Goal: Task Accomplishment & Management: Manage account settings

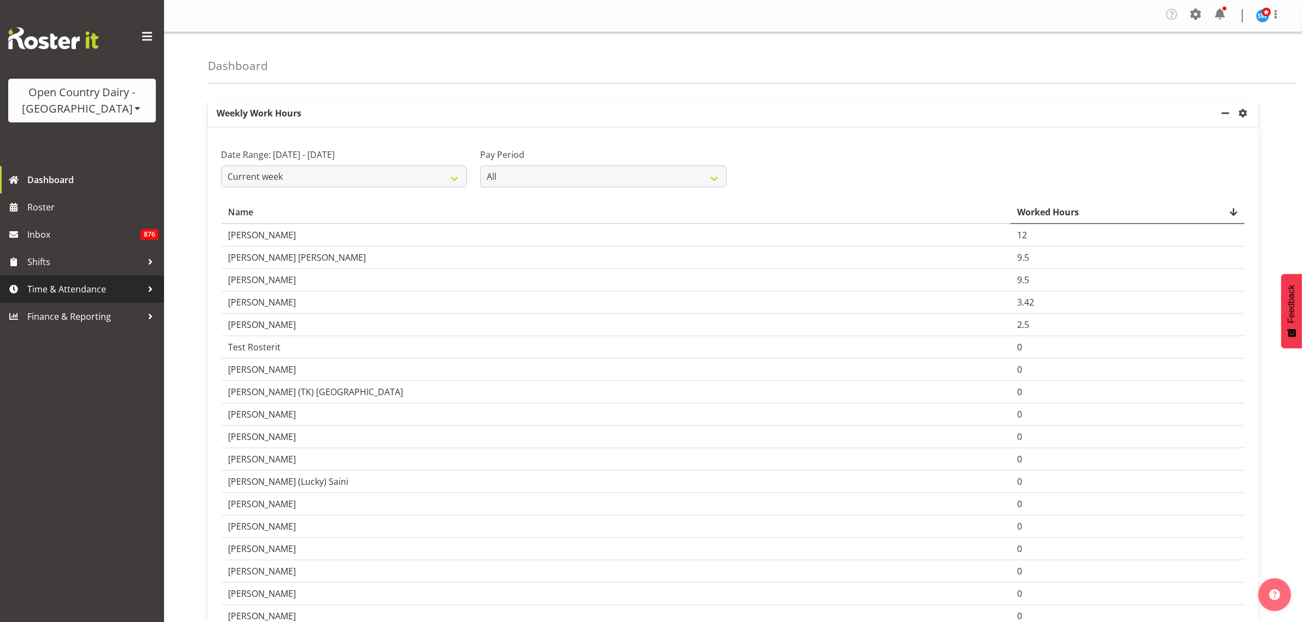
click at [59, 293] on span "Time & Attendance" at bounding box center [84, 289] width 115 height 16
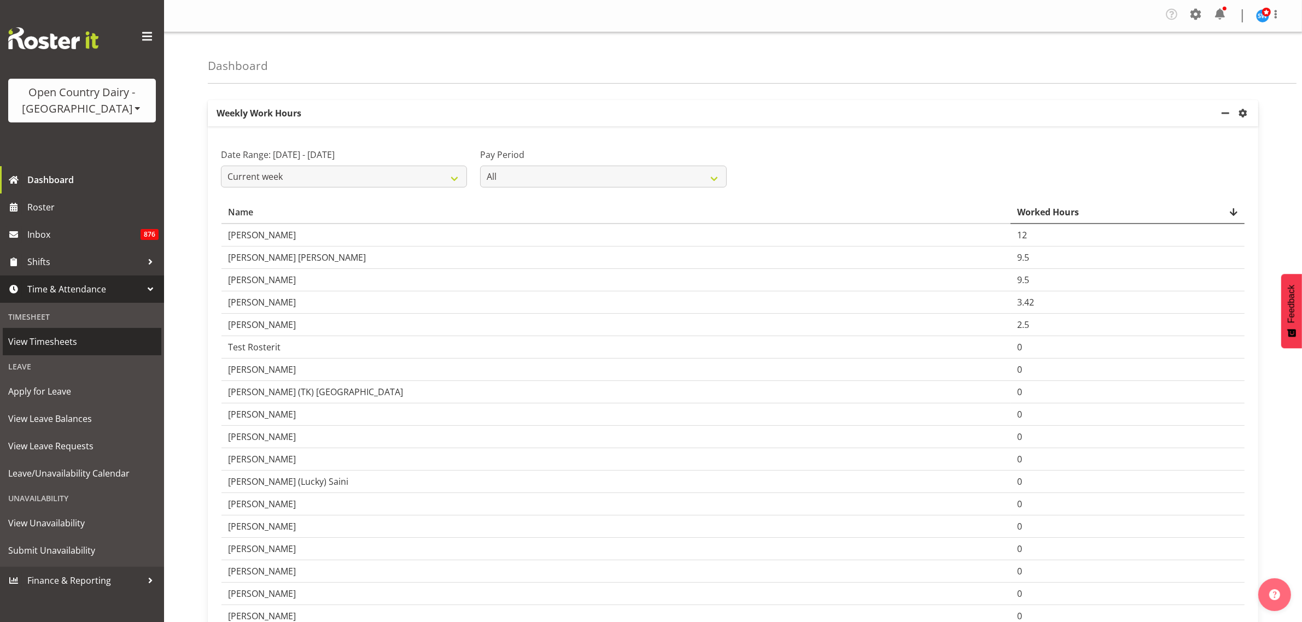
click at [71, 340] on span "View Timesheets" at bounding box center [82, 342] width 148 height 16
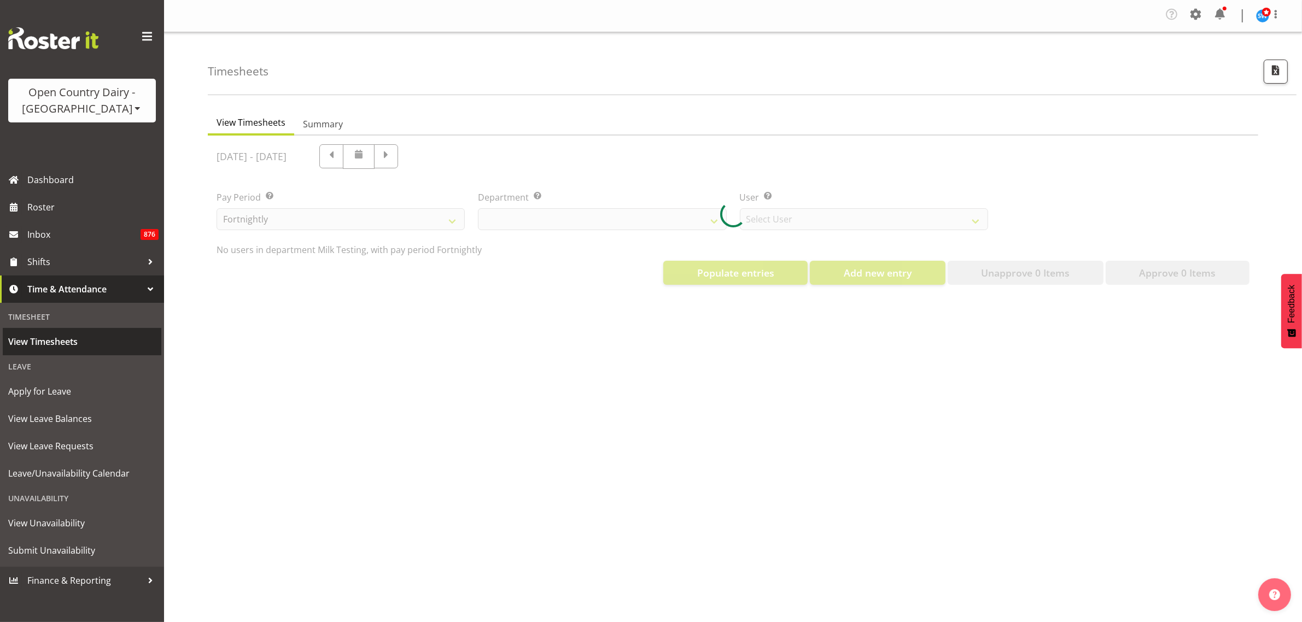
select select "733"
select select "7414"
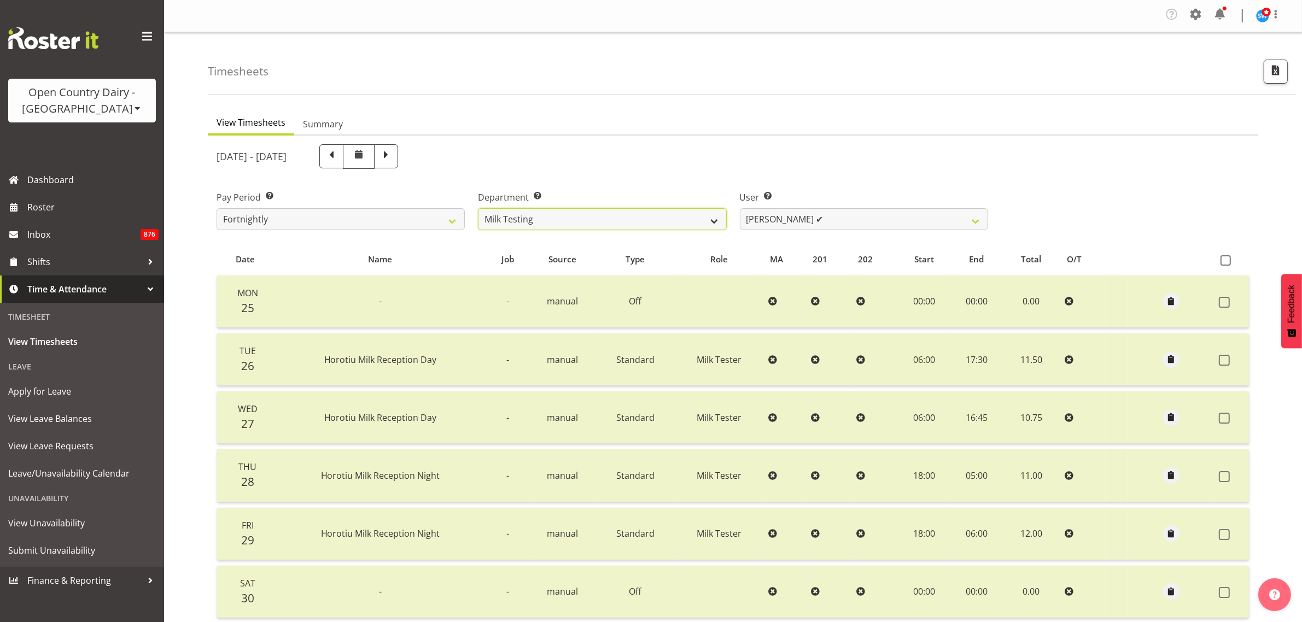
click at [705, 222] on select "701 702 703 704 705 706 707 708 709 710 711 712 713 714 715 716 717 718 719 720" at bounding box center [602, 219] width 248 height 22
select select "734"
click at [478, 208] on select "701 702 703 704 705 706 707 708 709 710 711 712 713 714 715 716 717 718 719 720" at bounding box center [602, 219] width 248 height 22
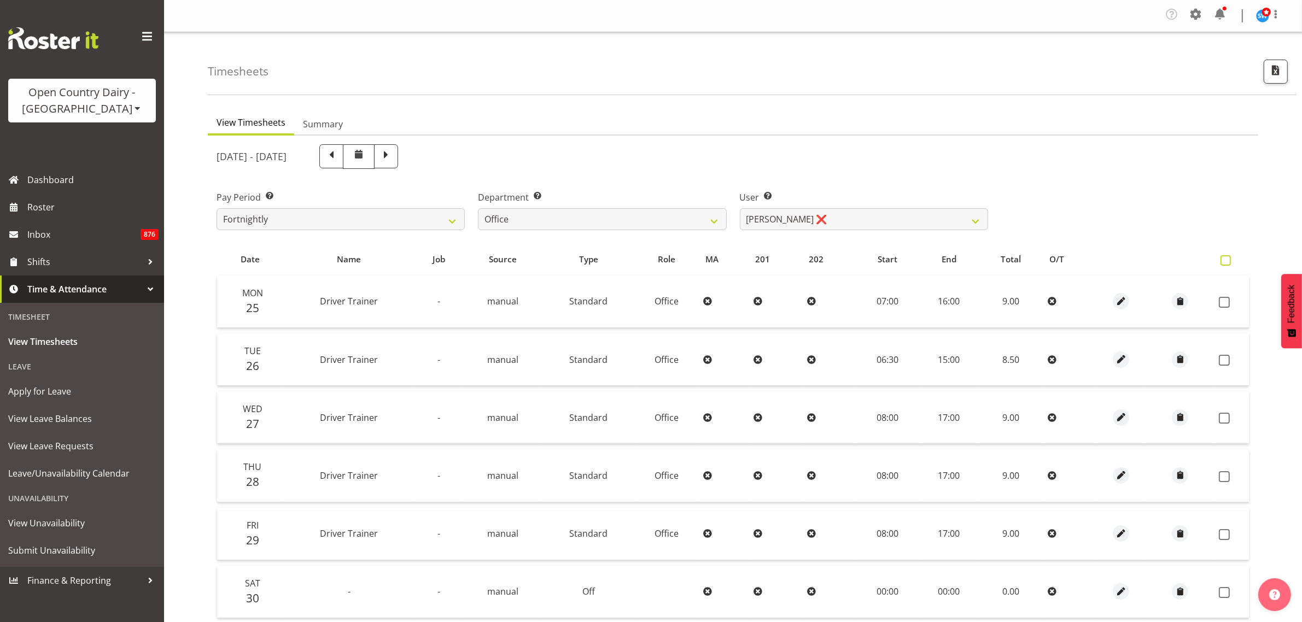
click at [1225, 261] on span at bounding box center [1225, 260] width 10 height 10
click at [1225, 261] on input "checkbox" at bounding box center [1223, 260] width 7 height 7
checkbox input "true"
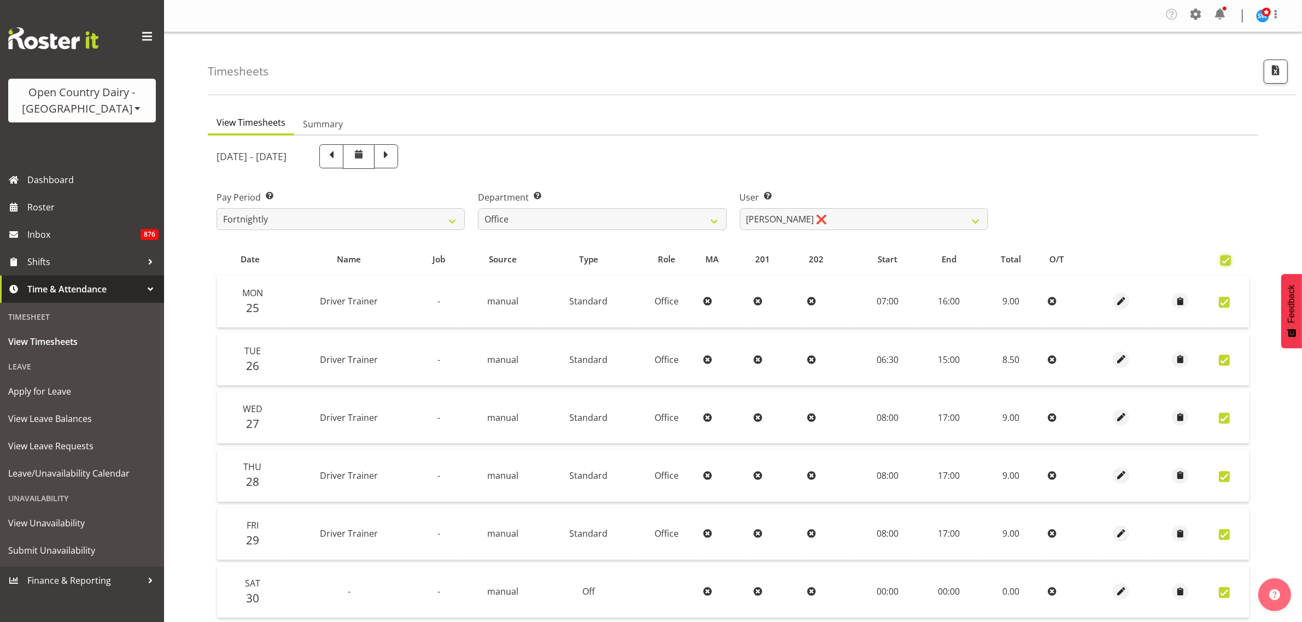
checkbox input "true"
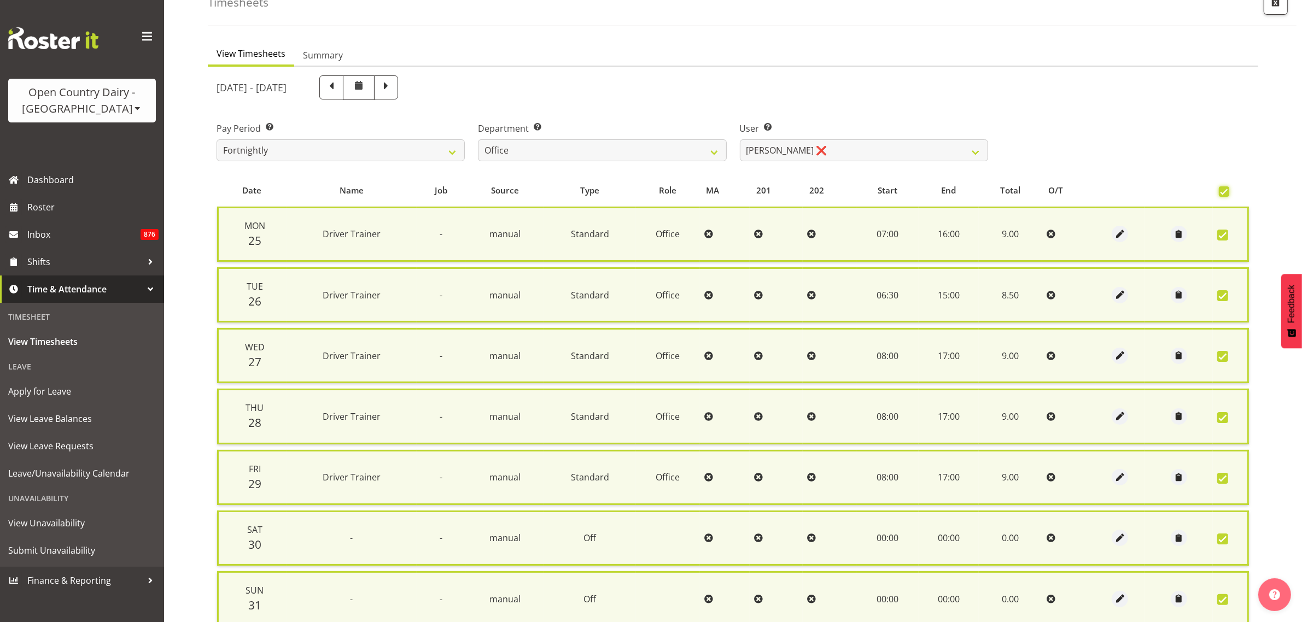
scroll to position [167, 0]
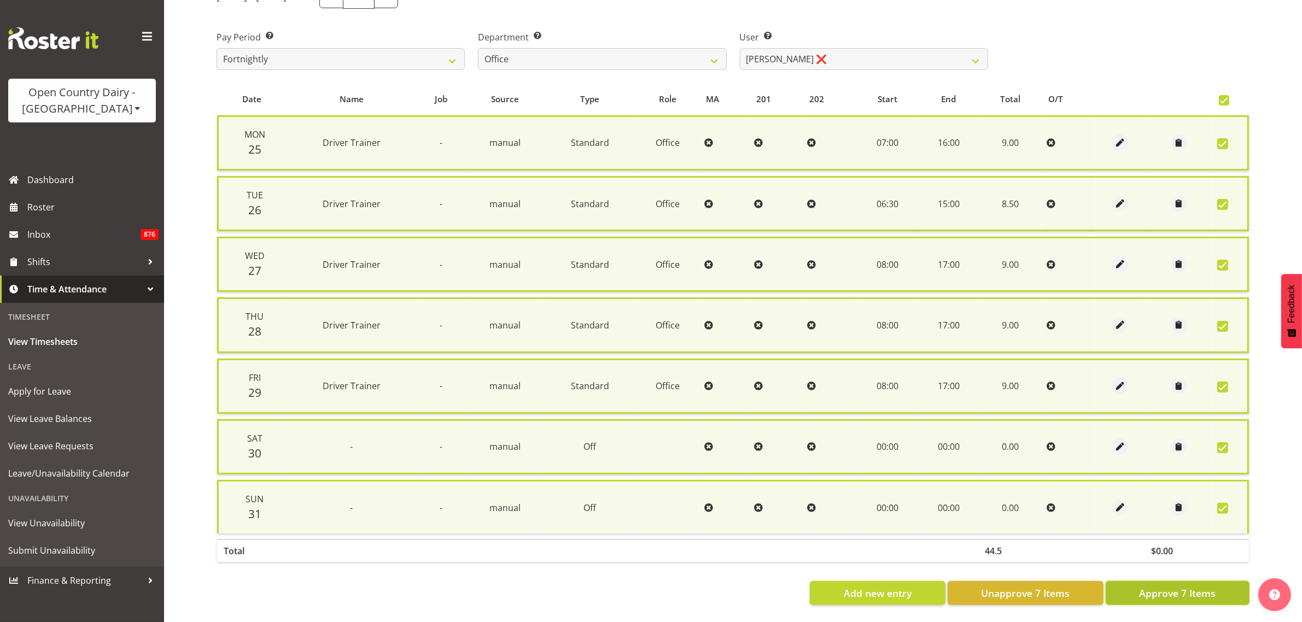
click at [1185, 586] on span "Approve 7 Items" at bounding box center [1177, 593] width 77 height 14
checkbox input "false"
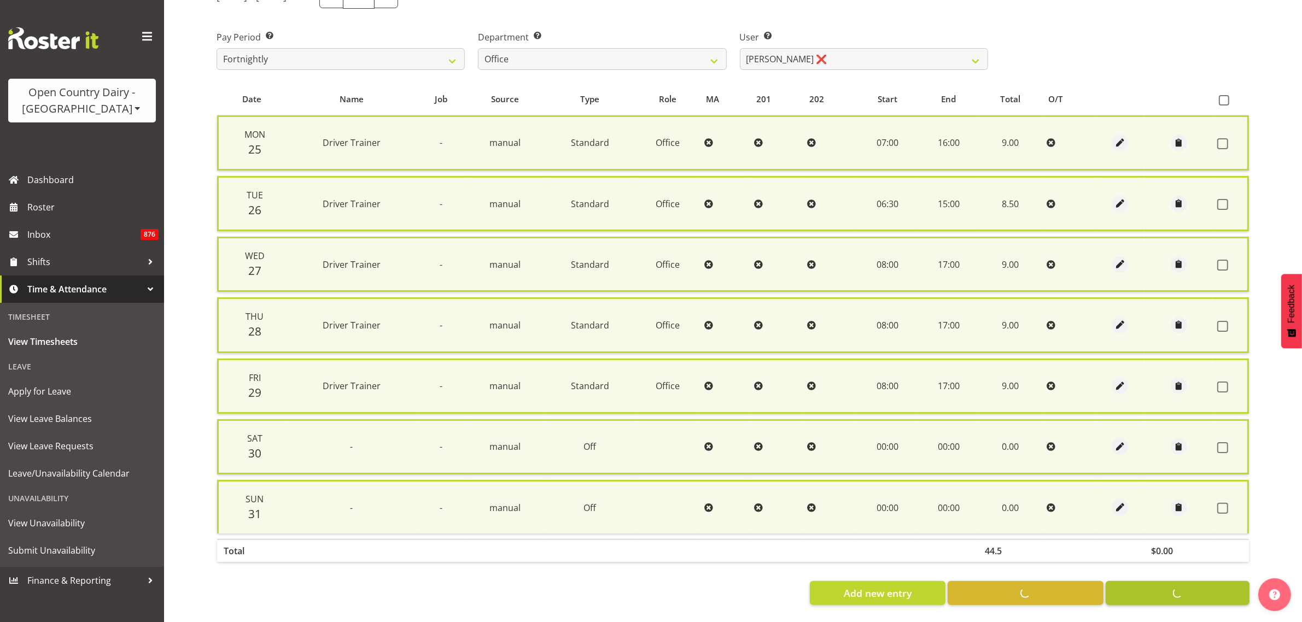
checkbox input "false"
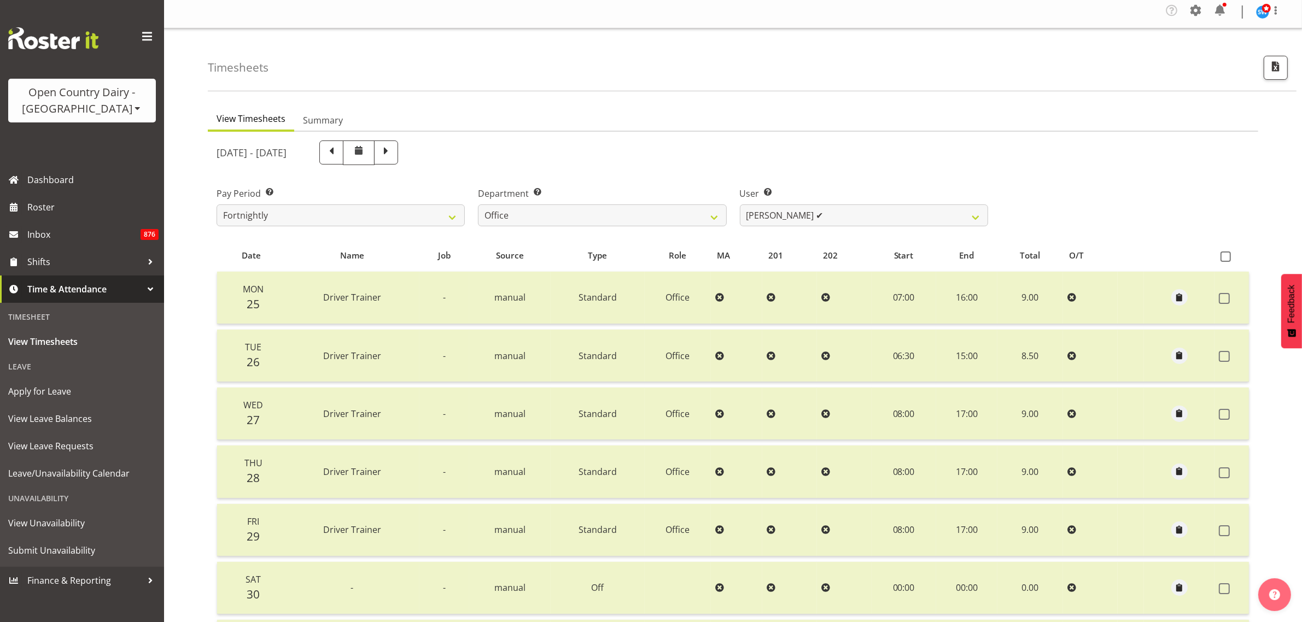
scroll to position [0, 0]
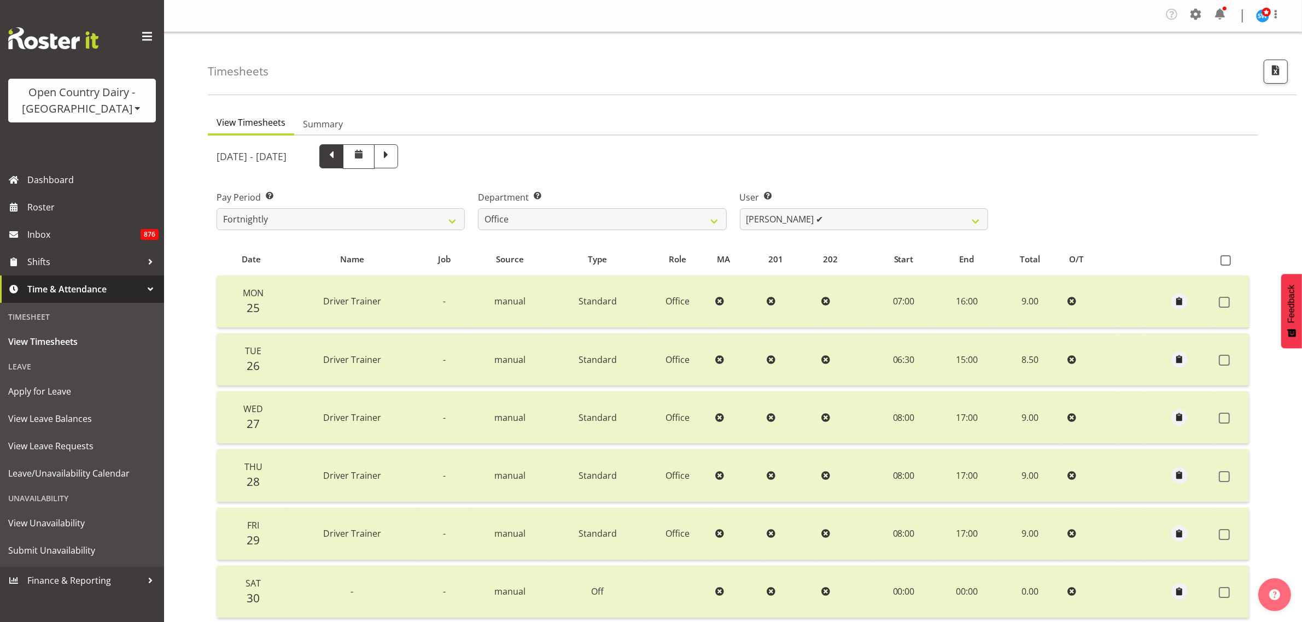
click at [338, 156] on span at bounding box center [331, 155] width 14 height 14
select select
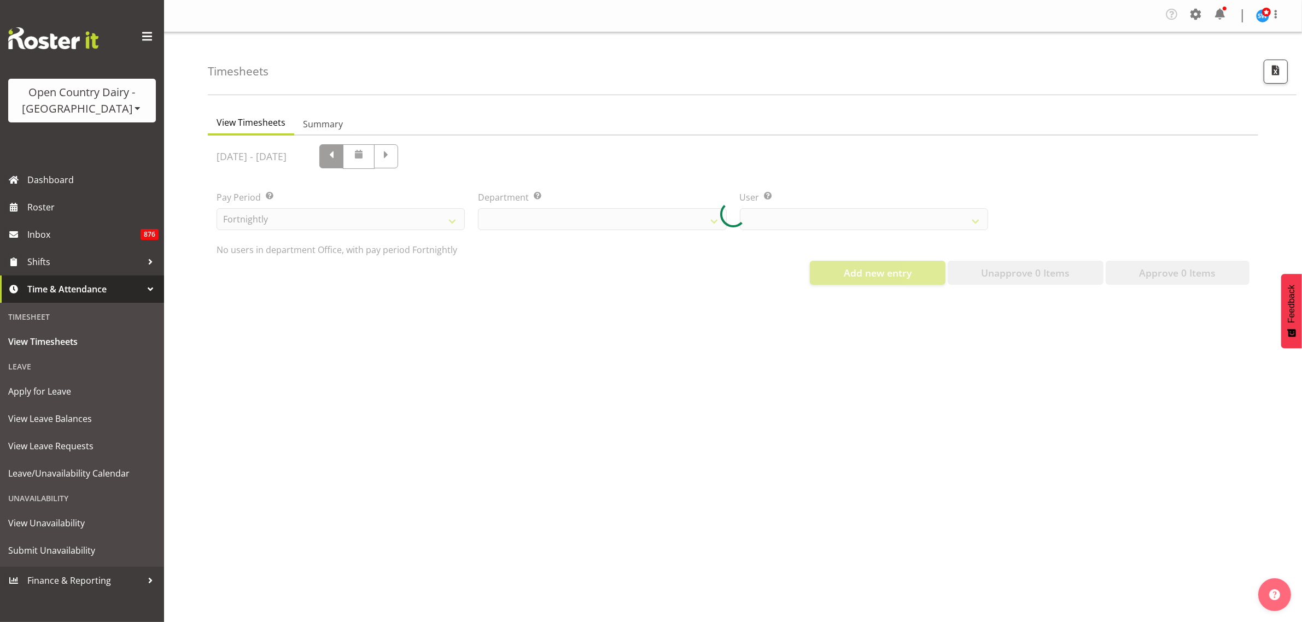
select select "734"
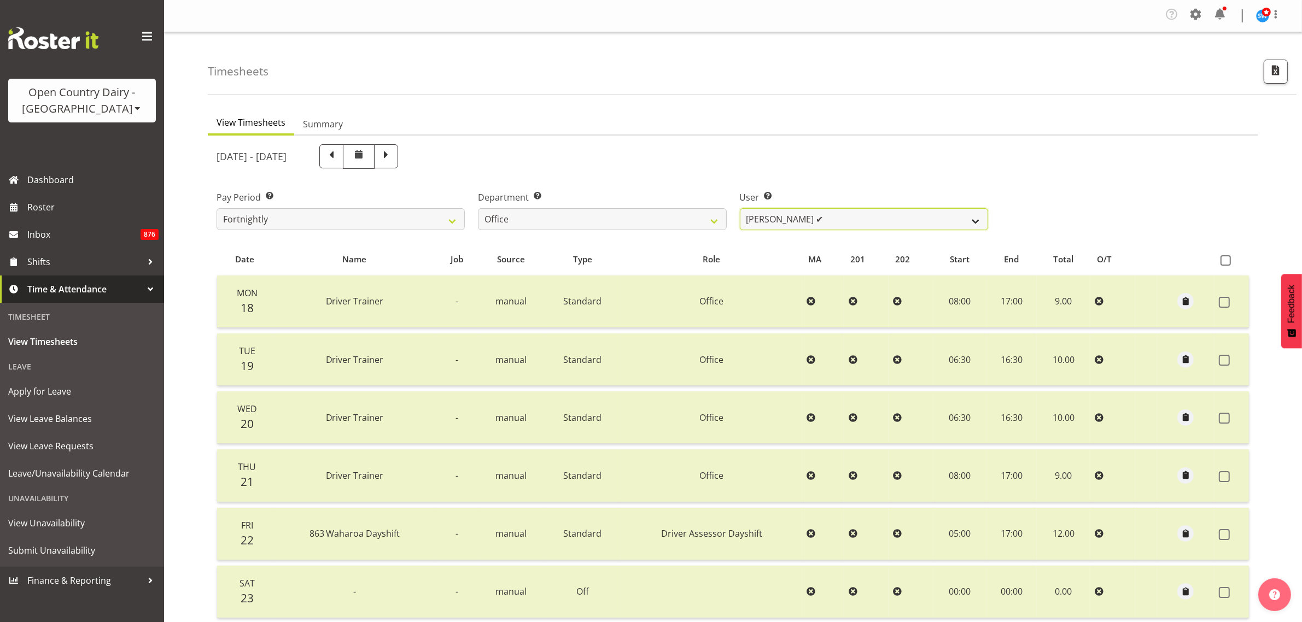
click at [952, 223] on select "Jason Porter ✔ Kelvin Forsman ✔ Leon Paki ✔ Mark Gudsell ✔ Milk Reception Wahar…" at bounding box center [864, 219] width 248 height 22
click at [393, 159] on span at bounding box center [386, 155] width 14 height 14
select select
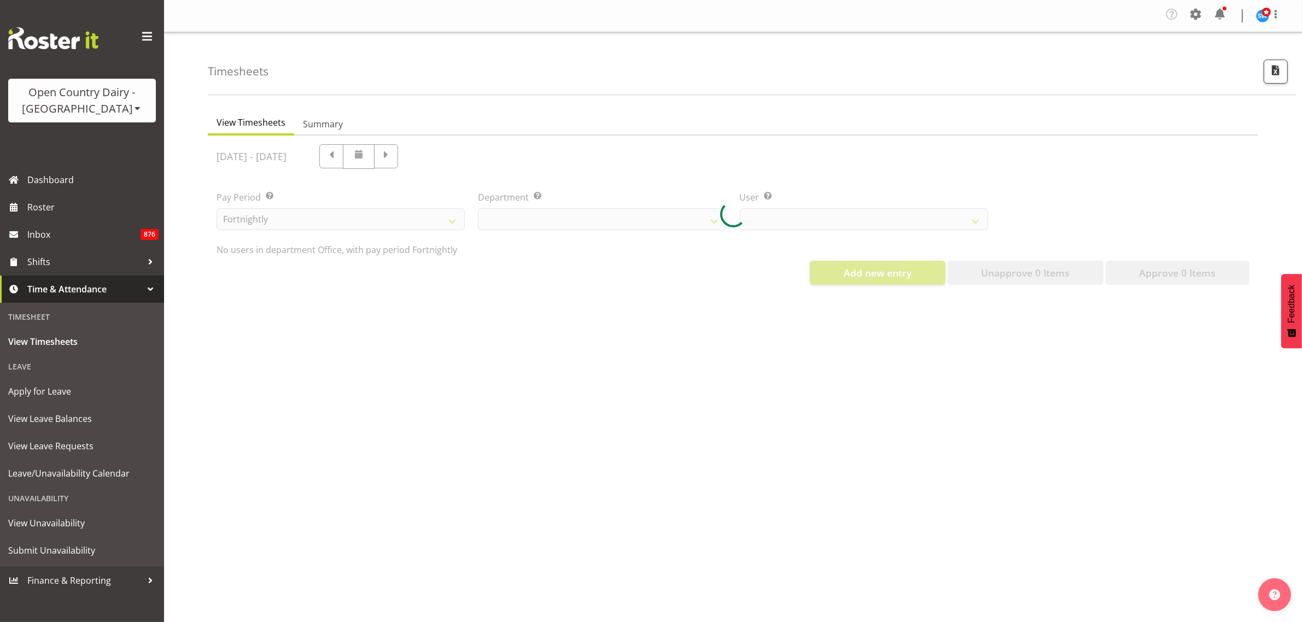
select select "734"
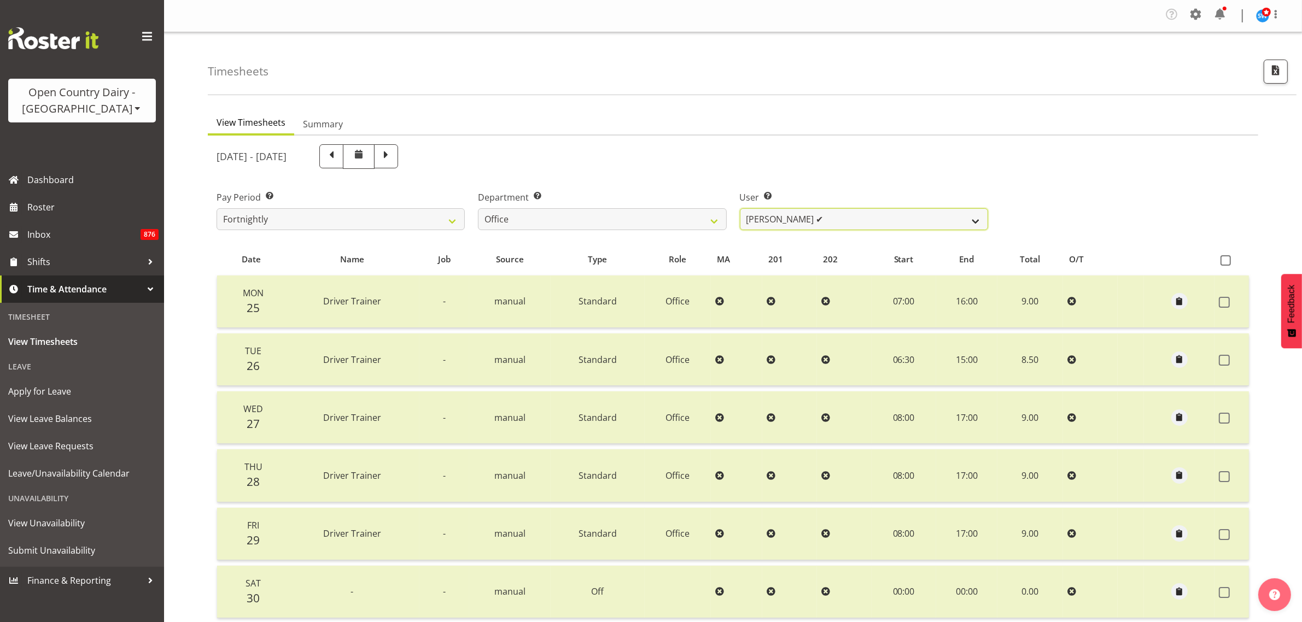
click at [969, 219] on select "Jason Porter ✔ Kelvin Forsman ❌ Leon Paki ❌ Mark Gudsell ❌ Milk Reception Wahar…" at bounding box center [864, 219] width 248 height 22
select select "9821"
click at [740, 208] on select "Jason Porter ✔ Kelvin Forsman ❌ Leon Paki ❌ Mark Gudsell ❌ Milk Reception Wahar…" at bounding box center [864, 219] width 248 height 22
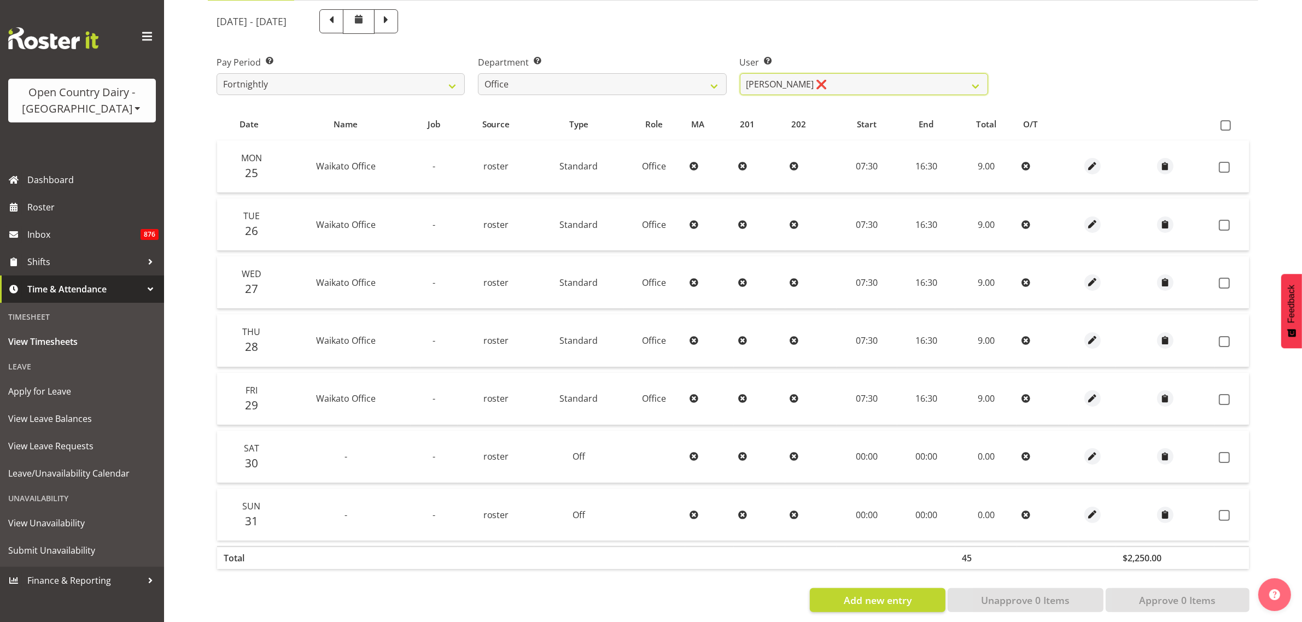
scroll to position [137, 0]
click at [1226, 128] on th at bounding box center [1231, 123] width 34 height 21
click at [1226, 127] on span at bounding box center [1225, 124] width 10 height 10
click at [1226, 127] on input "checkbox" at bounding box center [1223, 123] width 7 height 7
checkbox input "true"
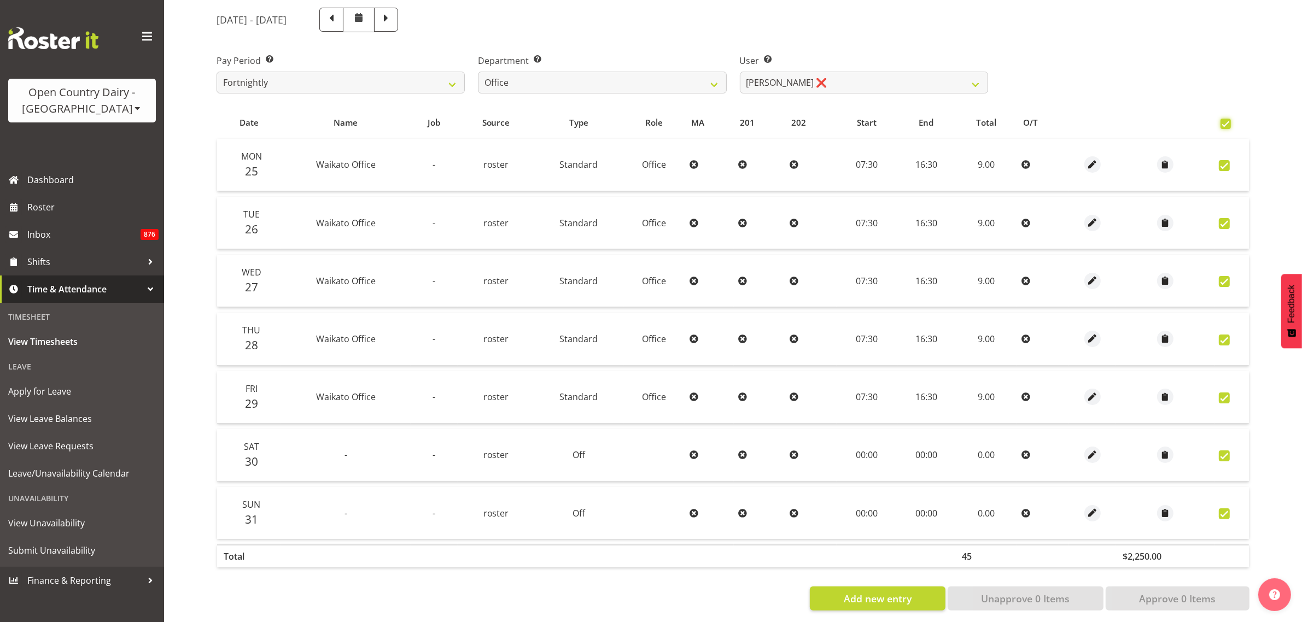
checkbox input "true"
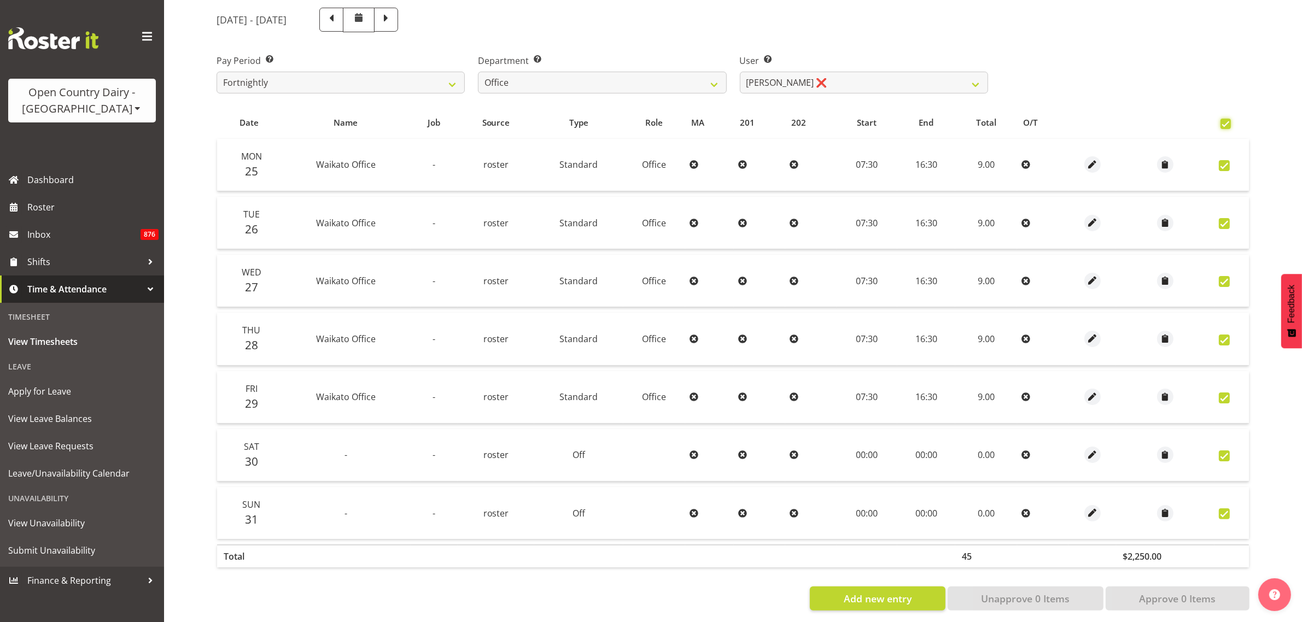
checkbox input "true"
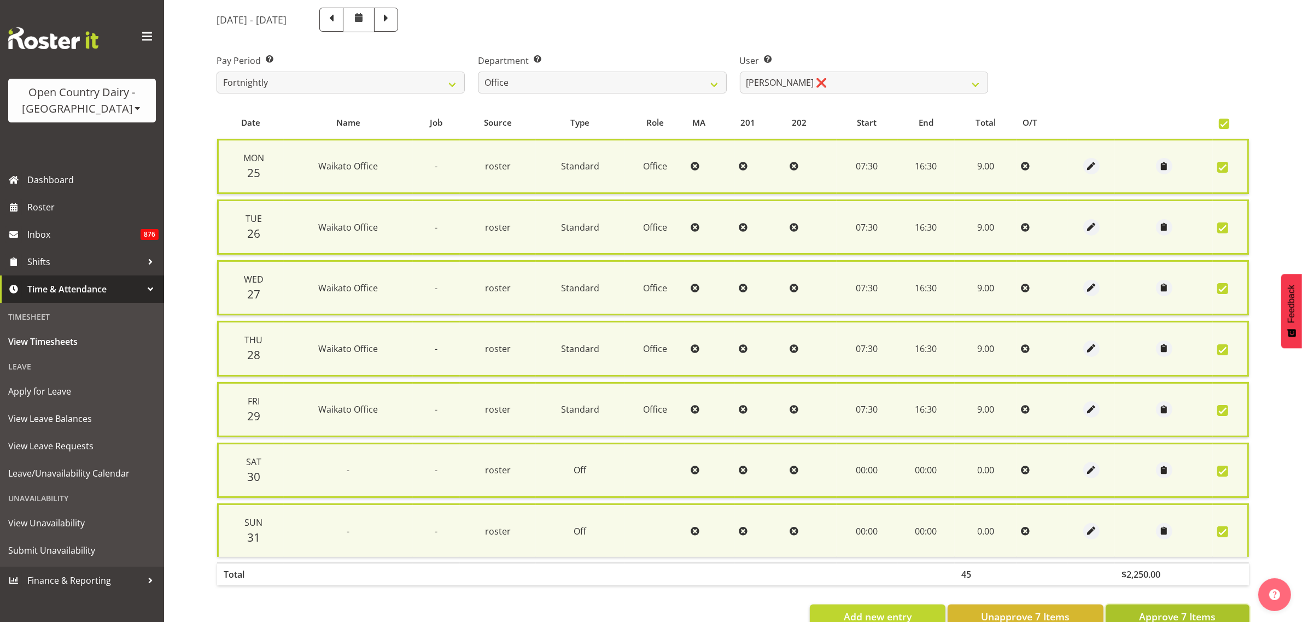
click at [1174, 611] on span "Approve 7 Items" at bounding box center [1177, 617] width 77 height 14
checkbox input "false"
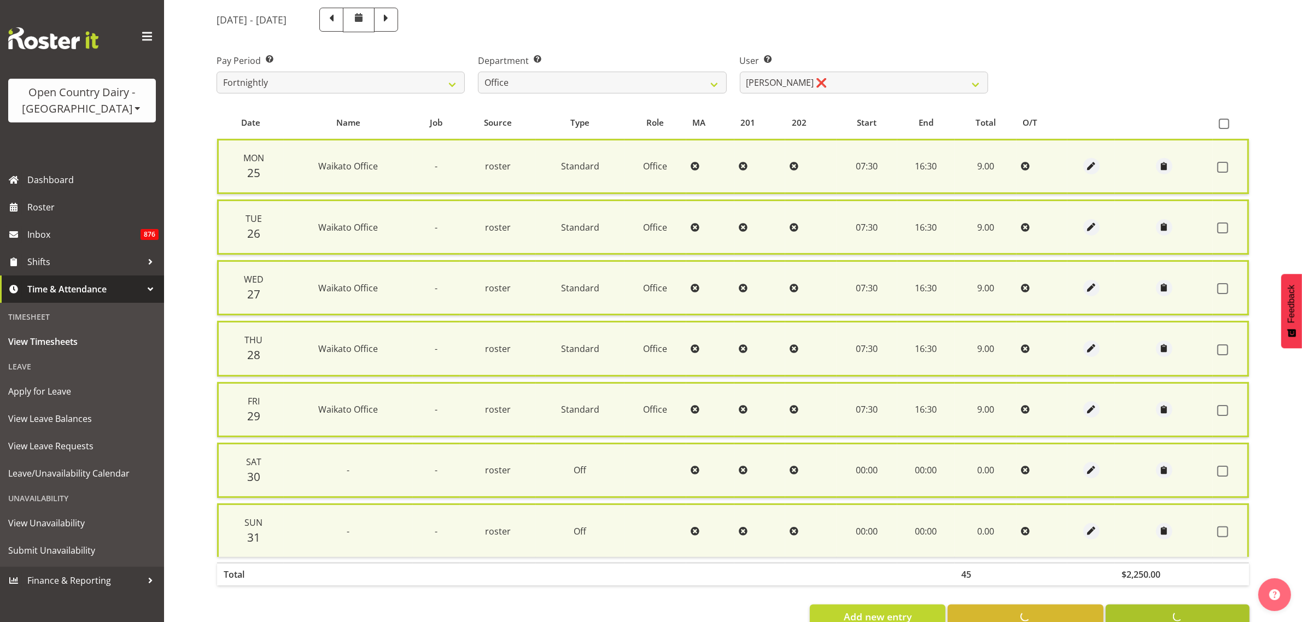
checkbox input "false"
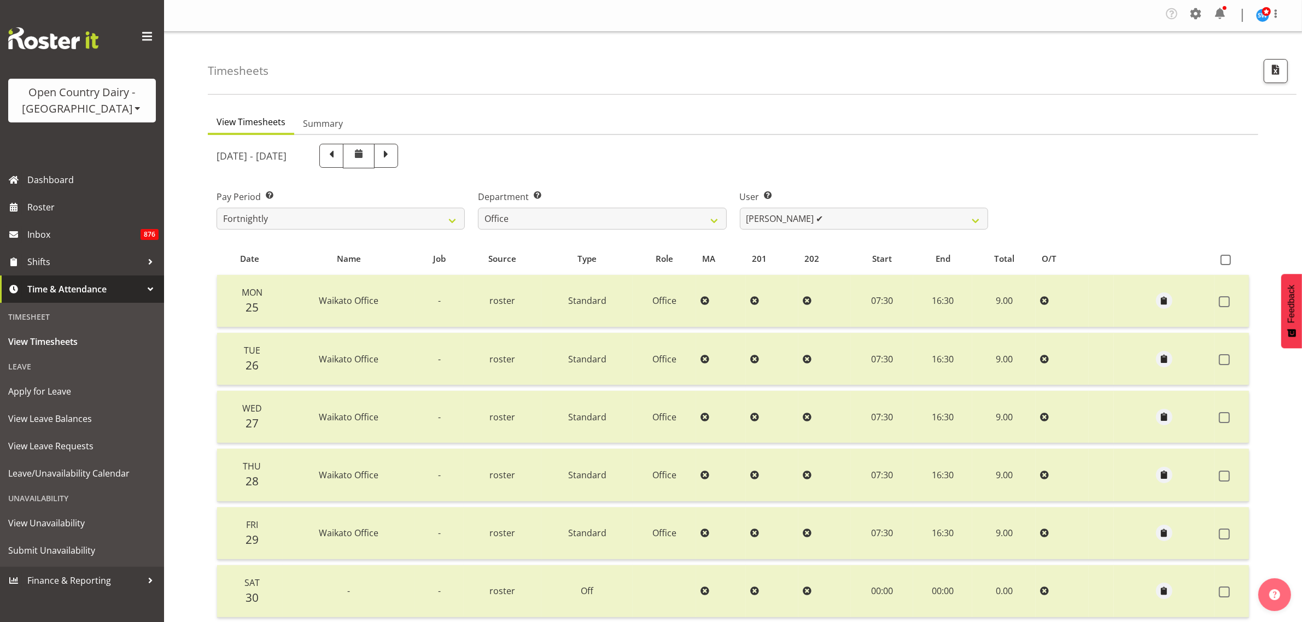
scroll to position [0, 0]
click at [979, 217] on select "Jason Porter ✔ Kelvin Forsman ✔ Leon Paki ❌ Mark Gudsell ❌ Milk Reception Wahar…" at bounding box center [864, 219] width 248 height 22
select select "11001"
click at [740, 208] on select "Jason Porter ✔ Kelvin Forsman ✔ Leon Paki ❌ Mark Gudsell ❌ Milk Reception Wahar…" at bounding box center [864, 219] width 248 height 22
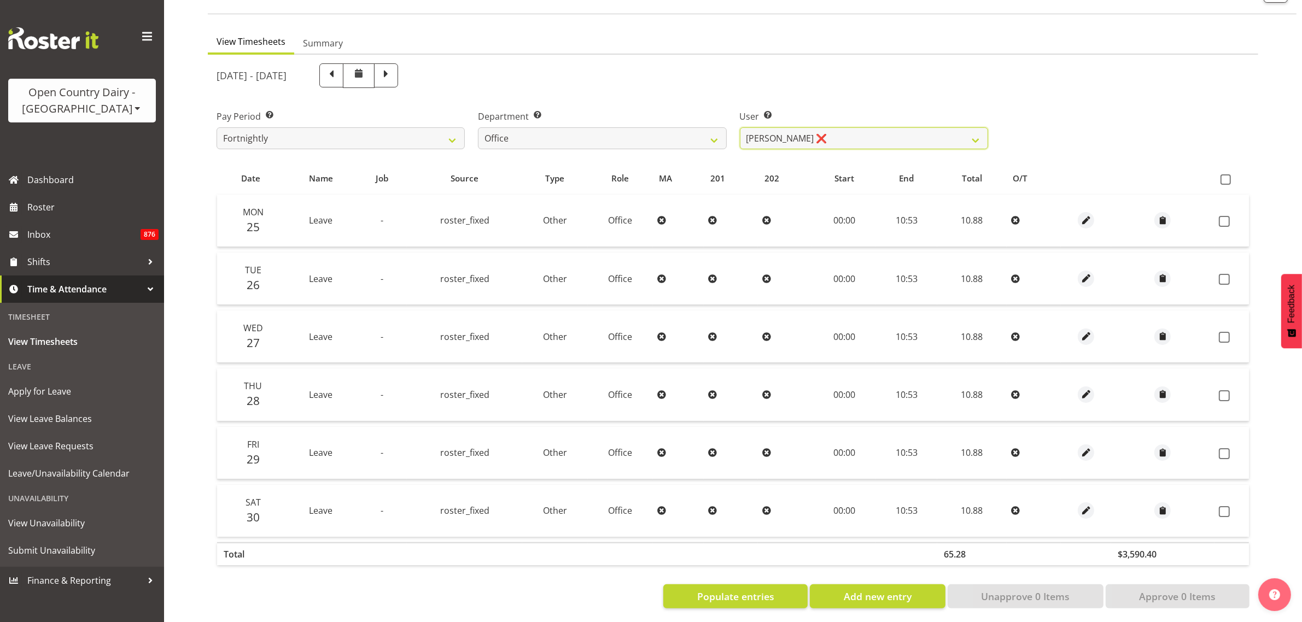
scroll to position [94, 0]
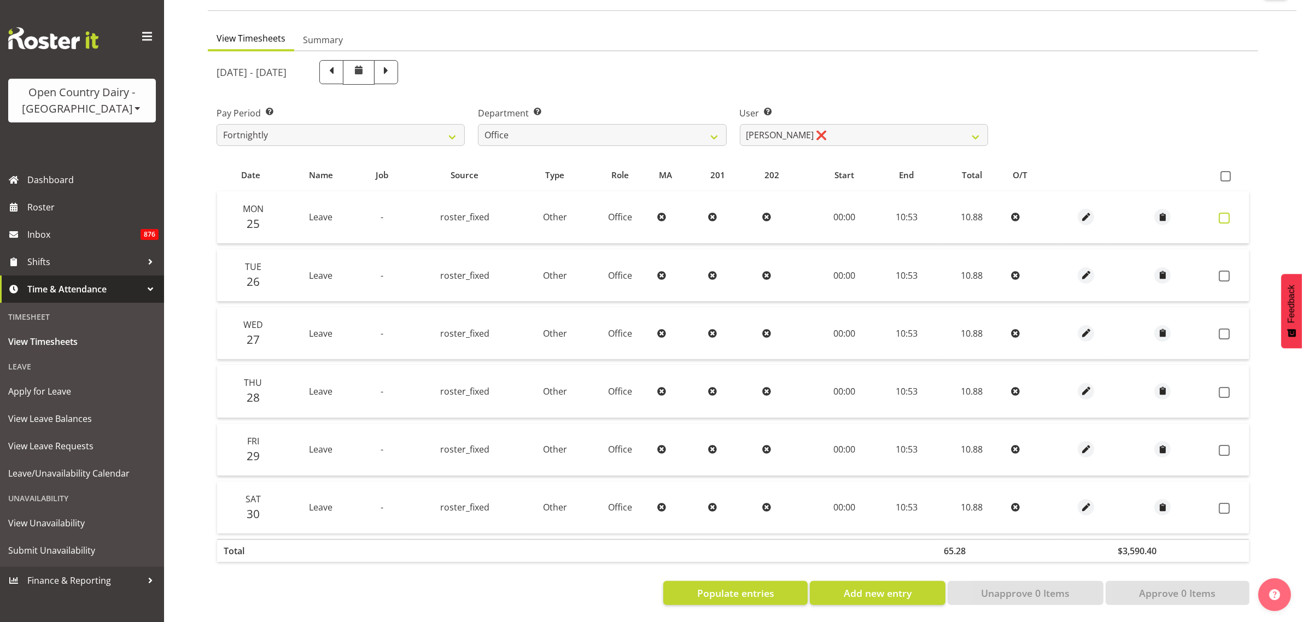
click at [1225, 213] on span at bounding box center [1224, 218] width 11 height 11
checkbox input "true"
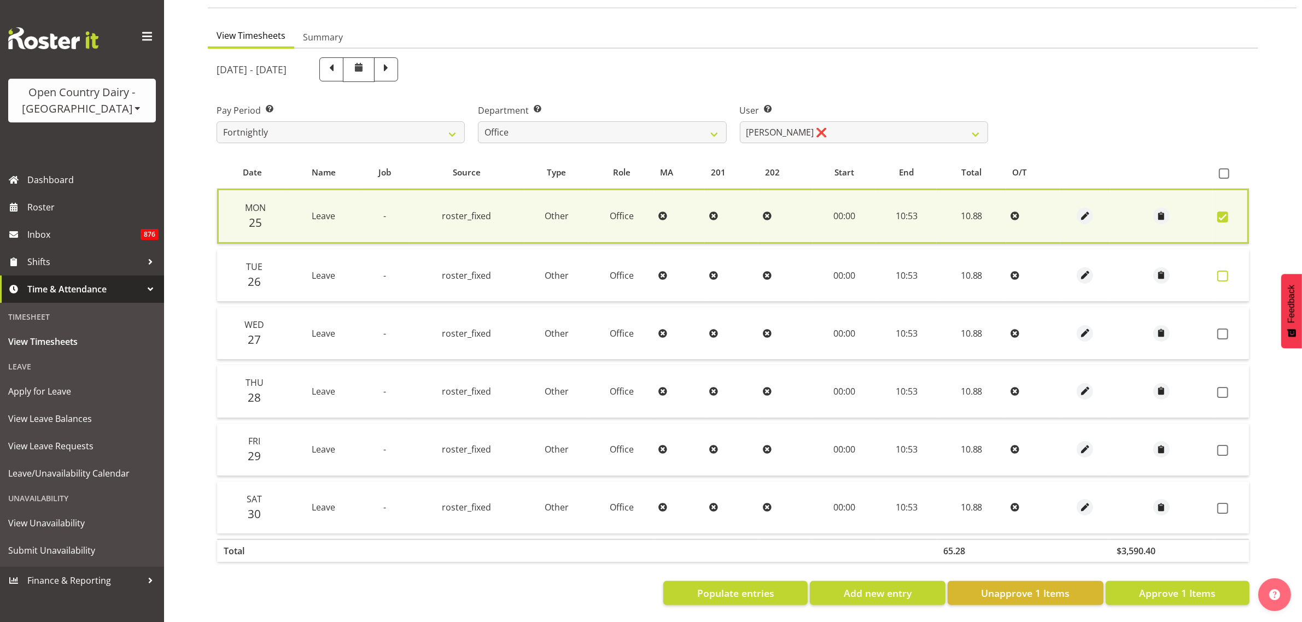
click at [1225, 271] on span at bounding box center [1222, 276] width 11 height 11
checkbox input "true"
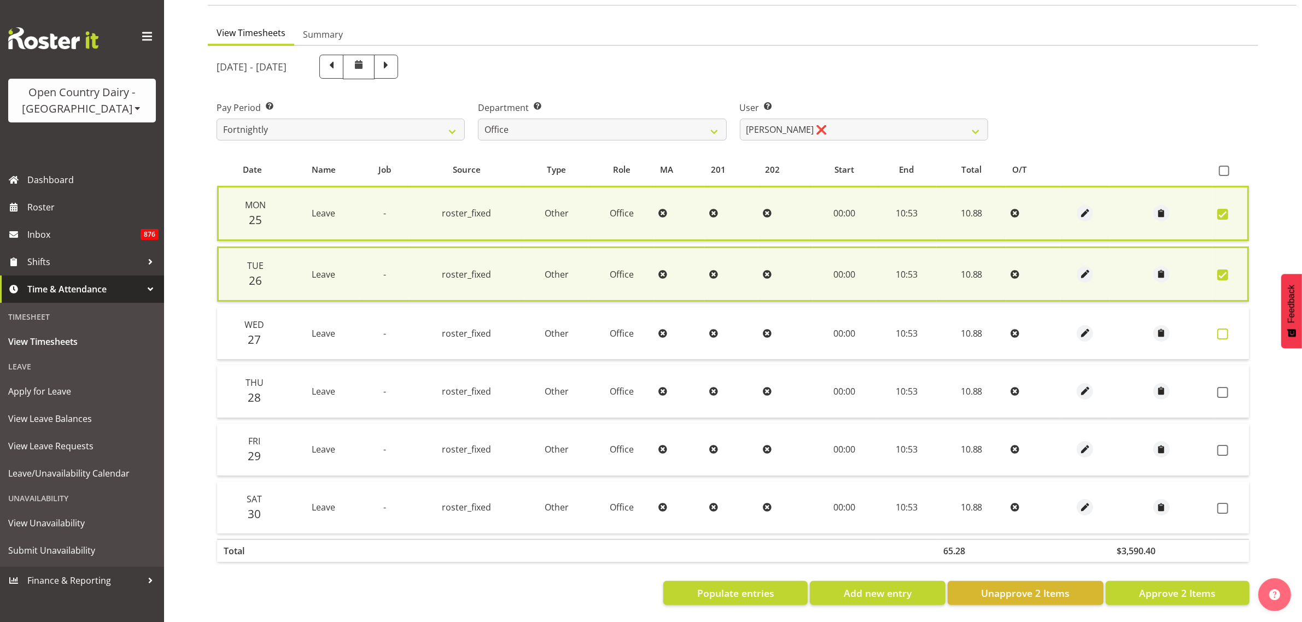
click at [1220, 329] on span at bounding box center [1222, 334] width 11 height 11
checkbox input "true"
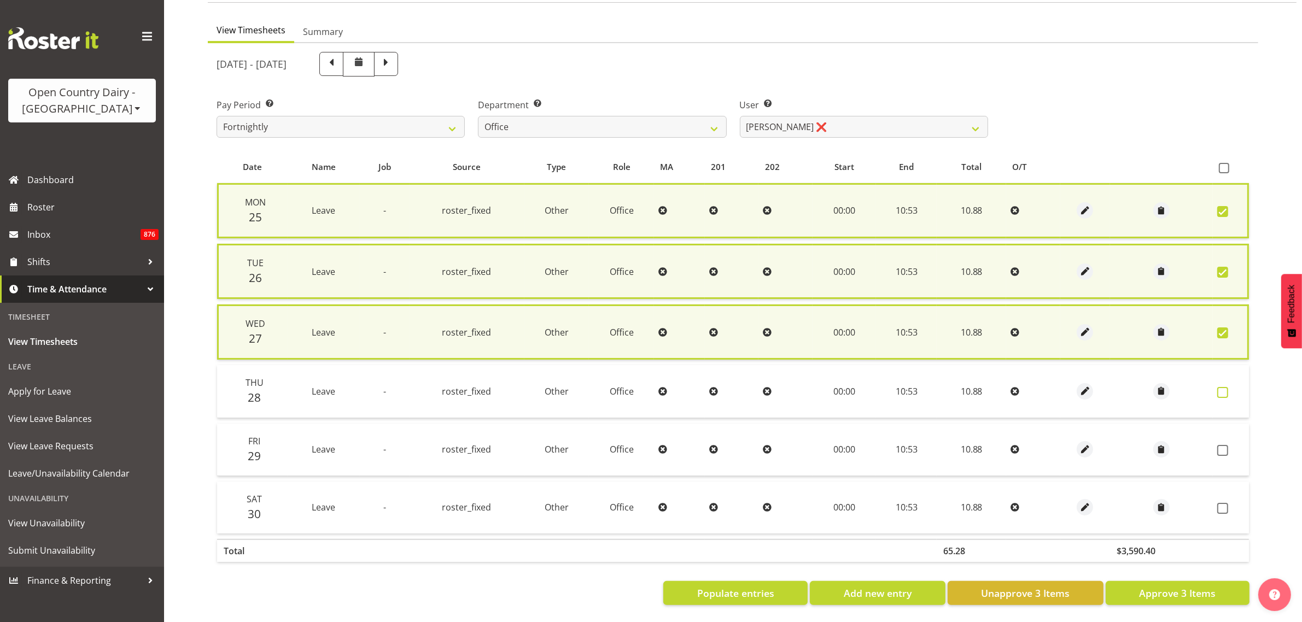
click at [1225, 387] on span at bounding box center [1222, 392] width 11 height 11
checkbox input "true"
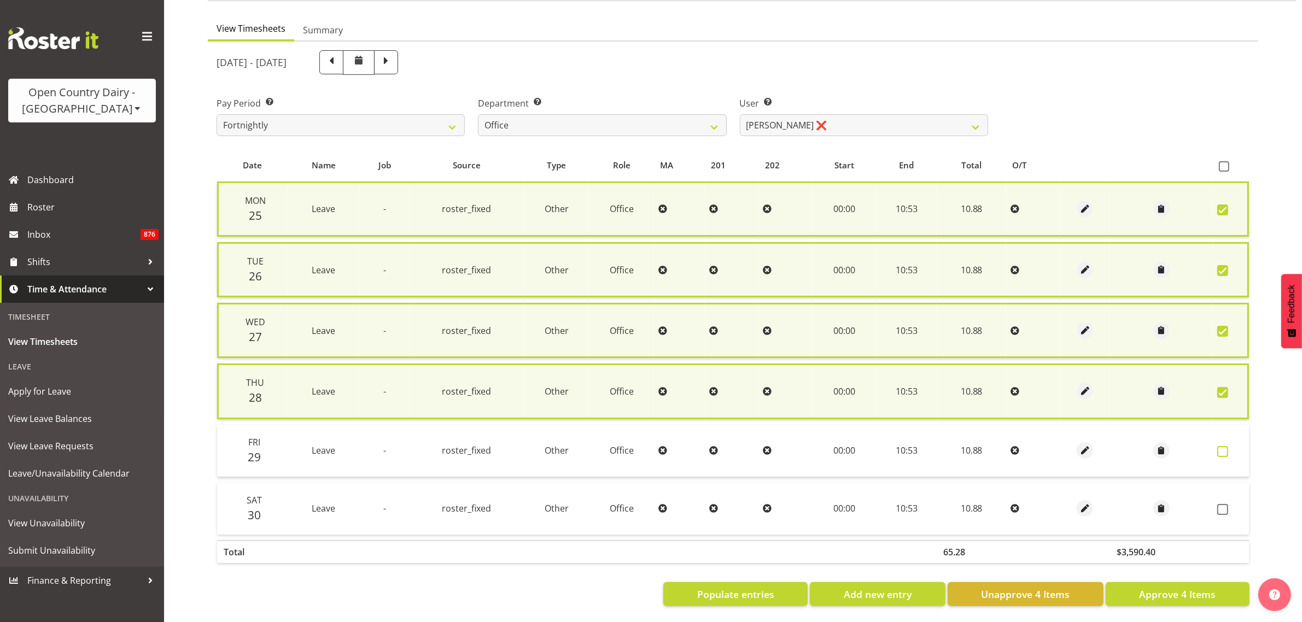
click at [1220, 452] on span at bounding box center [1222, 451] width 11 height 11
checkbox input "true"
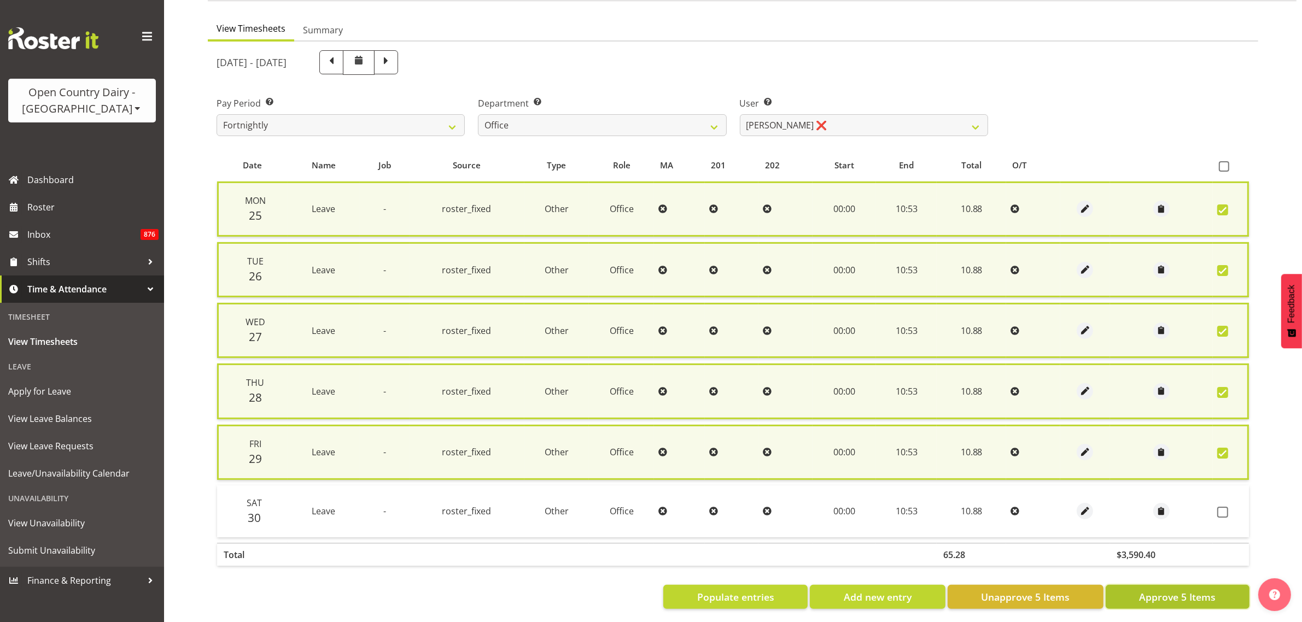
click at [1143, 598] on span "Approve 5 Items" at bounding box center [1177, 597] width 77 height 14
checkbox input "false"
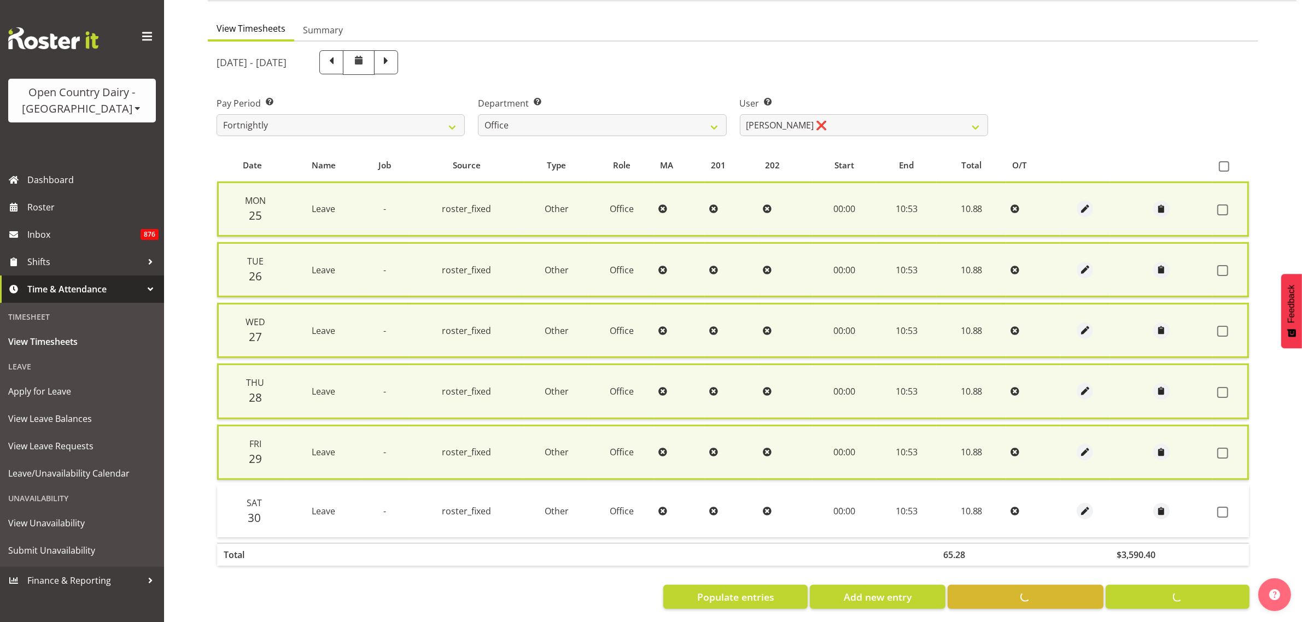
checkbox input "false"
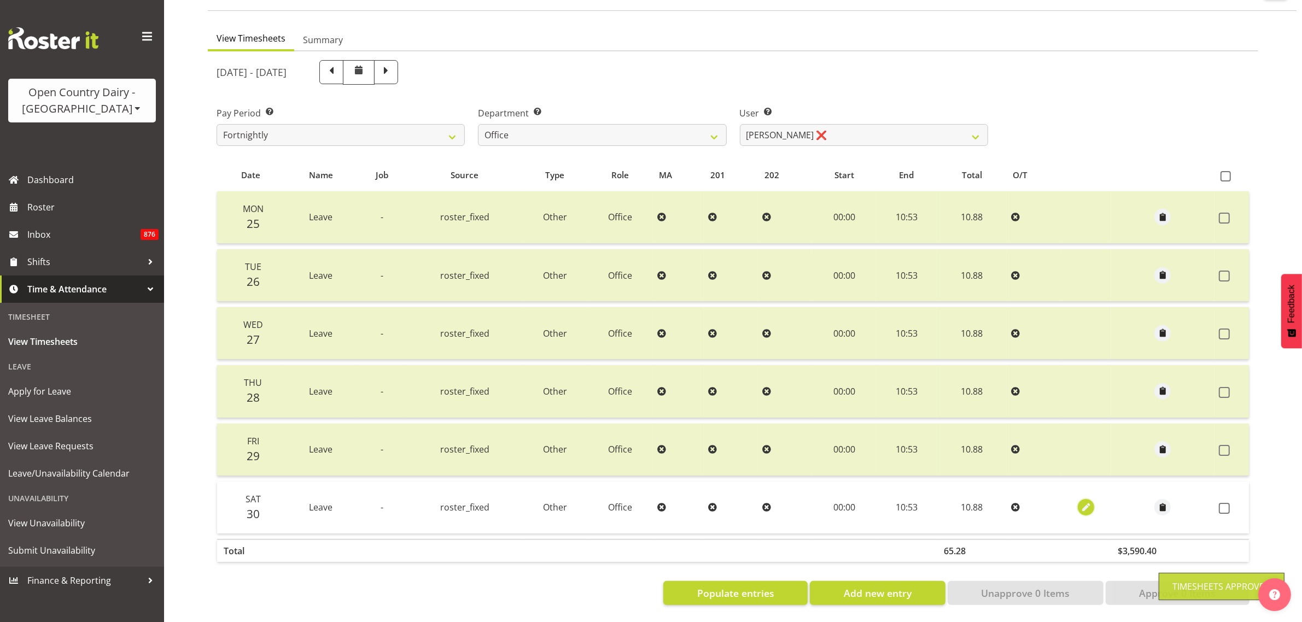
click at [1078, 499] on button "button" at bounding box center [1086, 507] width 16 height 16
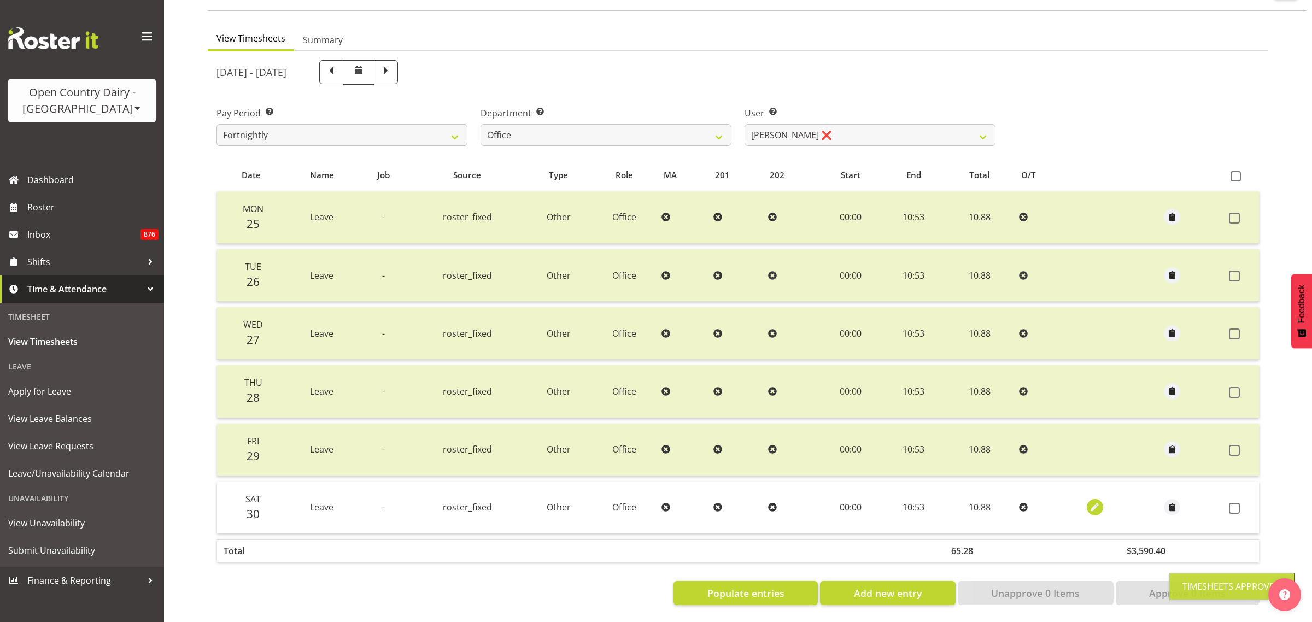
select select "Other"
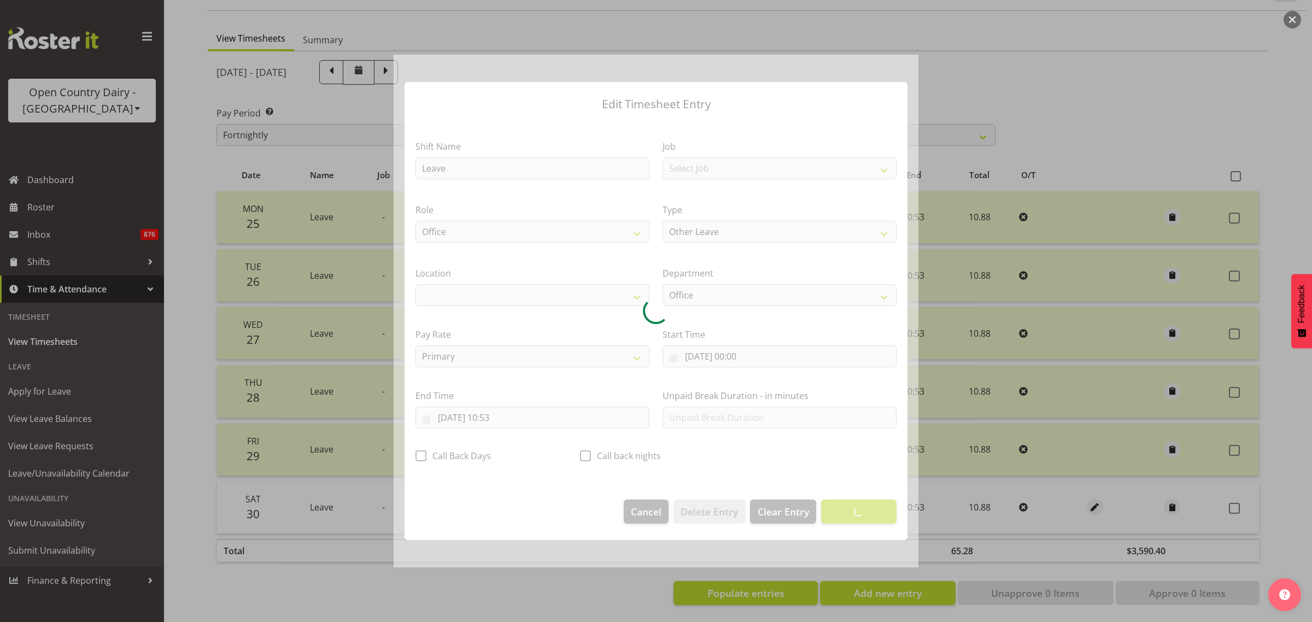
select select "1040"
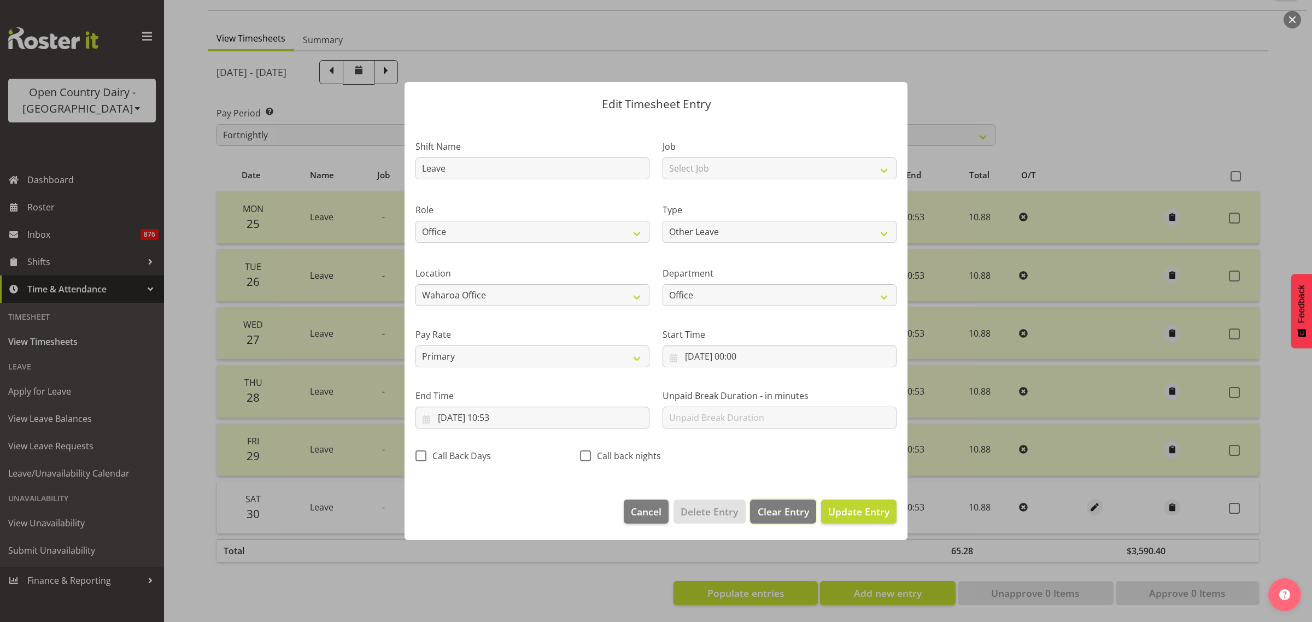
click at [791, 506] on span "Clear Entry" at bounding box center [783, 512] width 51 height 14
select select "Off"
type input "0"
select select
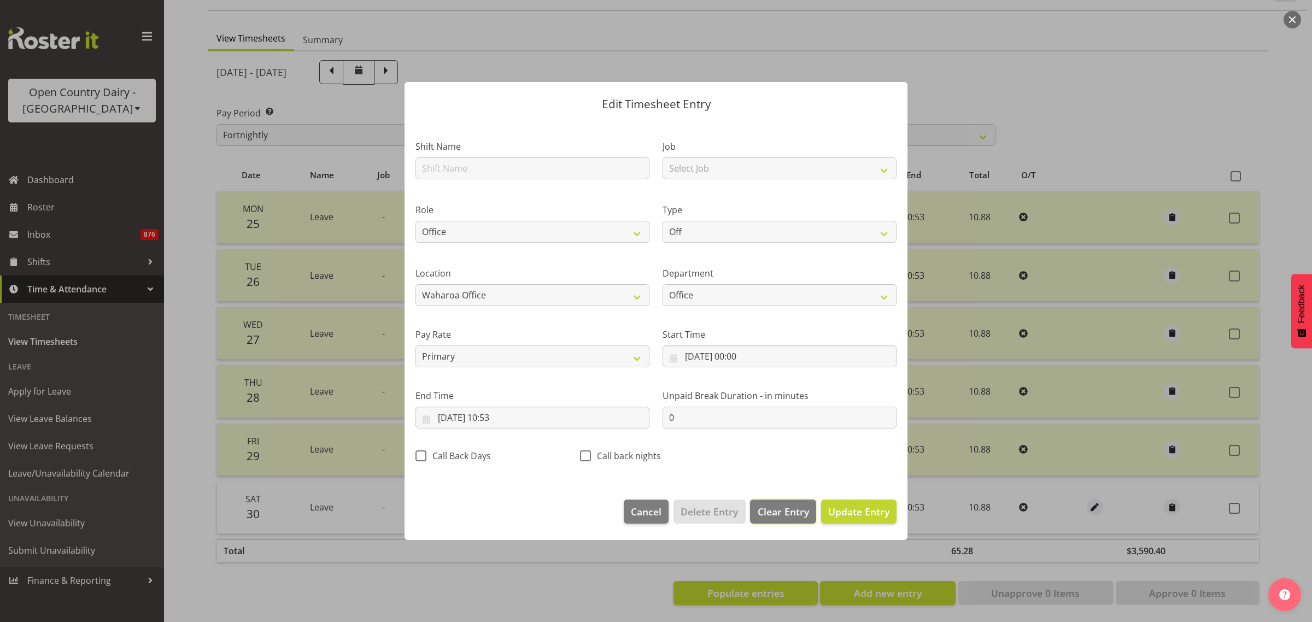
select select
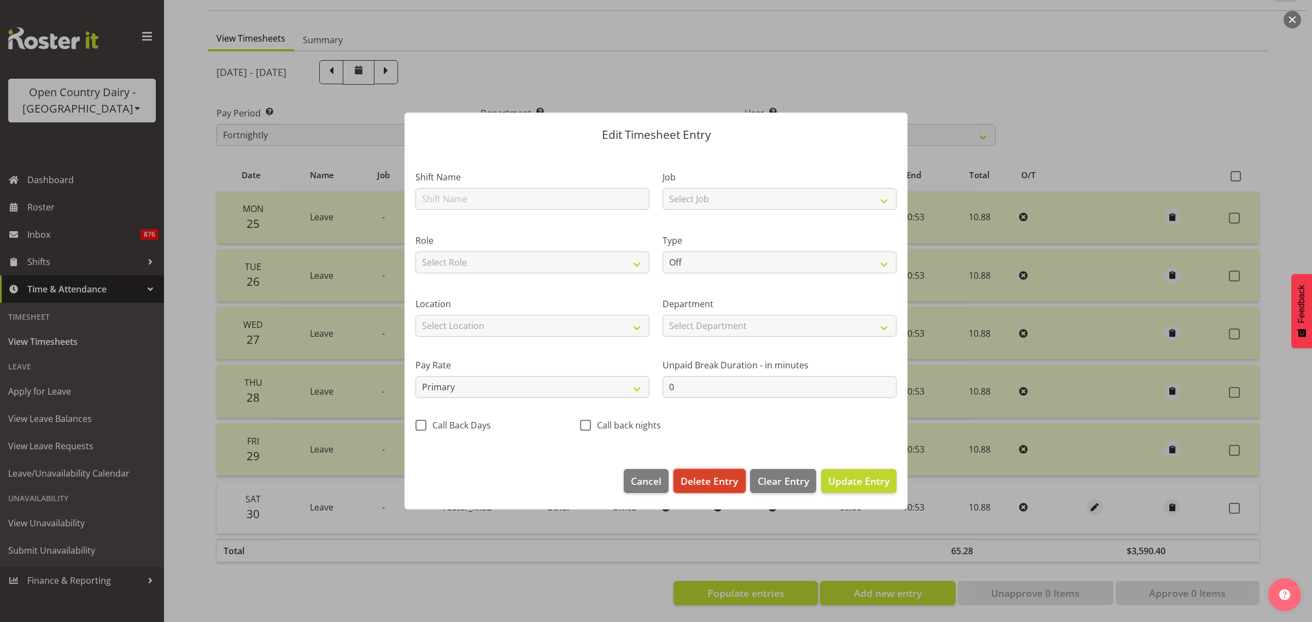
click at [719, 479] on span "Delete Entry" at bounding box center [709, 481] width 57 height 14
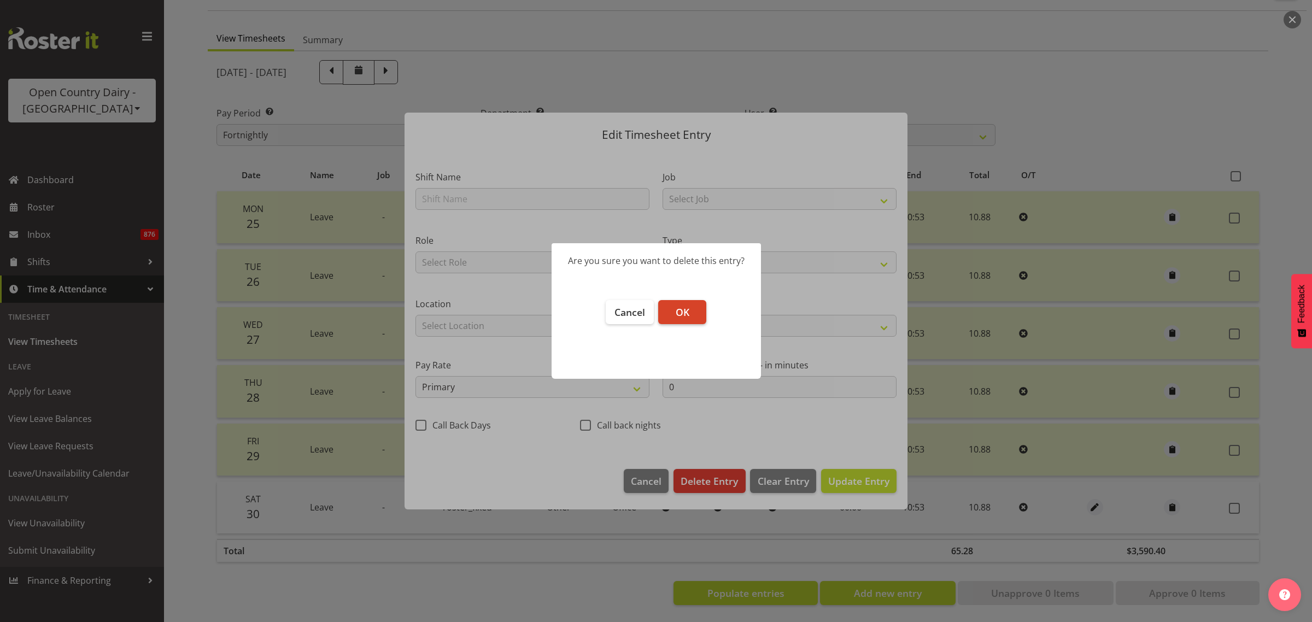
click at [682, 310] on span "OK" at bounding box center [683, 312] width 14 height 13
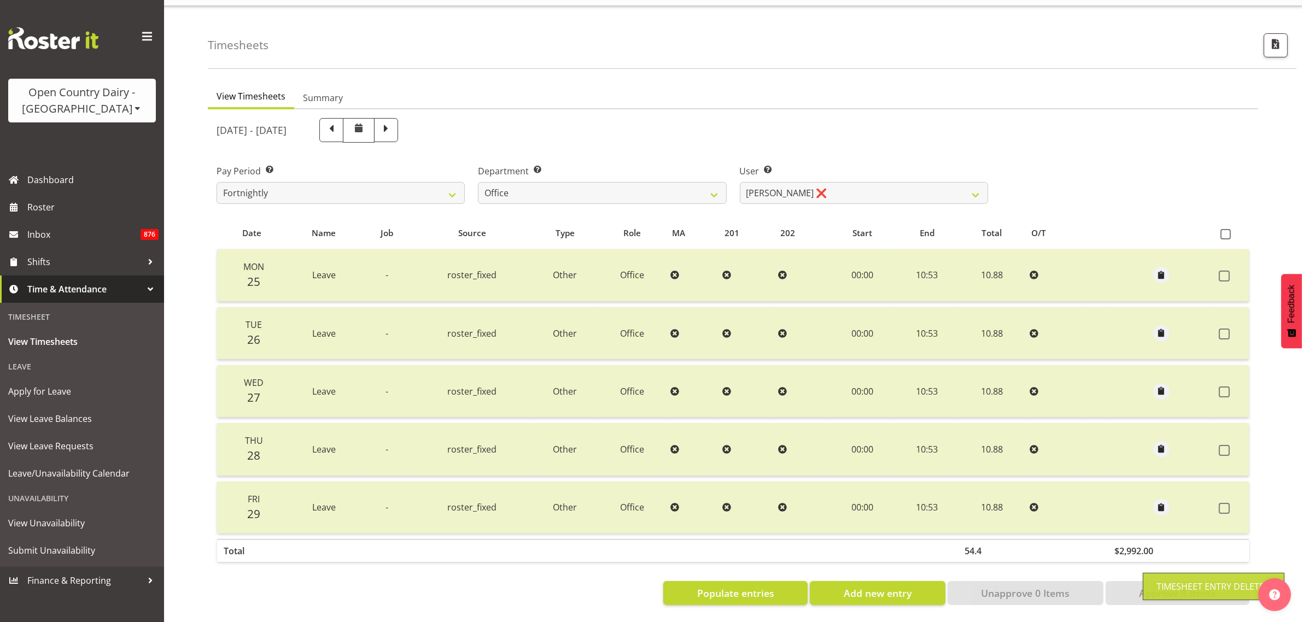
scroll to position [36, 0]
click at [785, 587] on button "Populate entries" at bounding box center [735, 593] width 144 height 24
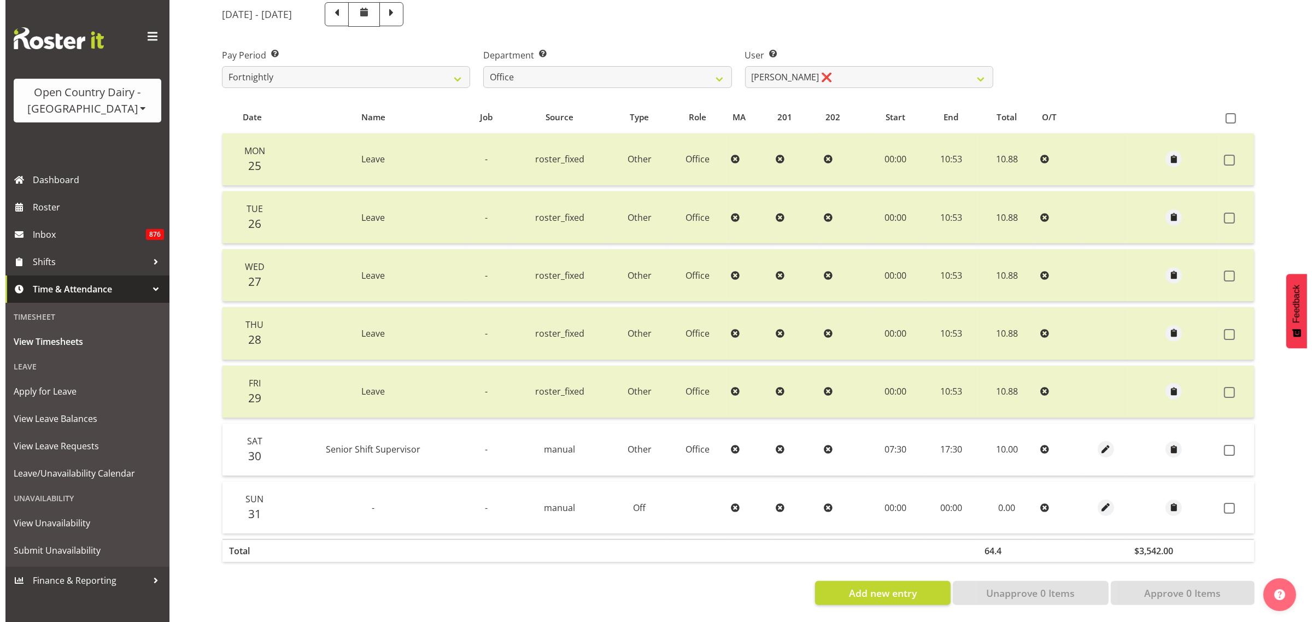
scroll to position [153, 0]
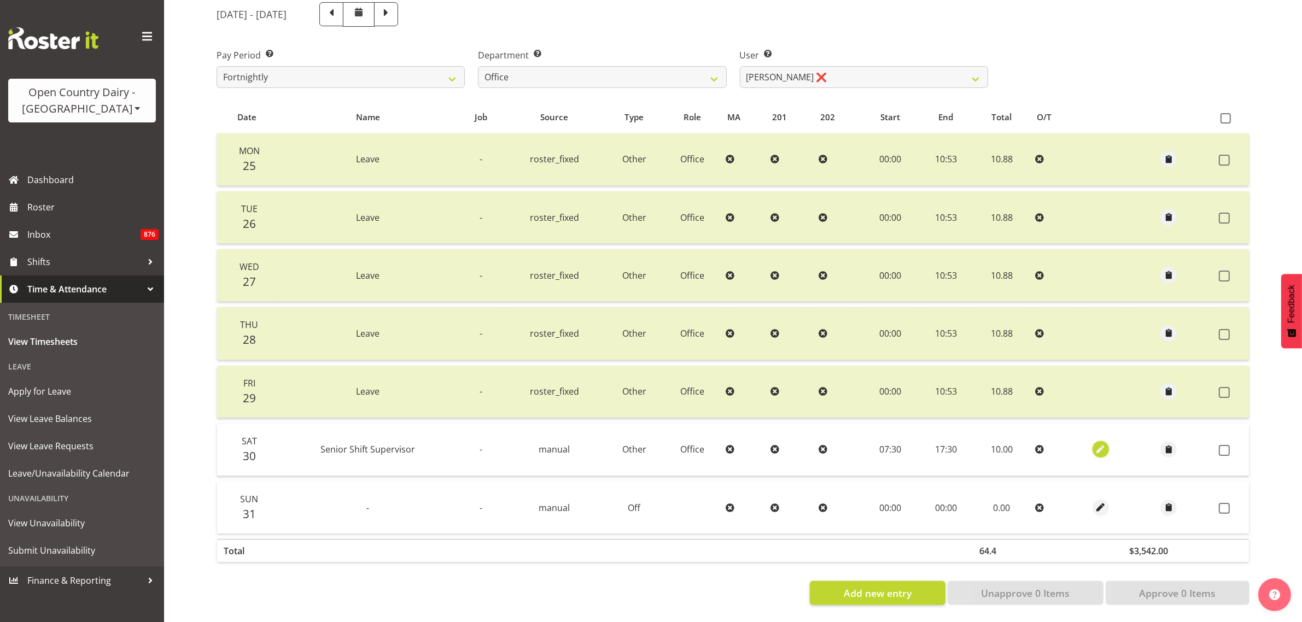
click at [1097, 443] on span "button" at bounding box center [1101, 449] width 13 height 13
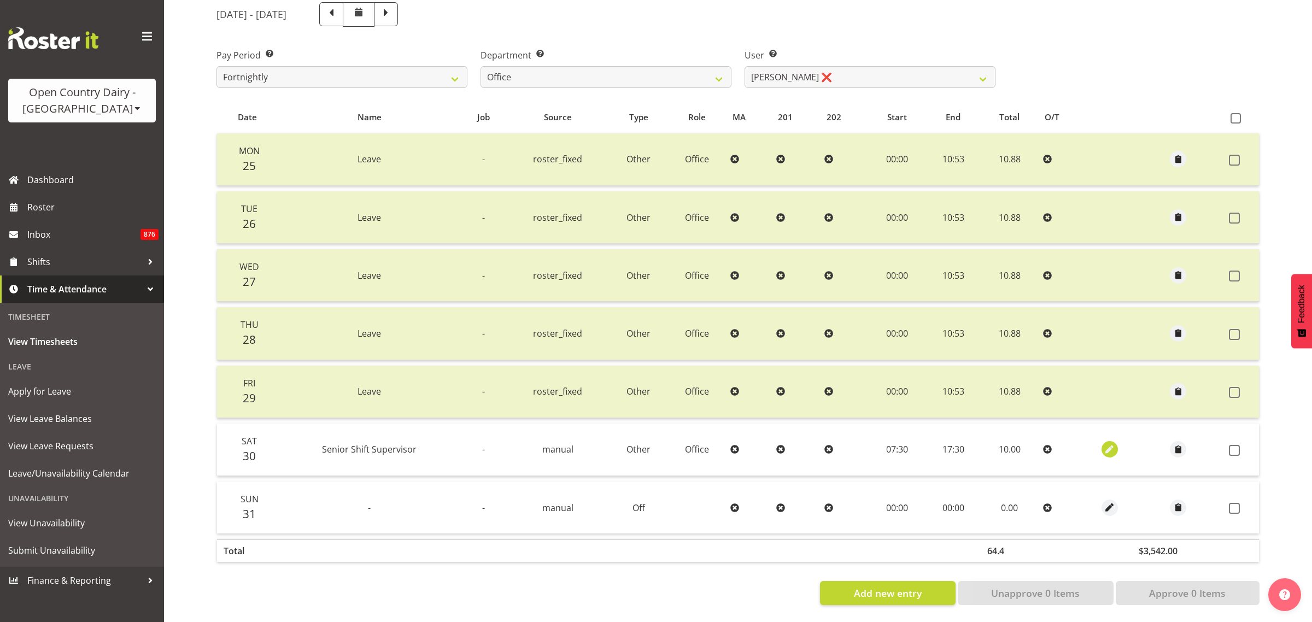
select select "Other"
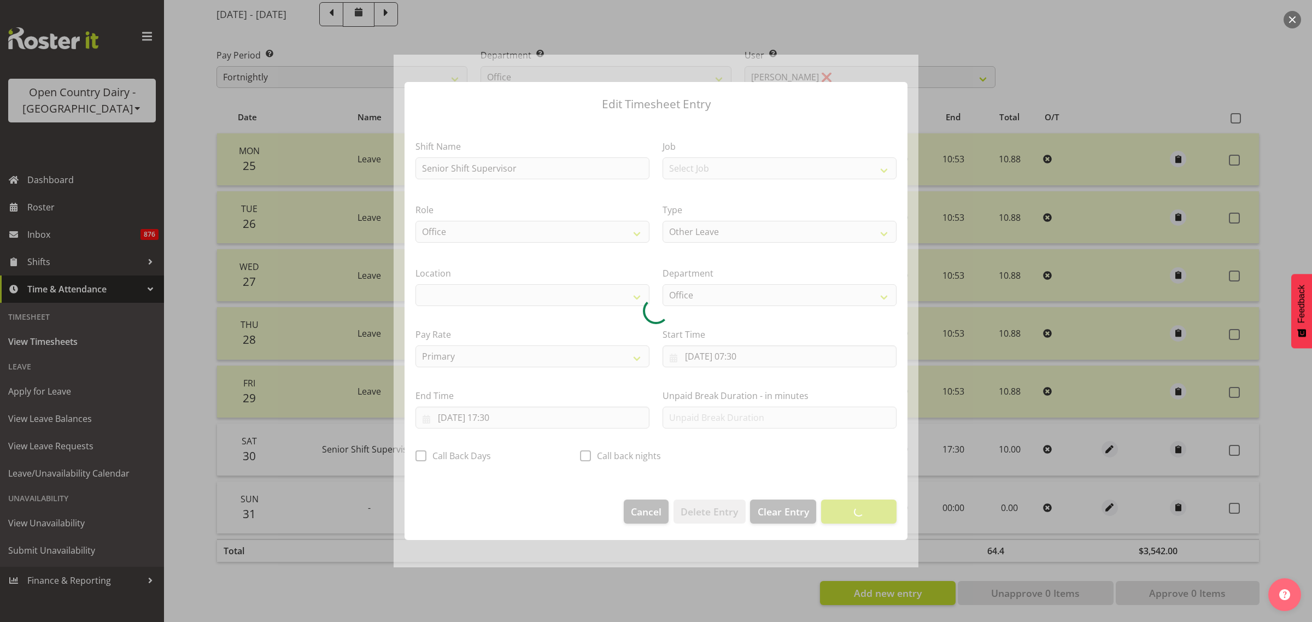
select select "1040"
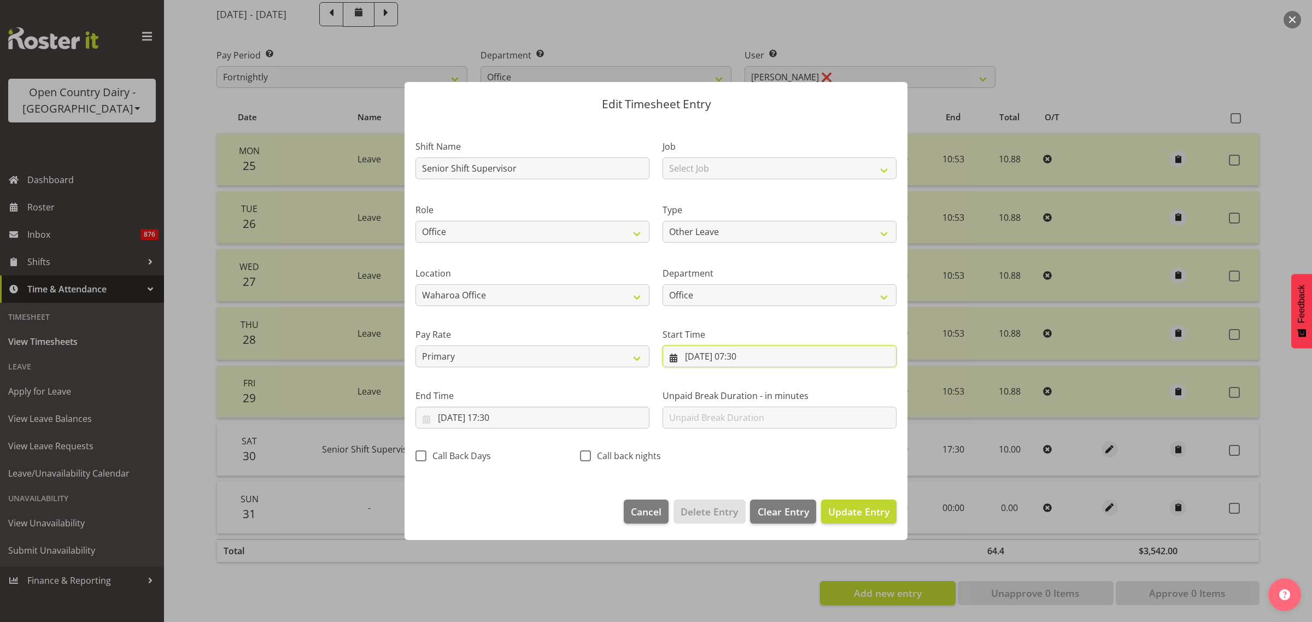
click at [753, 356] on input "30/08/2025, 07:30" at bounding box center [780, 357] width 234 height 22
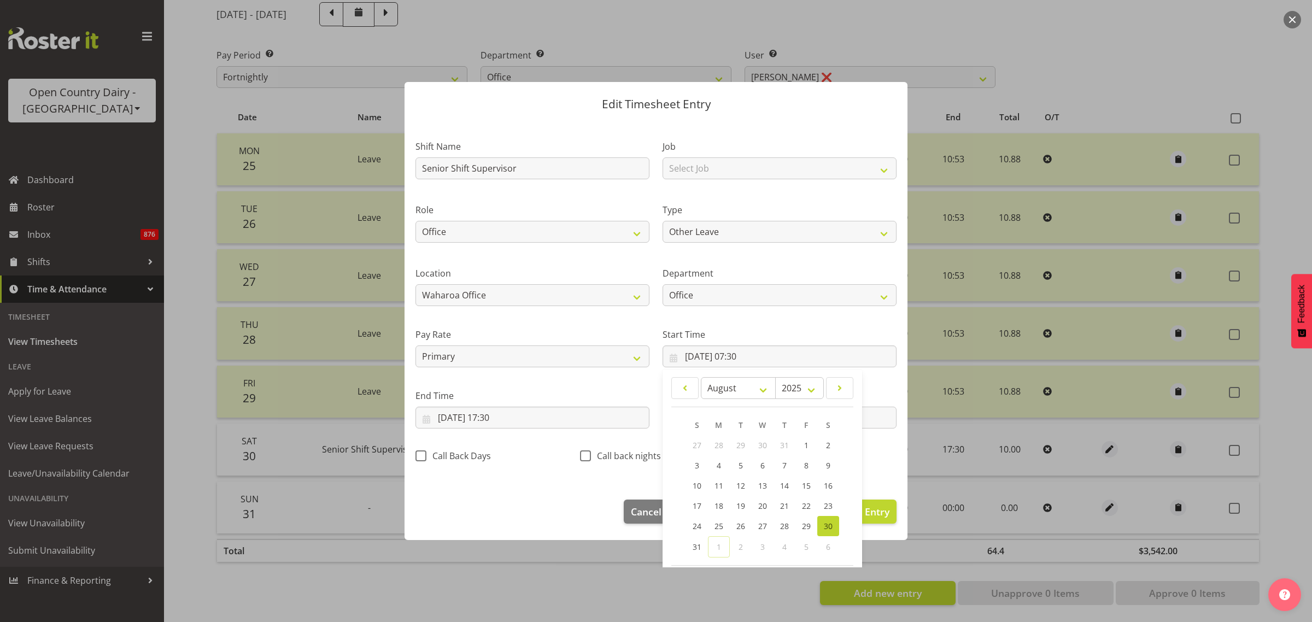
click at [772, 325] on div "Start Time 30/08/2025, 07:30 January February March April May June July August …" at bounding box center [779, 343] width 247 height 61
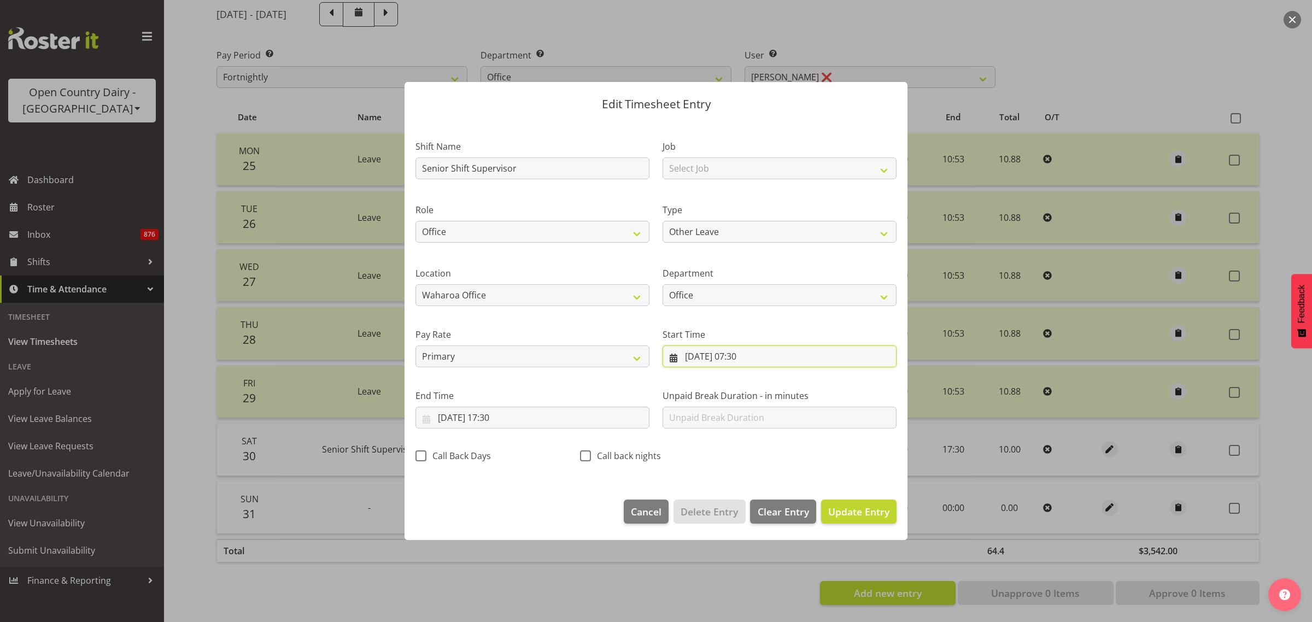
click at [748, 358] on input "30/08/2025, 07:30" at bounding box center [780, 357] width 234 height 22
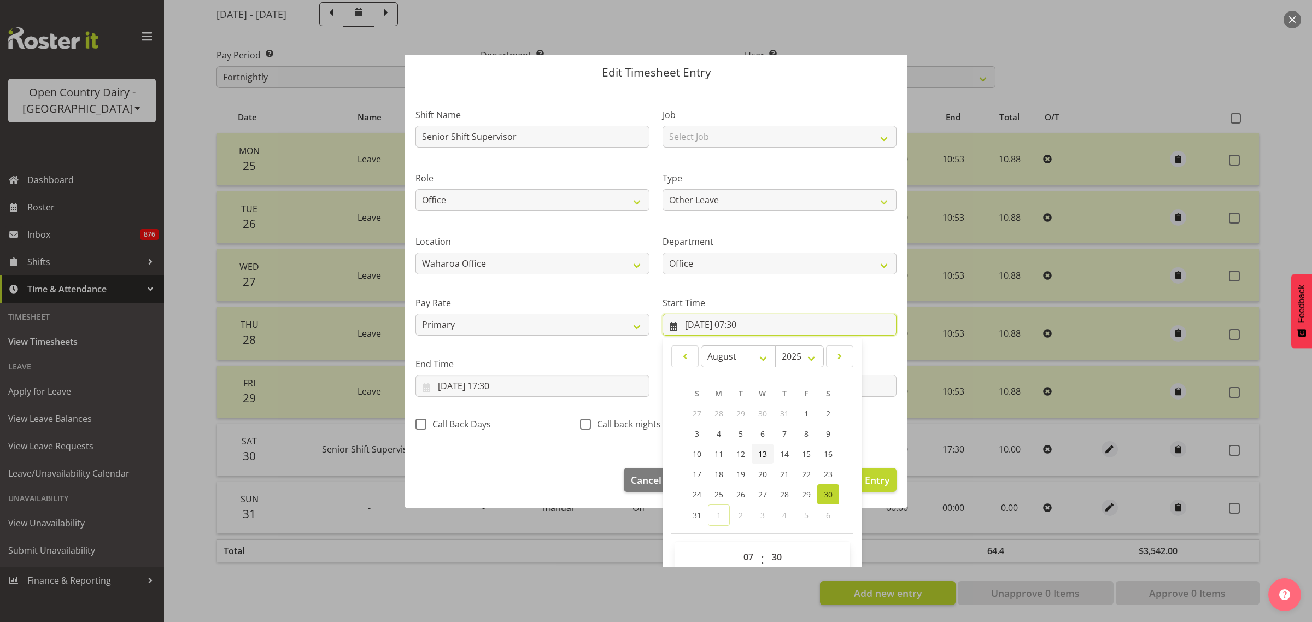
scroll to position [50, 0]
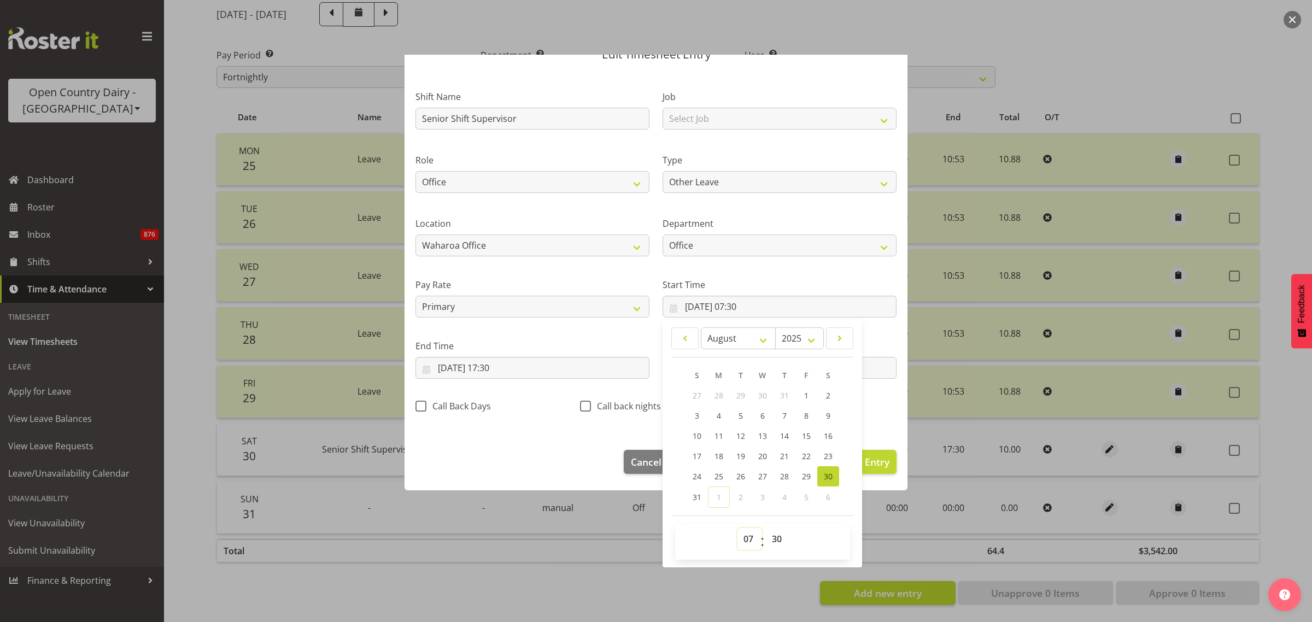
click at [739, 542] on select "00 01 02 03 04 05 06 07 08 09 10 11 12 13 14 15 16 17 18 19 20 21 22 23" at bounding box center [750, 539] width 25 height 22
click at [741, 541] on select "00 01 02 03 04 05 06 07 08 09 10 11 12 13 14 15 16 17 18 19 20 21 22 23" at bounding box center [750, 539] width 25 height 22
select select "0"
click at [738, 528] on select "00 01 02 03 04 05 06 07 08 09 10 11 12 13 14 15 16 17 18 19 20 21 22 23" at bounding box center [750, 539] width 25 height 22
type input "30/08/2025, 00:30"
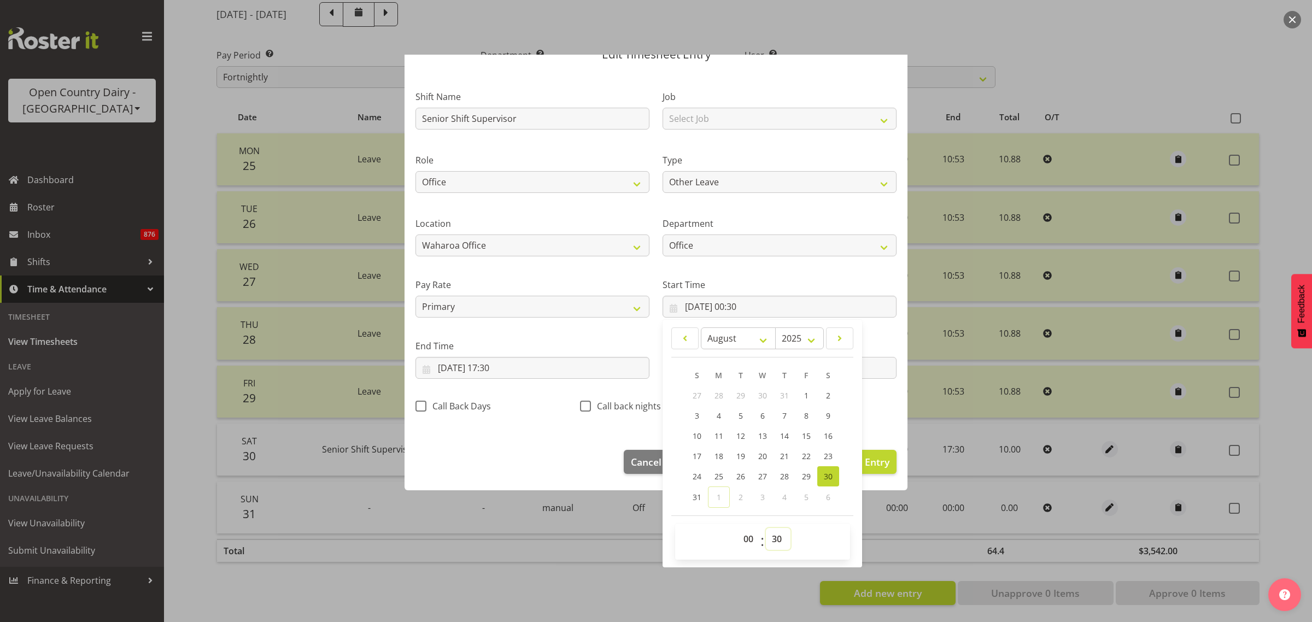
click at [769, 537] on select "00 01 02 03 04 05 06 07 08 09 10 11 12 13 14 15 16 17 18 19 20 21 22 23 24 25 2…" at bounding box center [778, 539] width 25 height 22
click at [775, 539] on select "00 01 02 03 04 05 06 07 08 09 10 11 12 13 14 15 16 17 18 19 20 21 22 23 24 25 2…" at bounding box center [778, 539] width 25 height 22
click at [777, 536] on select "00 01 02 03 04 05 06 07 08 09 10 11 12 13 14 15 16 17 18 19 20 21 22 23 24 25 2…" at bounding box center [778, 539] width 25 height 22
click at [774, 534] on div "January February March April May June July August September October November De…" at bounding box center [763, 443] width 200 height 239
click at [774, 542] on select "00 01 02 03 04 05 06 07 08 09 10 11 12 13 14 15 16 17 18 19 20 21 22 23 24 25 2…" at bounding box center [778, 539] width 25 height 22
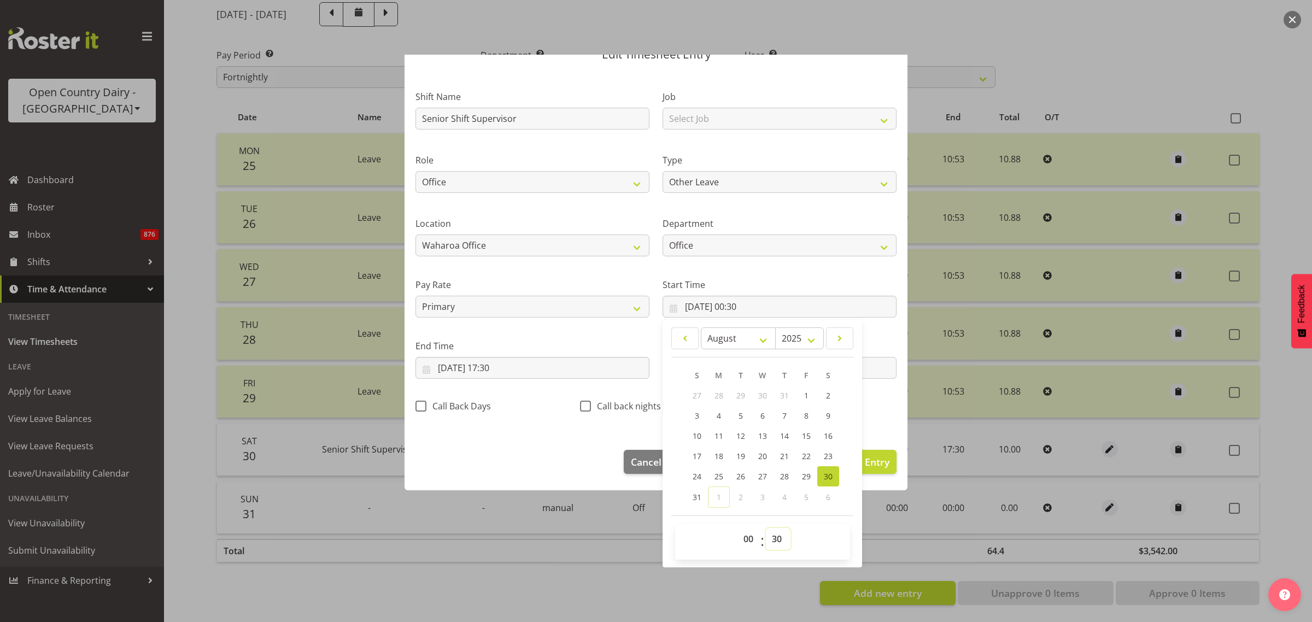
click at [777, 536] on select "00 01 02 03 04 05 06 07 08 09 10 11 12 13 14 15 16 17 18 19 20 21 22 23 24 25 2…" at bounding box center [778, 539] width 25 height 22
select select "0"
click at [766, 528] on select "00 01 02 03 04 05 06 07 08 09 10 11 12 13 14 15 16 17 18 19 20 21 22 23 24 25 2…" at bounding box center [778, 539] width 25 height 22
type input "30/08/2025, 00:00"
click at [575, 443] on footer "Cancel Delete Entry Clear Entry Update Entry" at bounding box center [656, 464] width 503 height 51
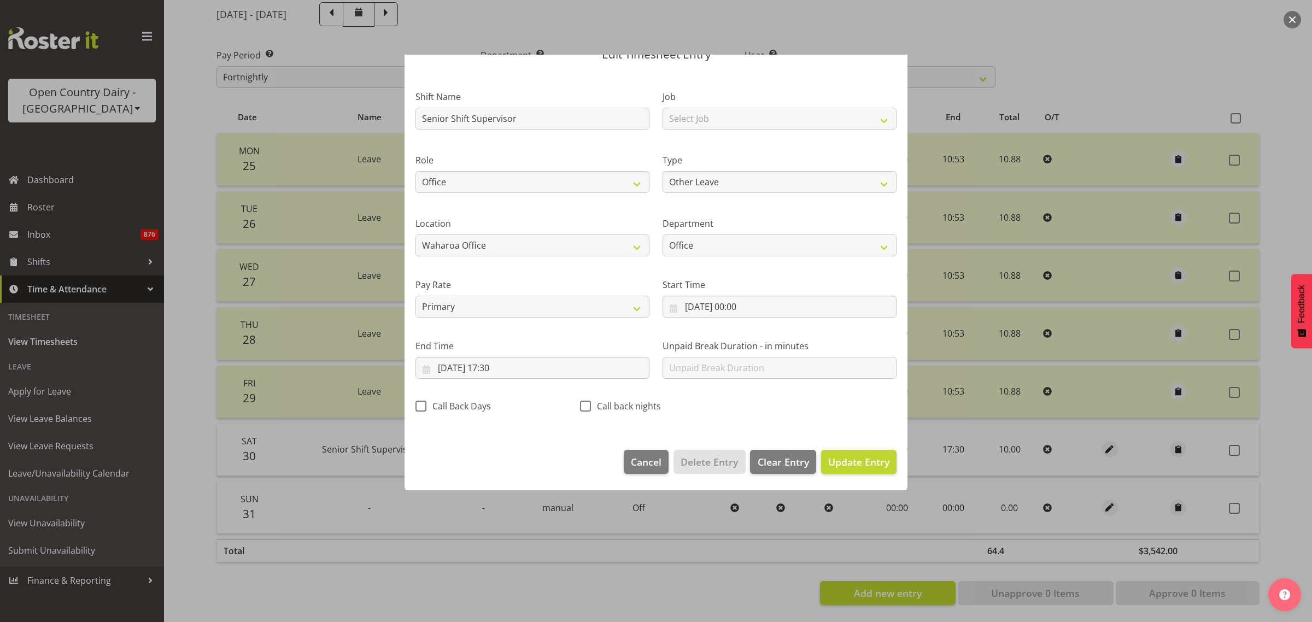
scroll to position [0, 0]
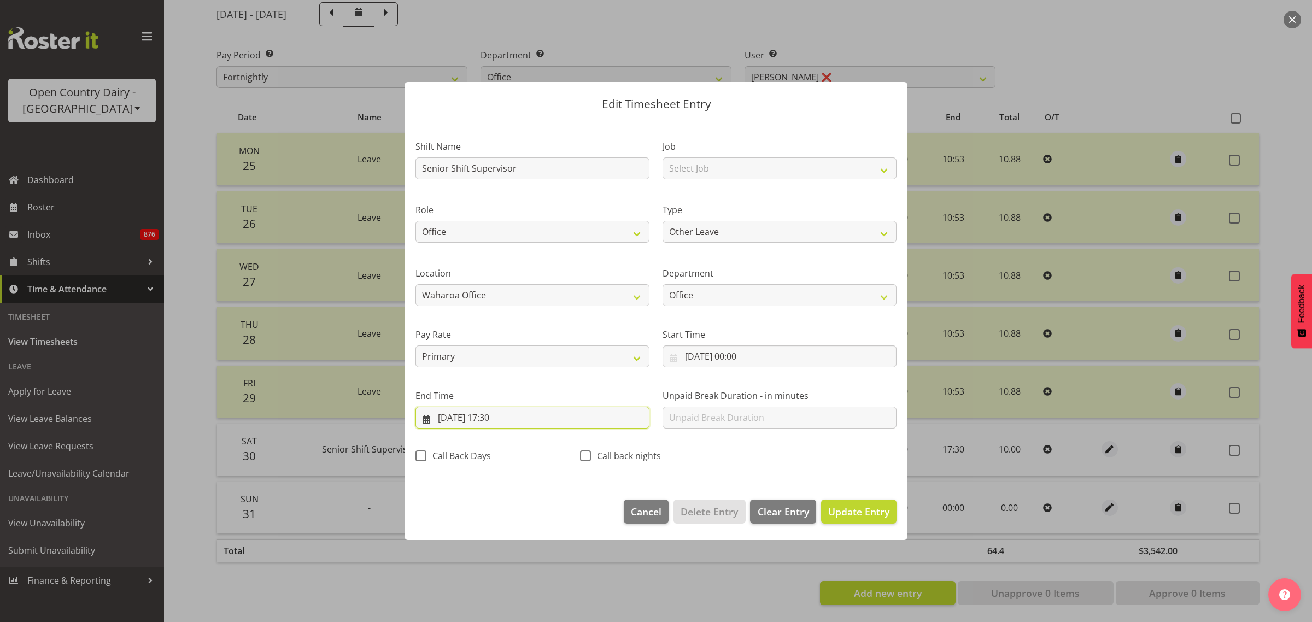
click at [495, 413] on input "30/08/2025, 17:30" at bounding box center [533, 418] width 234 height 22
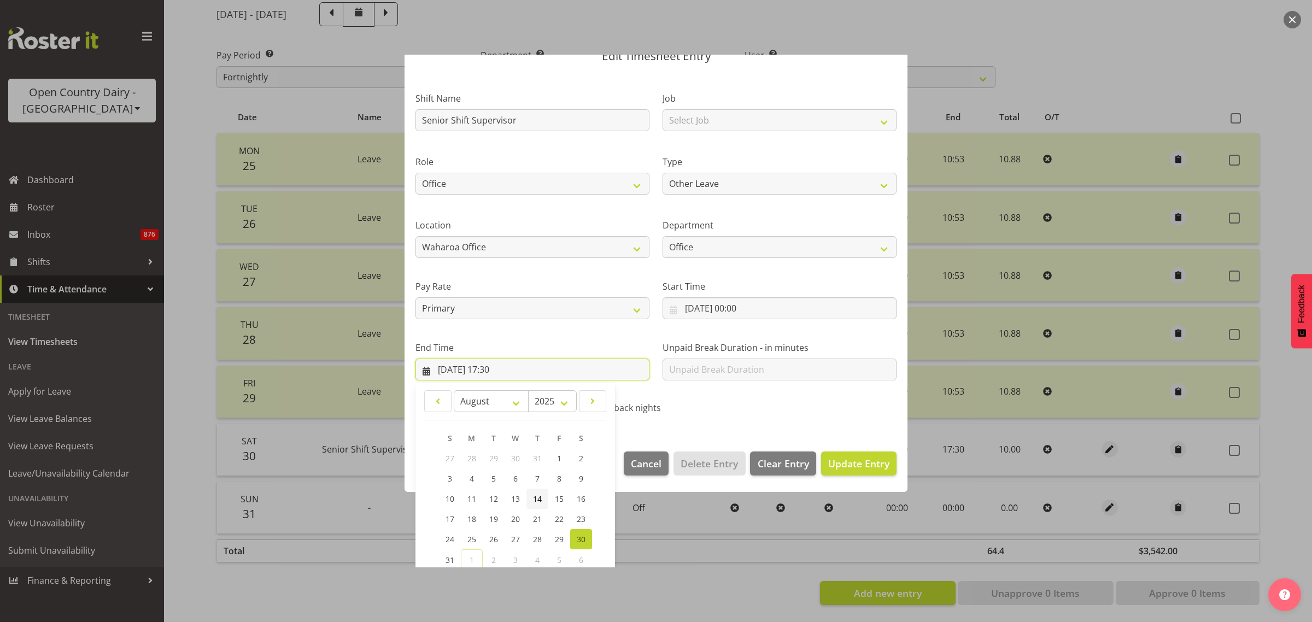
scroll to position [111, 0]
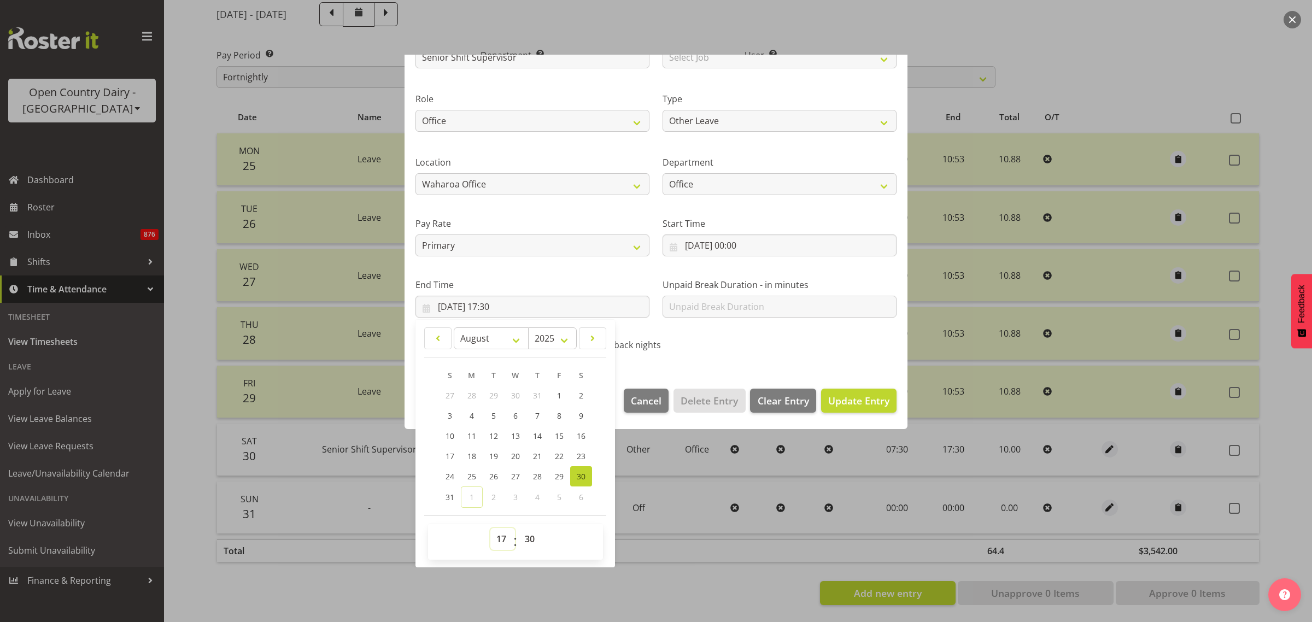
click at [504, 534] on select "00 01 02 03 04 05 06 07 08 09 10 11 12 13 14 15 16 17 18 19 20 21 22 23" at bounding box center [502, 539] width 25 height 22
select select "0"
click at [490, 528] on select "00 01 02 03 04 05 06 07 08 09 10 11 12 13 14 15 16 17 18 19 20 21 22 23" at bounding box center [502, 539] width 25 height 22
type input "30/08/2025, 00:30"
drag, startPoint x: 534, startPoint y: 540, endPoint x: 536, endPoint y: 528, distance: 11.7
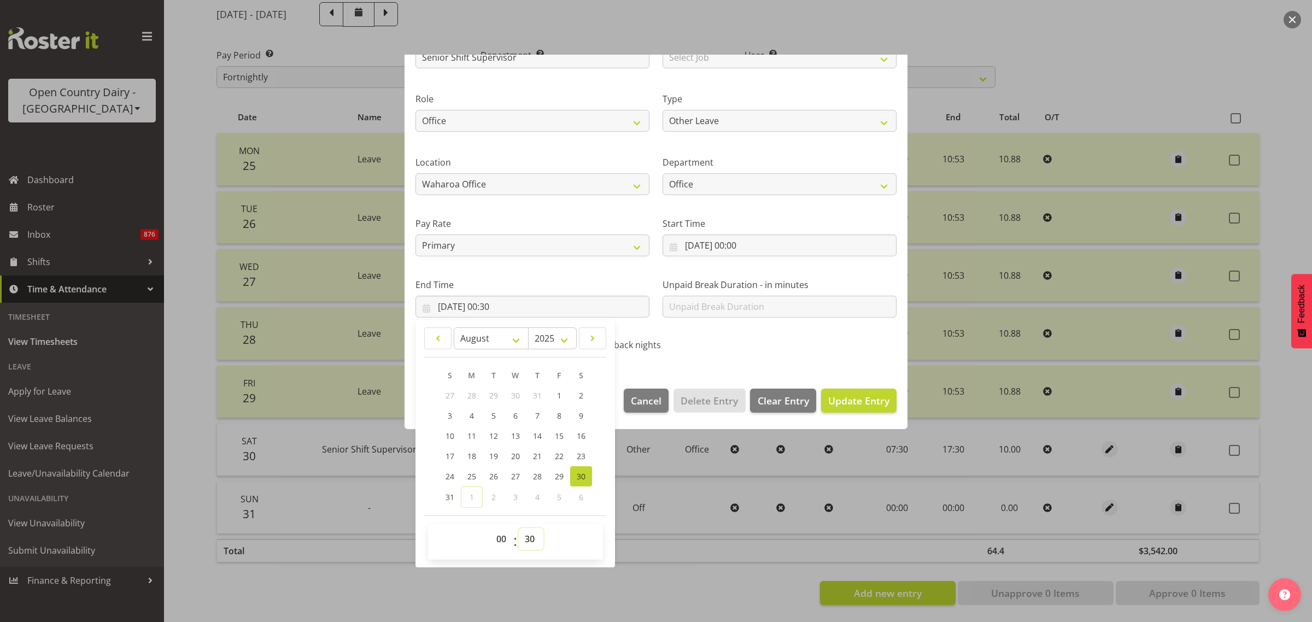
click at [534, 540] on select "00 01 02 03 04 05 06 07 08 09 10 11 12 13 14 15 16 17 18 19 20 21 22 23 24 25 2…" at bounding box center [531, 539] width 25 height 22
select select "0"
click at [519, 528] on select "00 01 02 03 04 05 06 07 08 09 10 11 12 13 14 15 16 17 18 19 20 21 22 23 24 25 2…" at bounding box center [531, 539] width 25 height 22
type input "30/08/2025, 00:00"
click at [780, 362] on section "Shift Name Senior Shift Supervisor Job Select Job Driver Driver supervisor Supp…" at bounding box center [656, 193] width 503 height 369
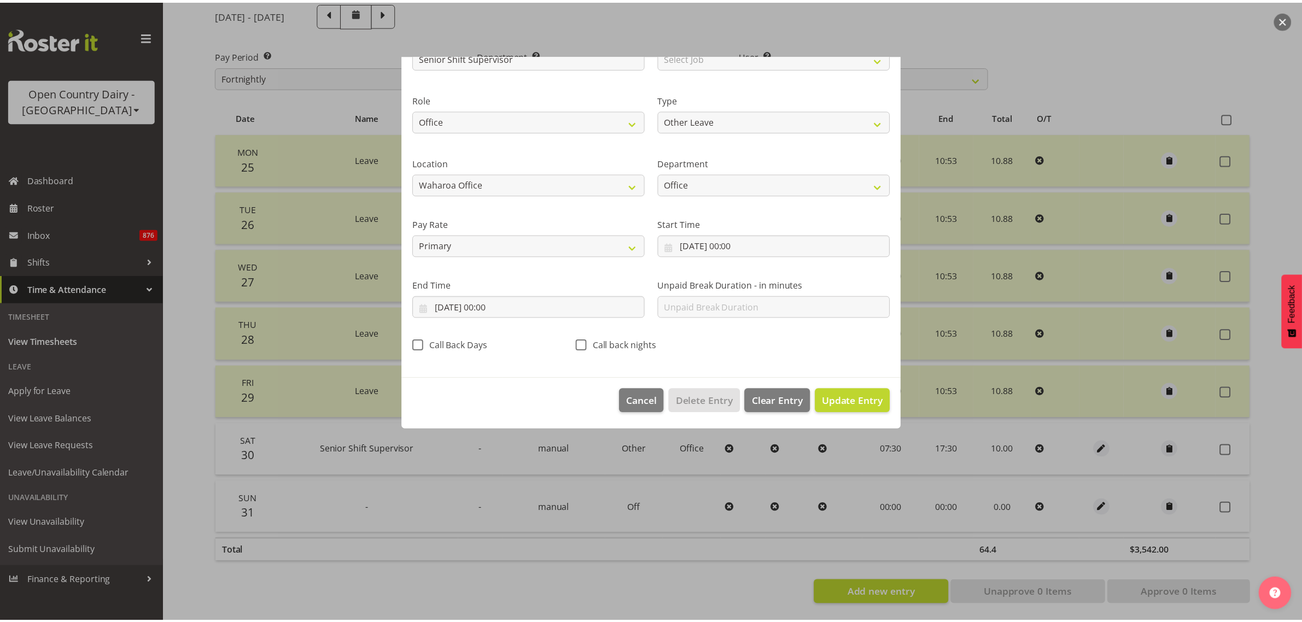
scroll to position [0, 0]
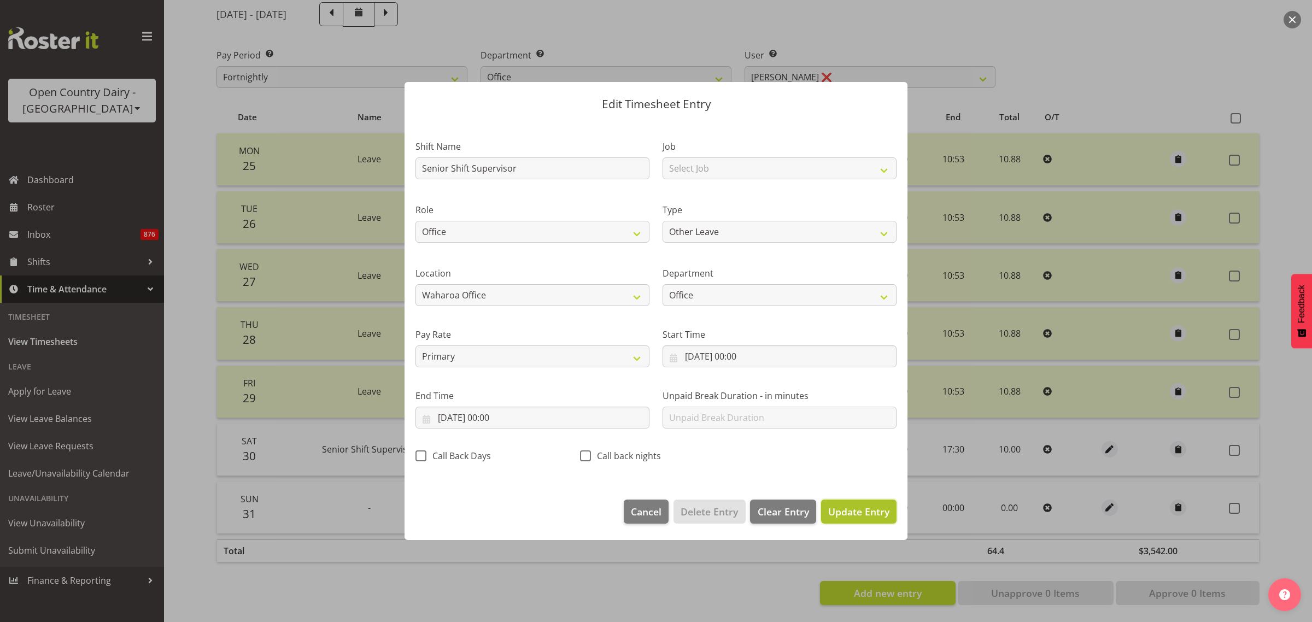
click at [854, 508] on span "Update Entry" at bounding box center [858, 511] width 61 height 13
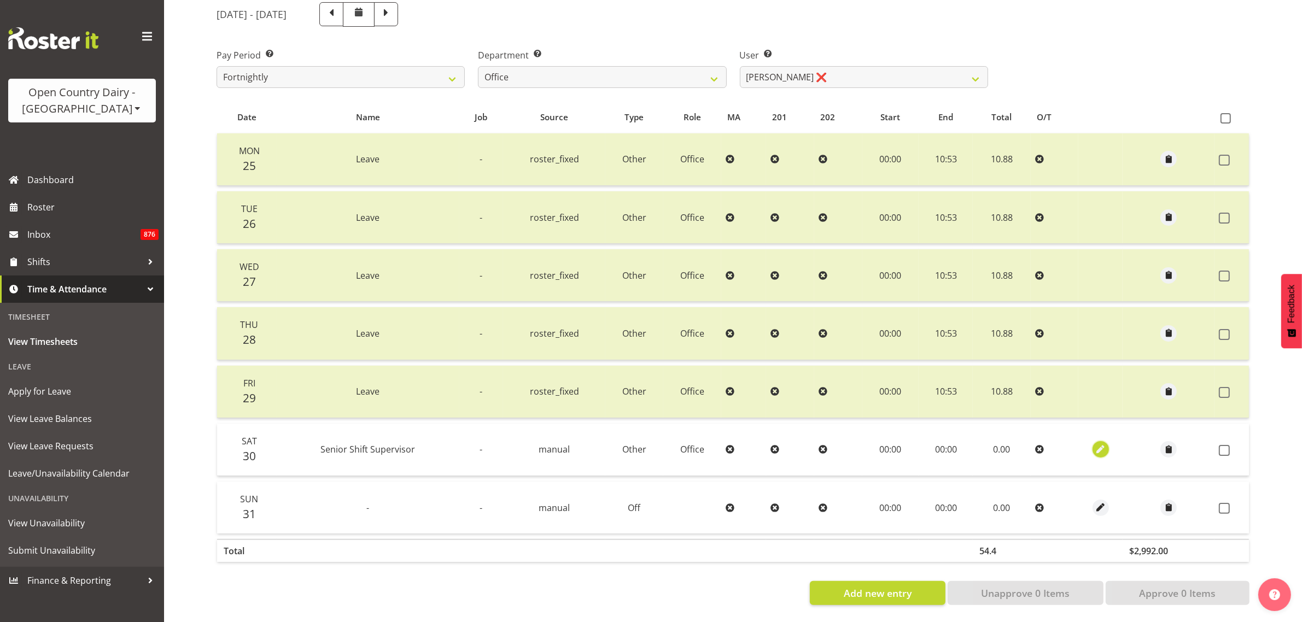
click at [1100, 443] on span "button" at bounding box center [1101, 449] width 13 height 13
select select "Other"
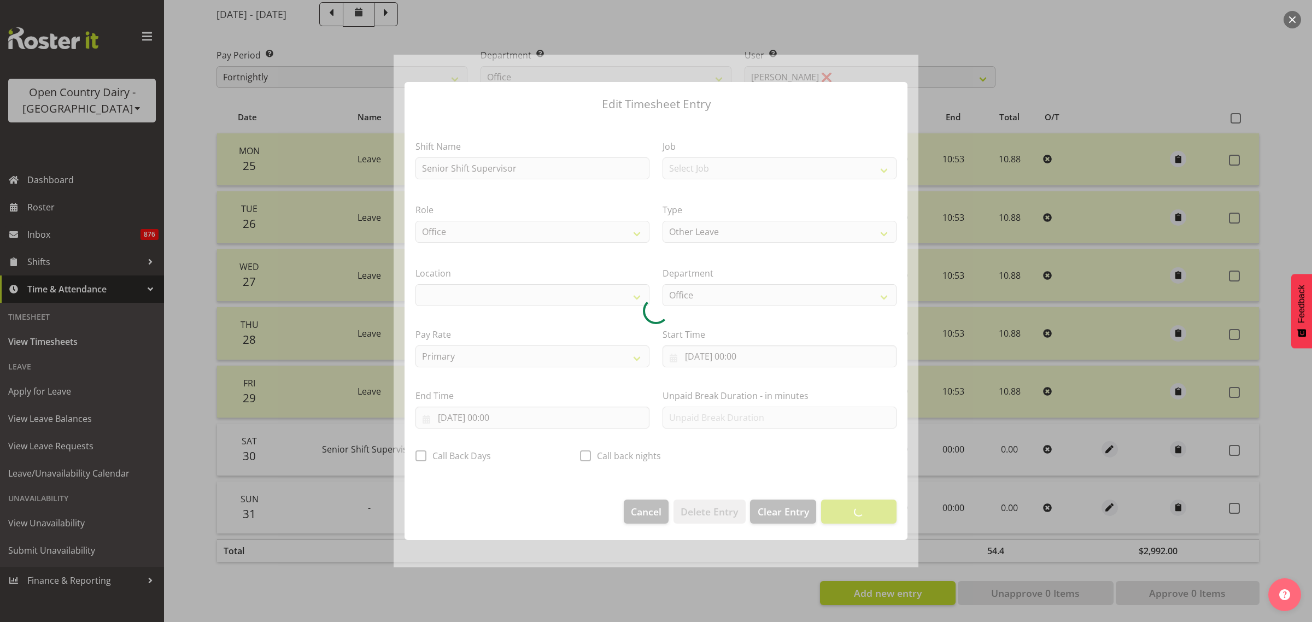
select select "1040"
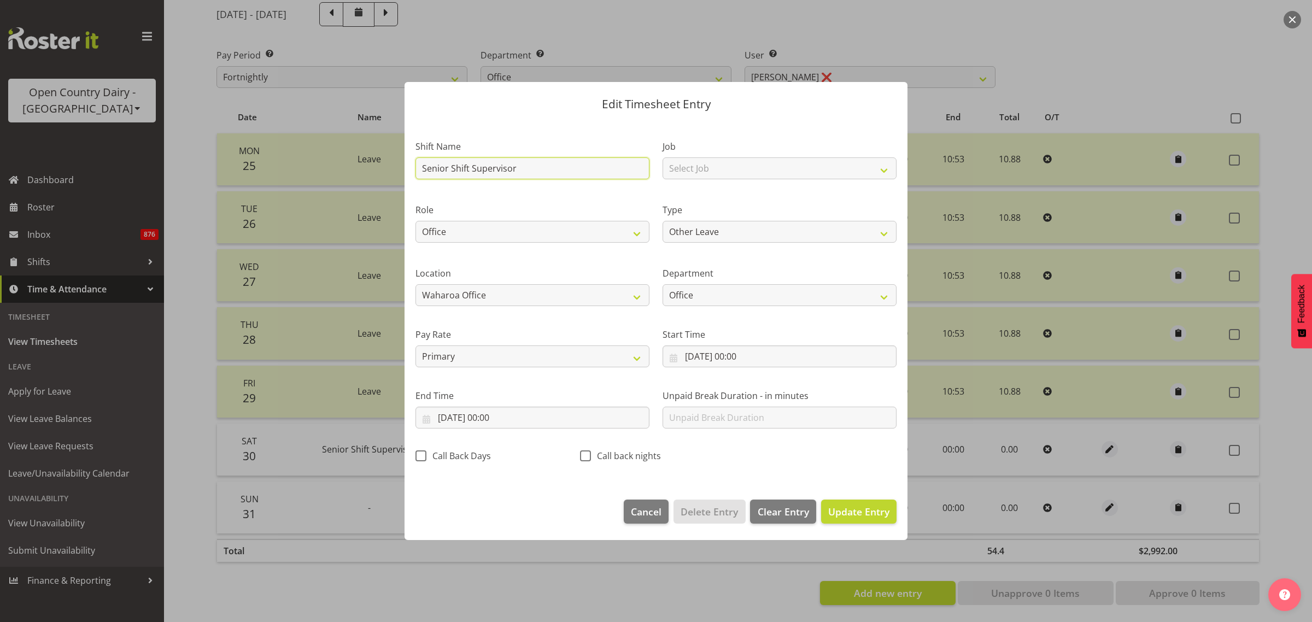
drag, startPoint x: 566, startPoint y: 168, endPoint x: 377, endPoint y: 183, distance: 189.3
click at [377, 183] on div "Edit Timesheet Entry Shift Name Senior Shift Supervisor Job Select Job Driver D…" at bounding box center [656, 311] width 1312 height 622
click at [558, 460] on div "Call Back Days" at bounding box center [491, 458] width 151 height 14
drag, startPoint x: 564, startPoint y: 100, endPoint x: 638, endPoint y: 151, distance: 89.9
click at [647, 115] on header "Edit Timesheet Entry" at bounding box center [656, 101] width 503 height 39
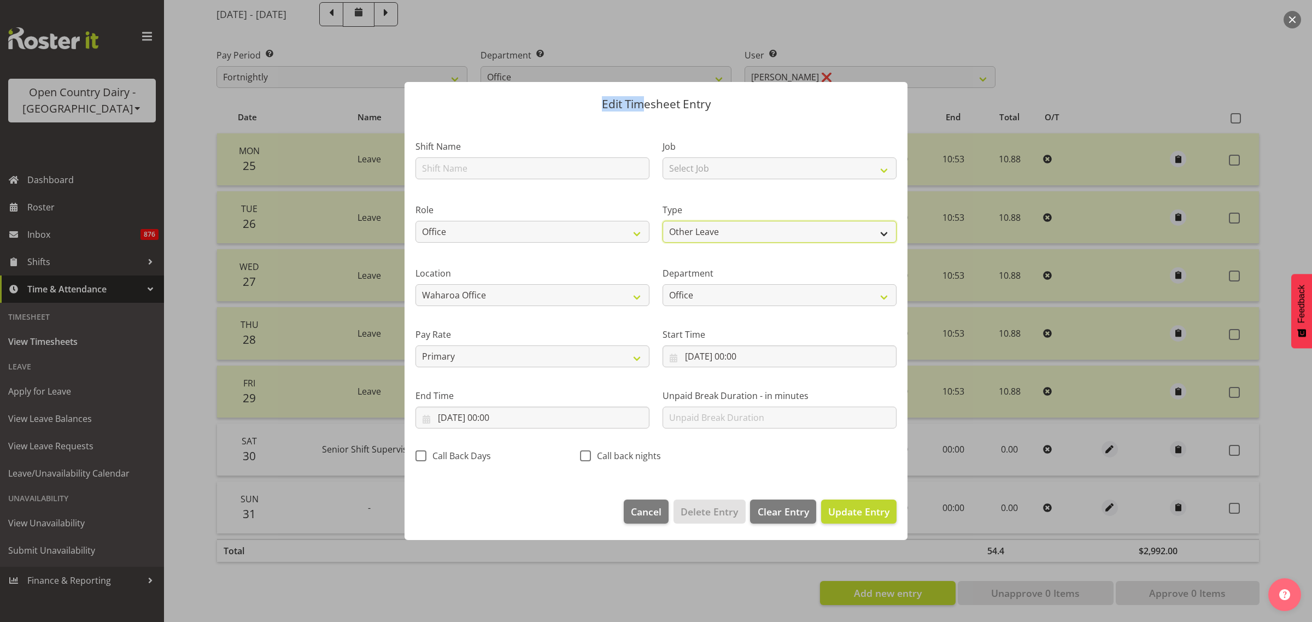
click at [880, 231] on select "Off Standard Public Holiday Public Holiday (Worked) Day In Lieu Annual Leave Si…" at bounding box center [780, 232] width 234 height 22
select select "Off"
click at [663, 243] on select "Off Standard Public Holiday Public Holiday (Worked) Day In Lieu Annual Leave Si…" at bounding box center [780, 232] width 234 height 22
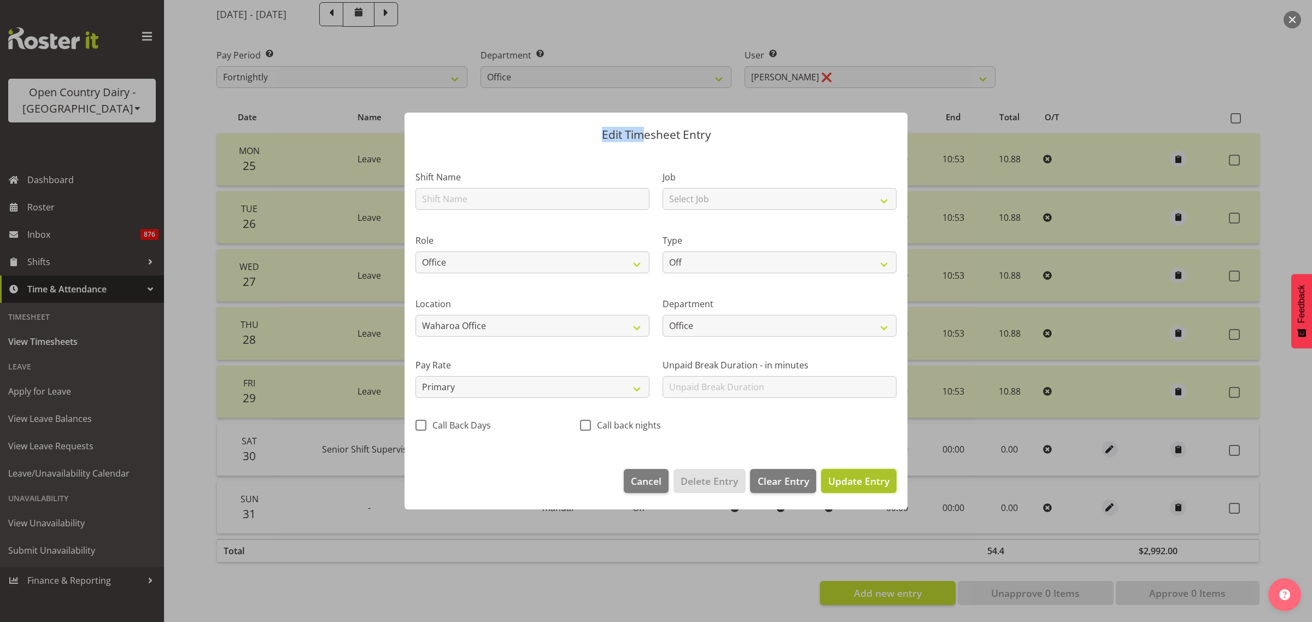
click at [862, 481] on span "Update Entry" at bounding box center [858, 481] width 61 height 13
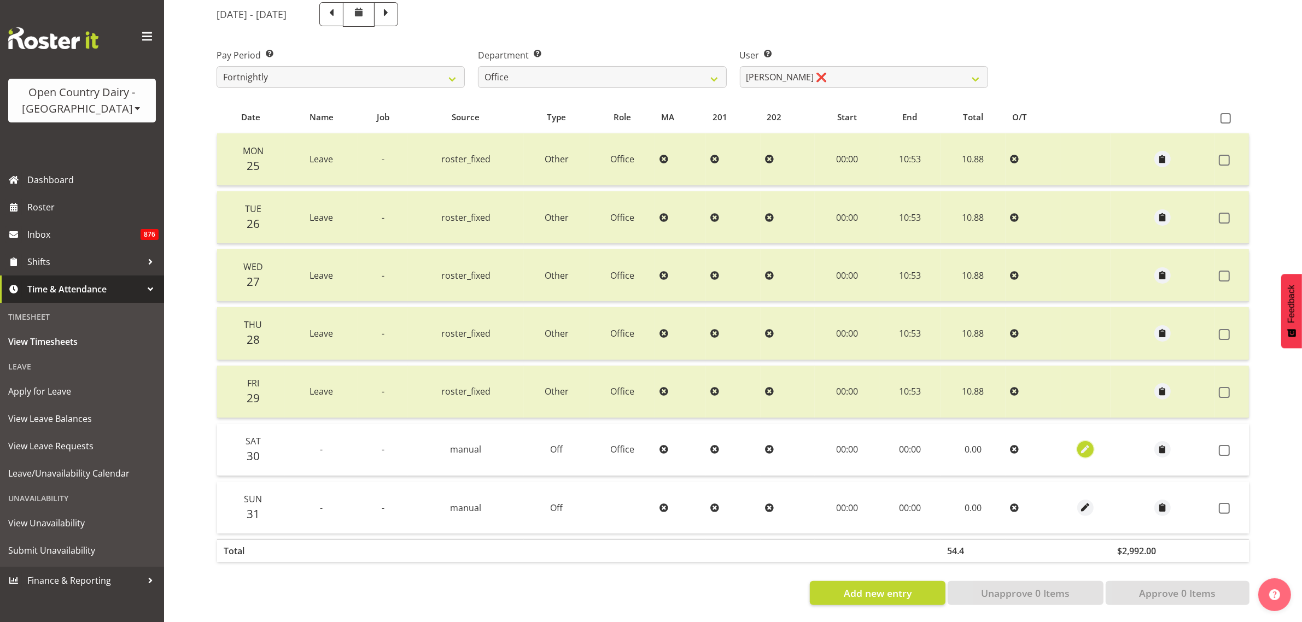
click at [1080, 443] on span "button" at bounding box center [1085, 449] width 13 height 13
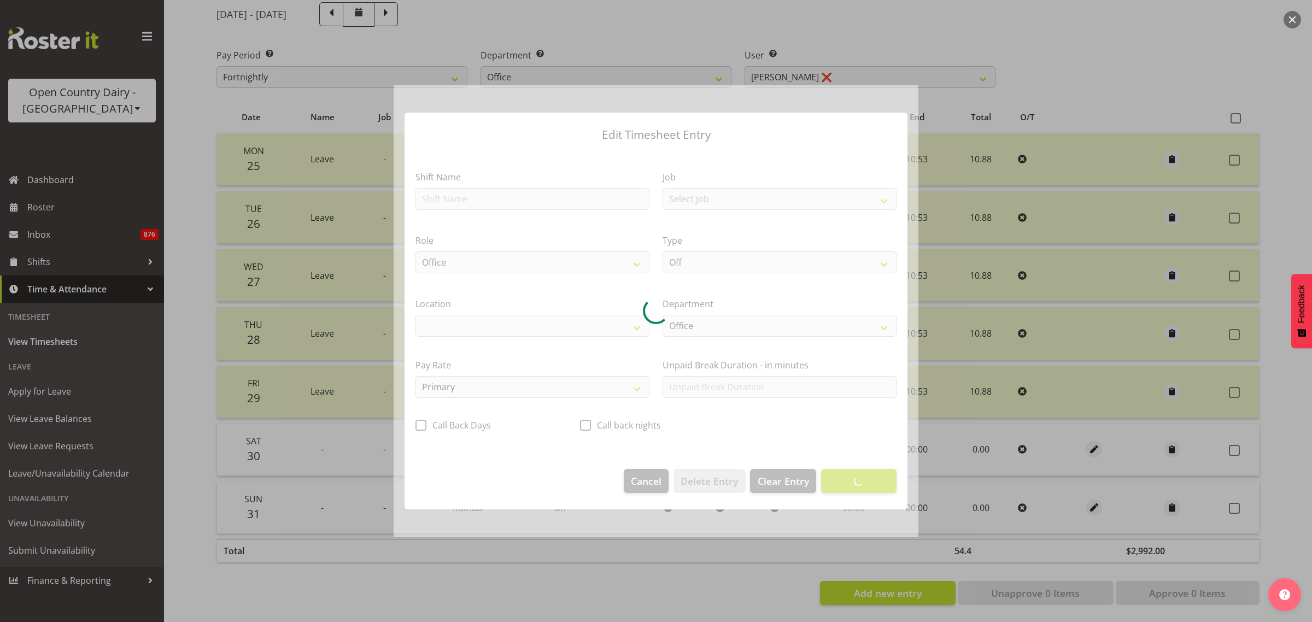
select select "1040"
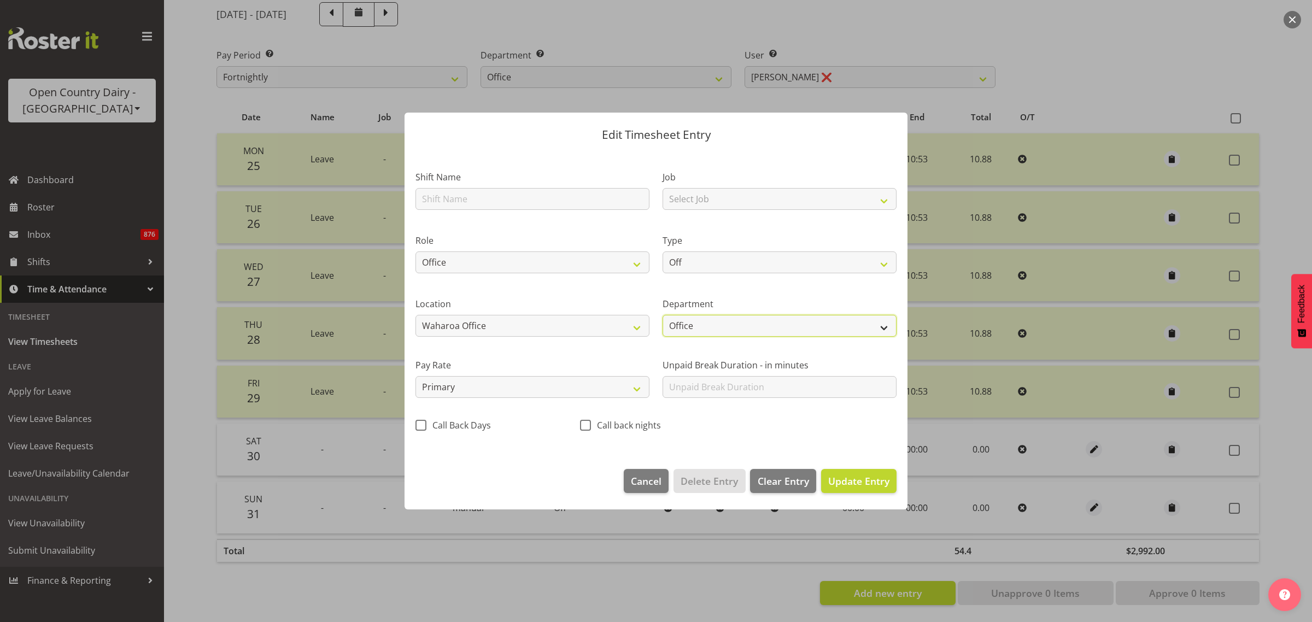
click at [887, 323] on select "Office Shift Supervisors Milk Testing Training" at bounding box center [780, 326] width 234 height 22
click at [837, 285] on div "Department Office Shift Supervisors Milk Testing Training" at bounding box center [779, 312] width 247 height 61
click at [858, 476] on span "Update Entry" at bounding box center [858, 481] width 61 height 13
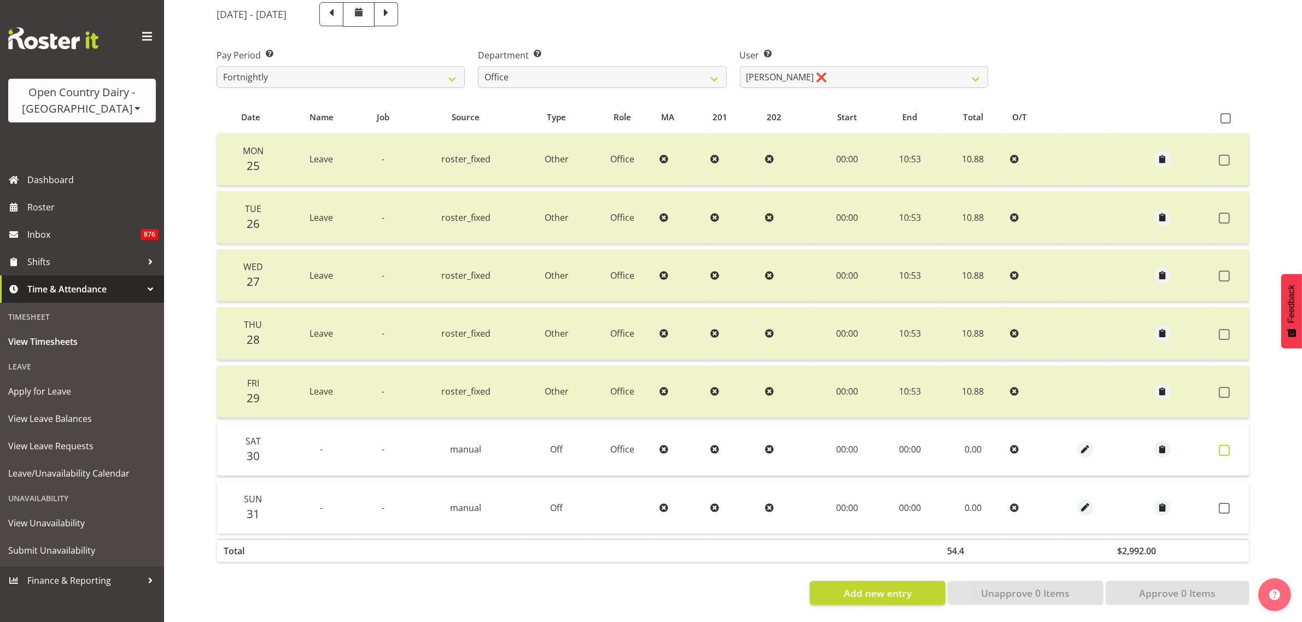
click at [1222, 445] on span at bounding box center [1224, 450] width 11 height 11
checkbox input "true"
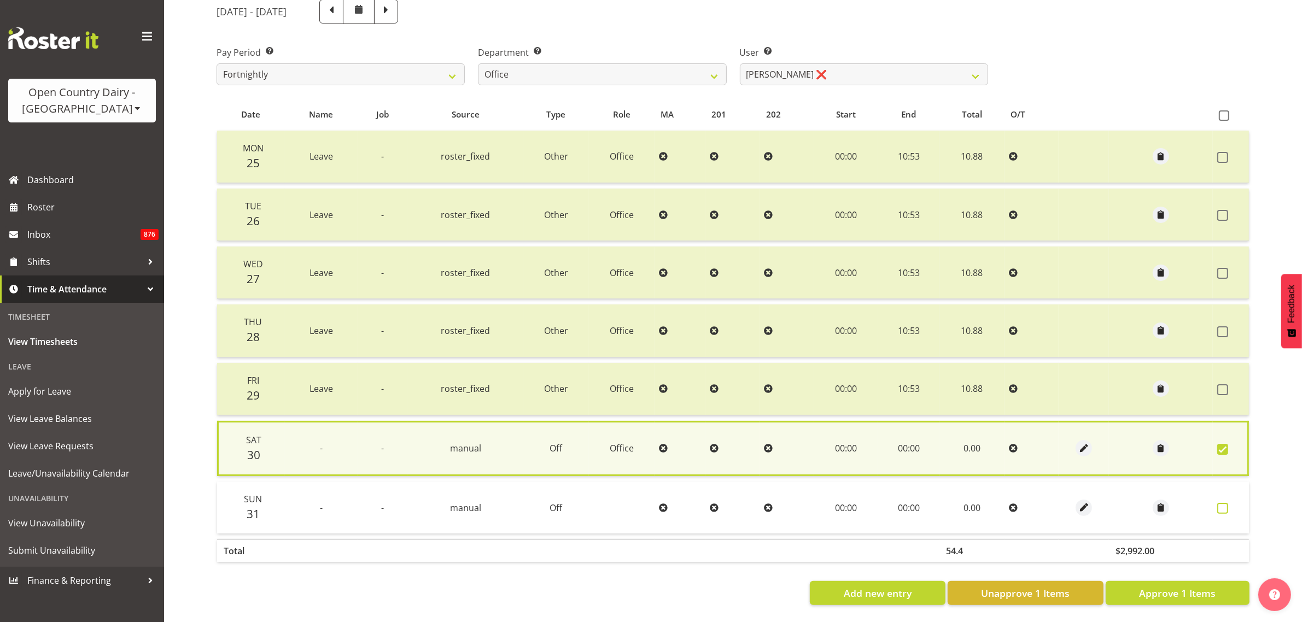
click at [1225, 504] on span at bounding box center [1222, 508] width 11 height 11
checkbox input "true"
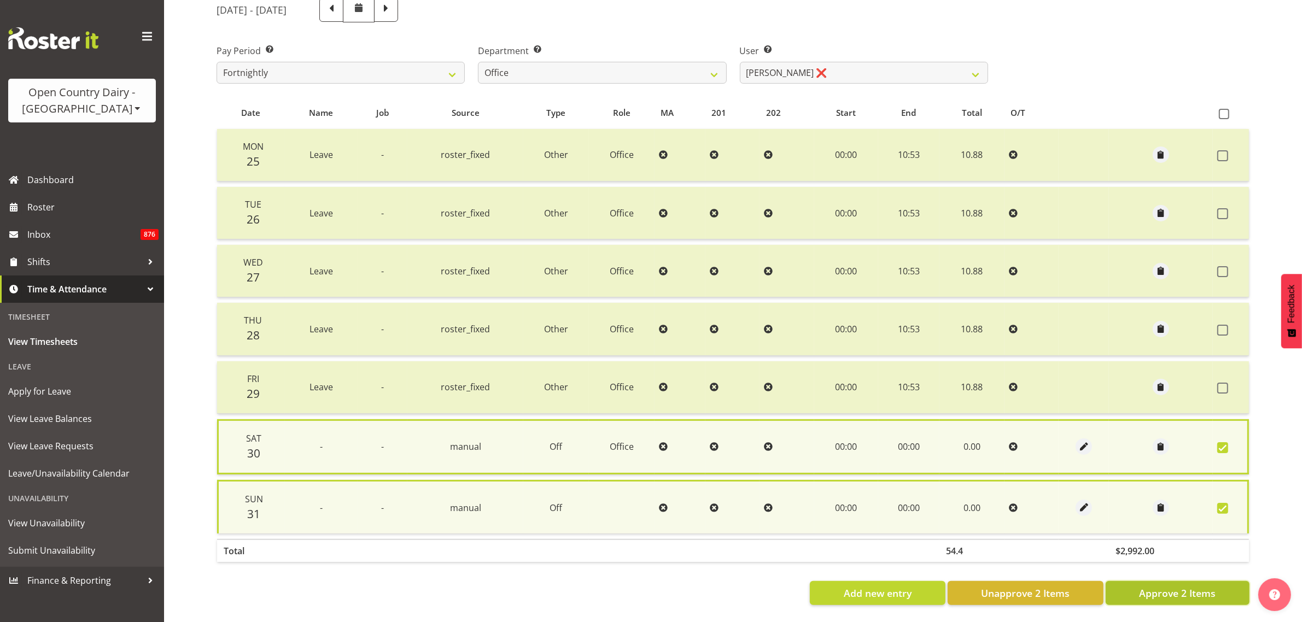
click at [1213, 586] on span "Approve 2 Items" at bounding box center [1177, 593] width 77 height 14
checkbox input "false"
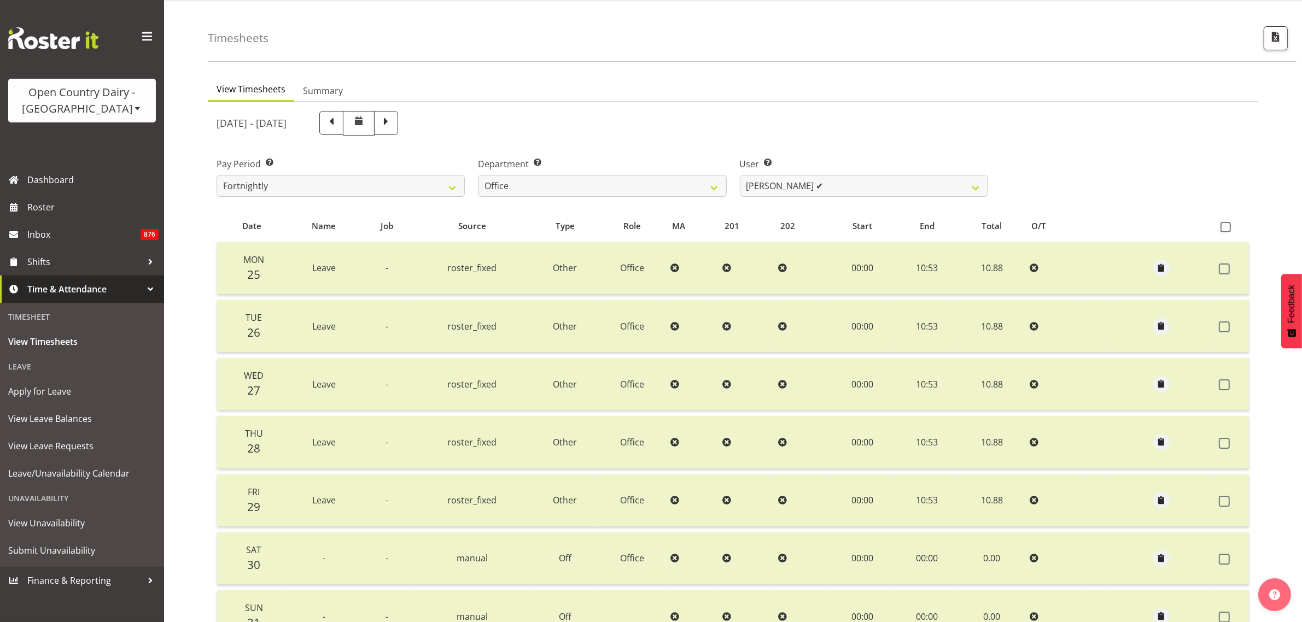
scroll to position [16, 0]
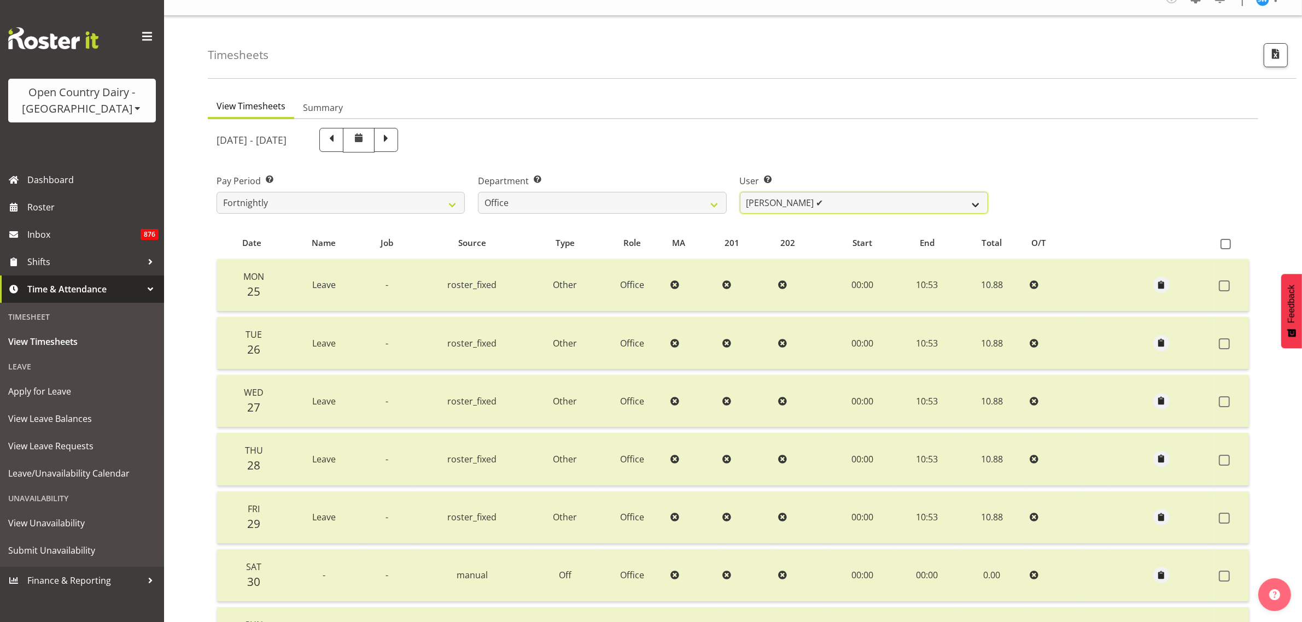
click at [961, 204] on select "Jason Porter ✔ Kelvin Forsman ✔ Leon Paki ✔ Mark Gudsell ❌ Milk Reception Wahar…" at bounding box center [864, 203] width 248 height 22
select select "8227"
click at [740, 192] on select "Jason Porter ✔ Kelvin Forsman ✔ Leon Paki ✔ Mark Gudsell ❌ Milk Reception Wahar…" at bounding box center [864, 203] width 248 height 22
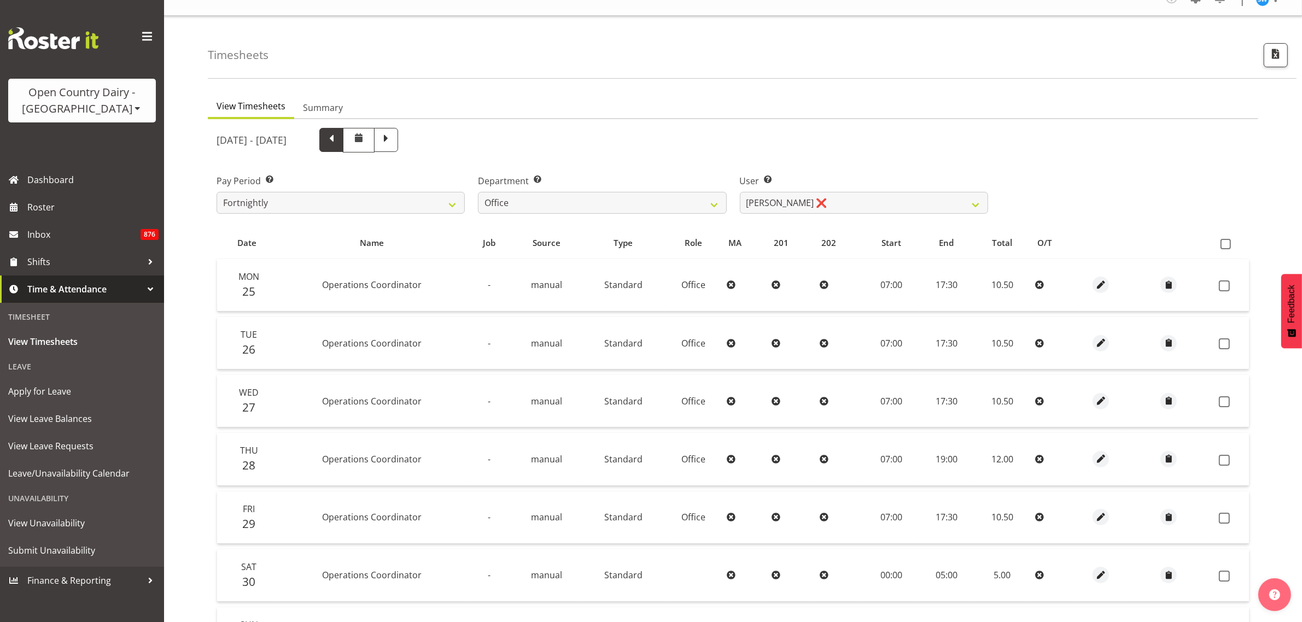
click at [338, 141] on span at bounding box center [331, 139] width 14 height 14
select select
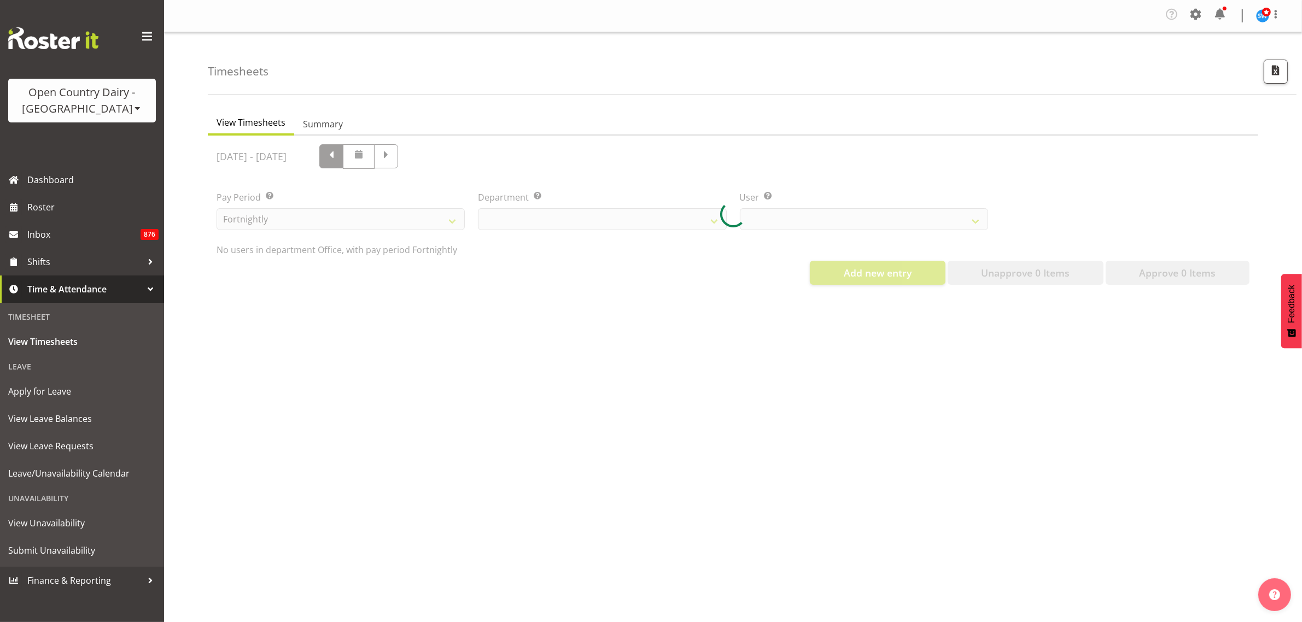
scroll to position [0, 0]
select select "734"
select select "8227"
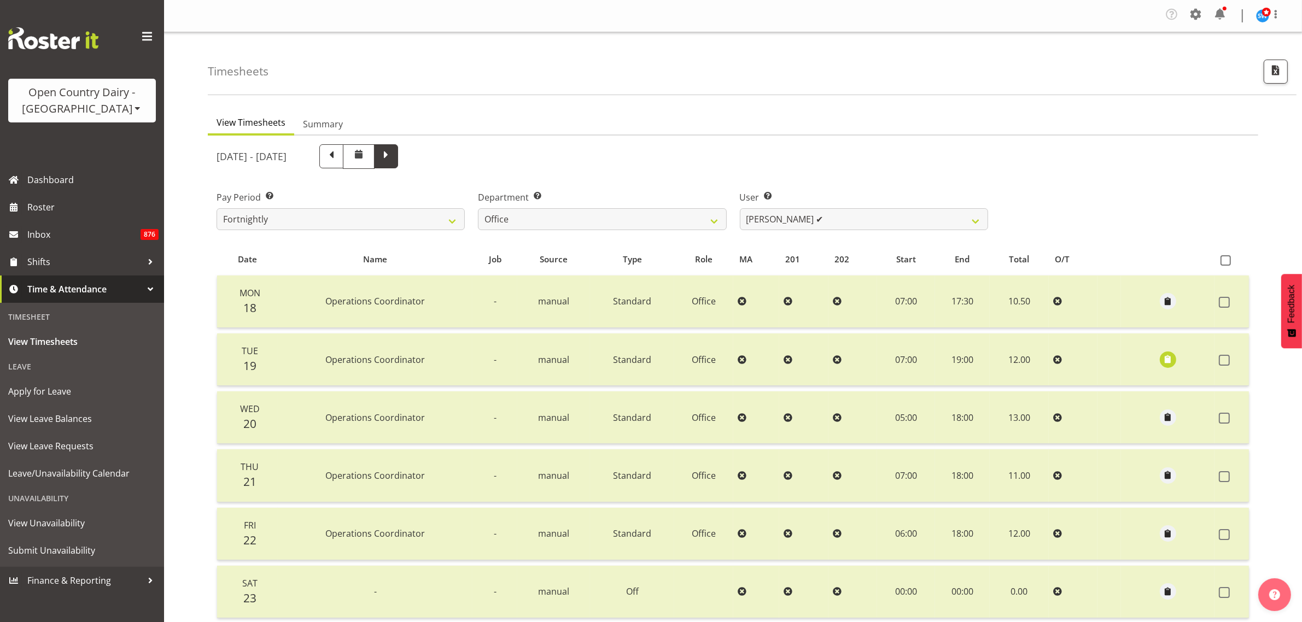
click at [393, 159] on span at bounding box center [386, 155] width 14 height 14
select select
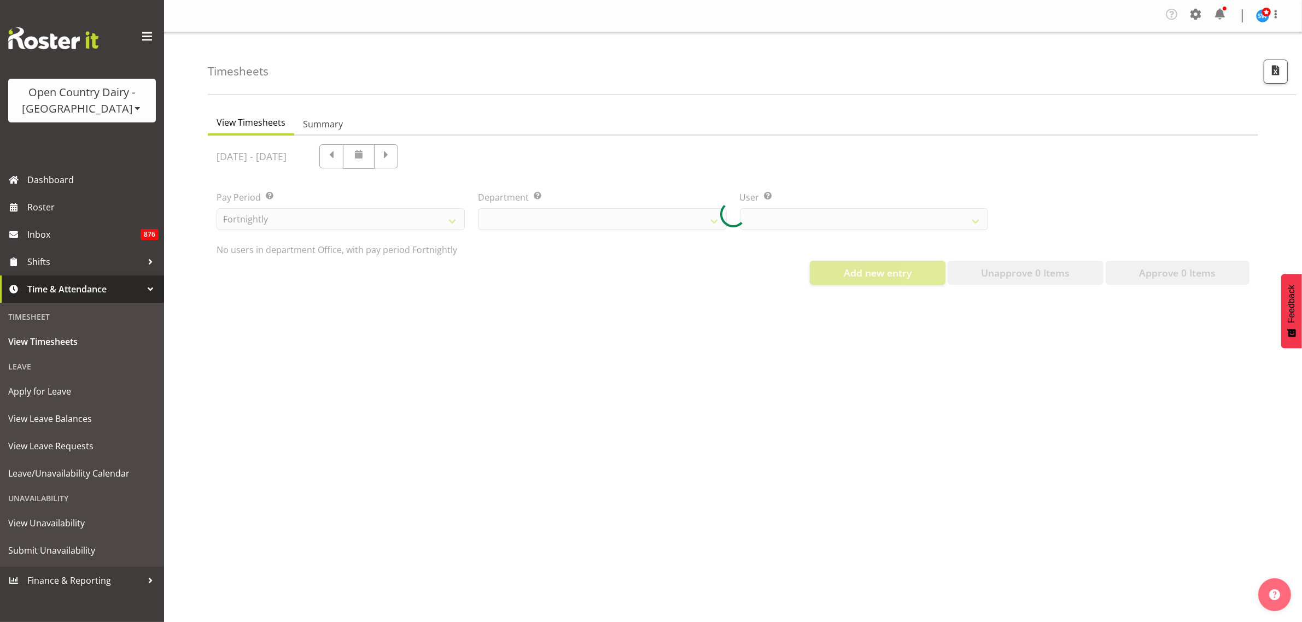
select select "734"
select select "8227"
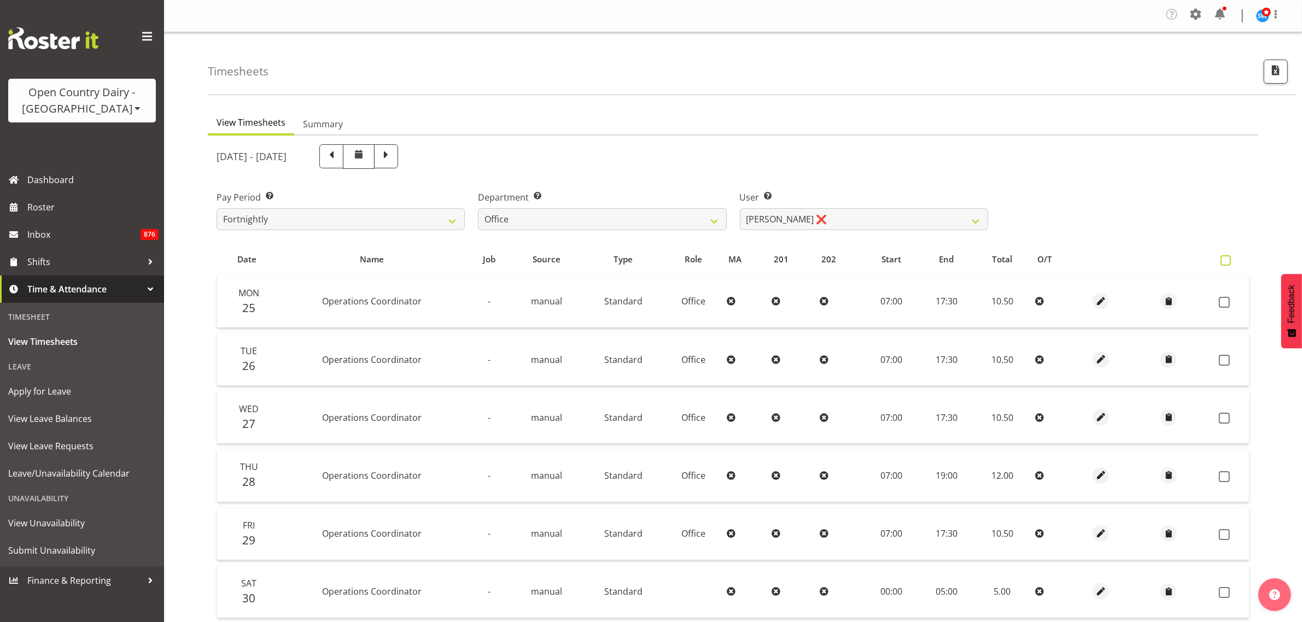
click at [1229, 260] on span at bounding box center [1225, 260] width 10 height 10
click at [1228, 260] on input "checkbox" at bounding box center [1223, 260] width 7 height 7
checkbox input "true"
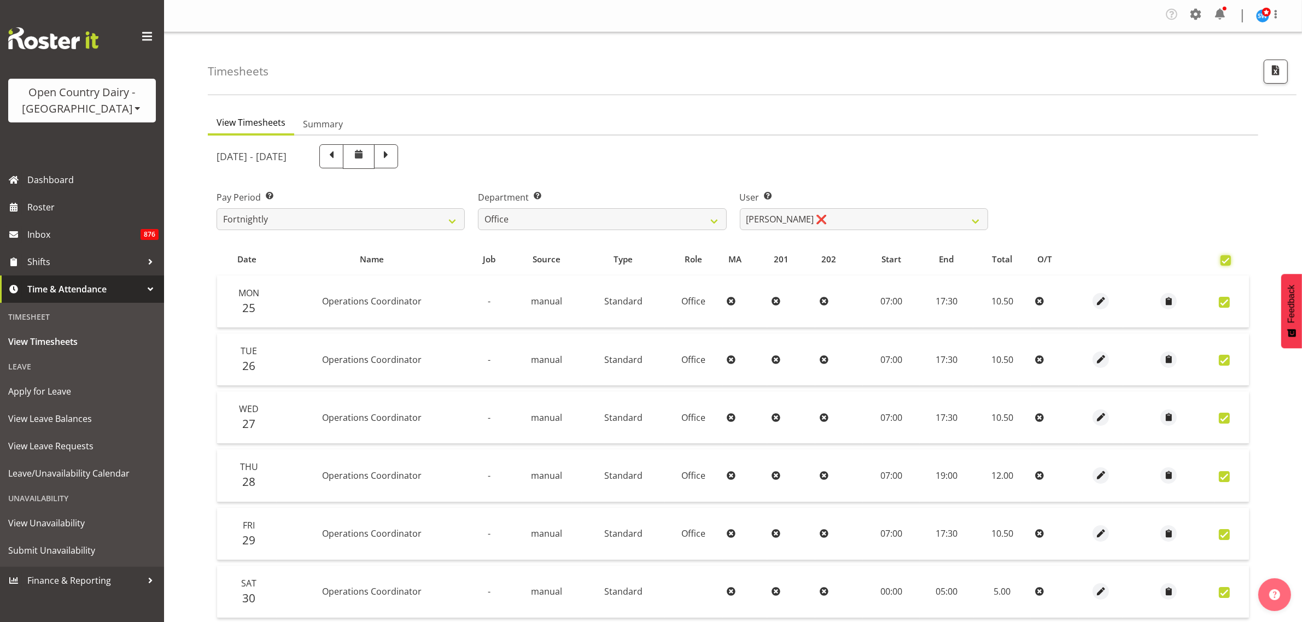
checkbox input "true"
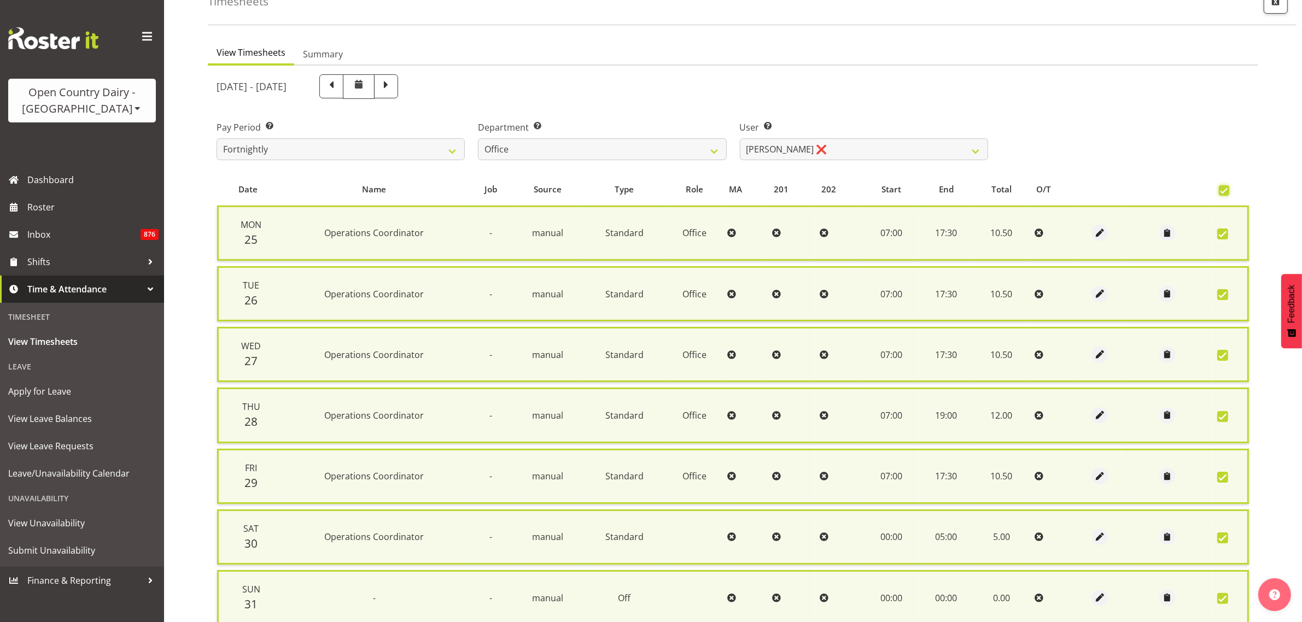
scroll to position [167, 0]
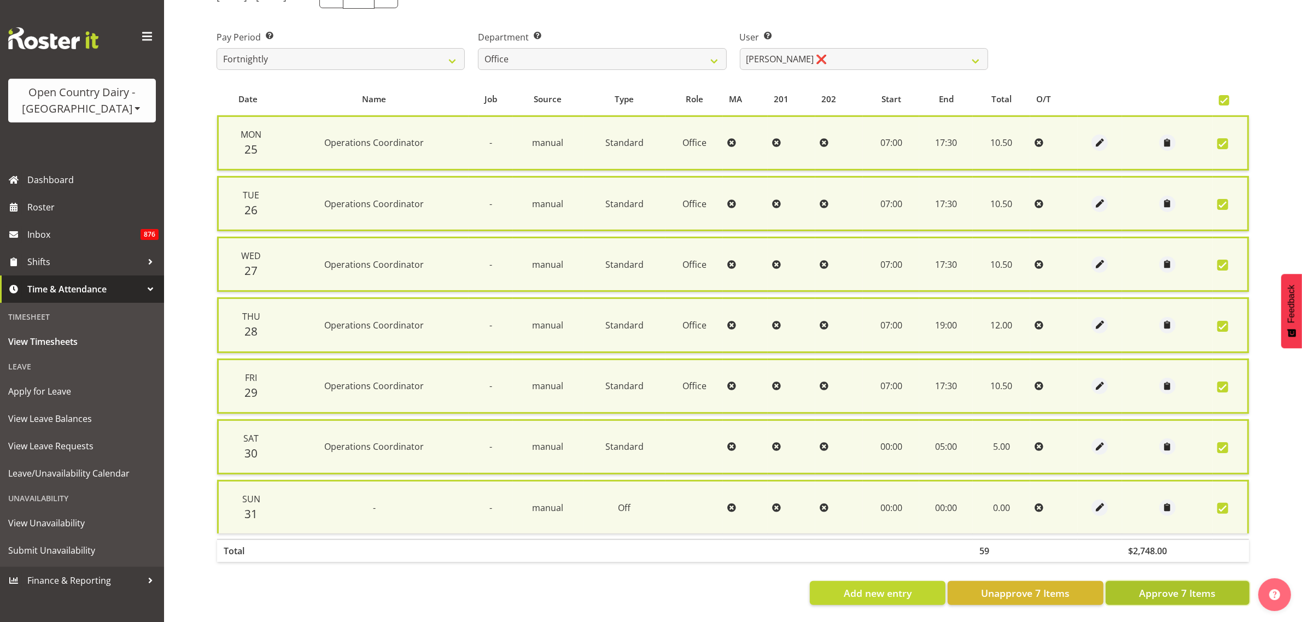
click at [1180, 586] on span "Approve 7 Items" at bounding box center [1177, 593] width 77 height 14
checkbox input "false"
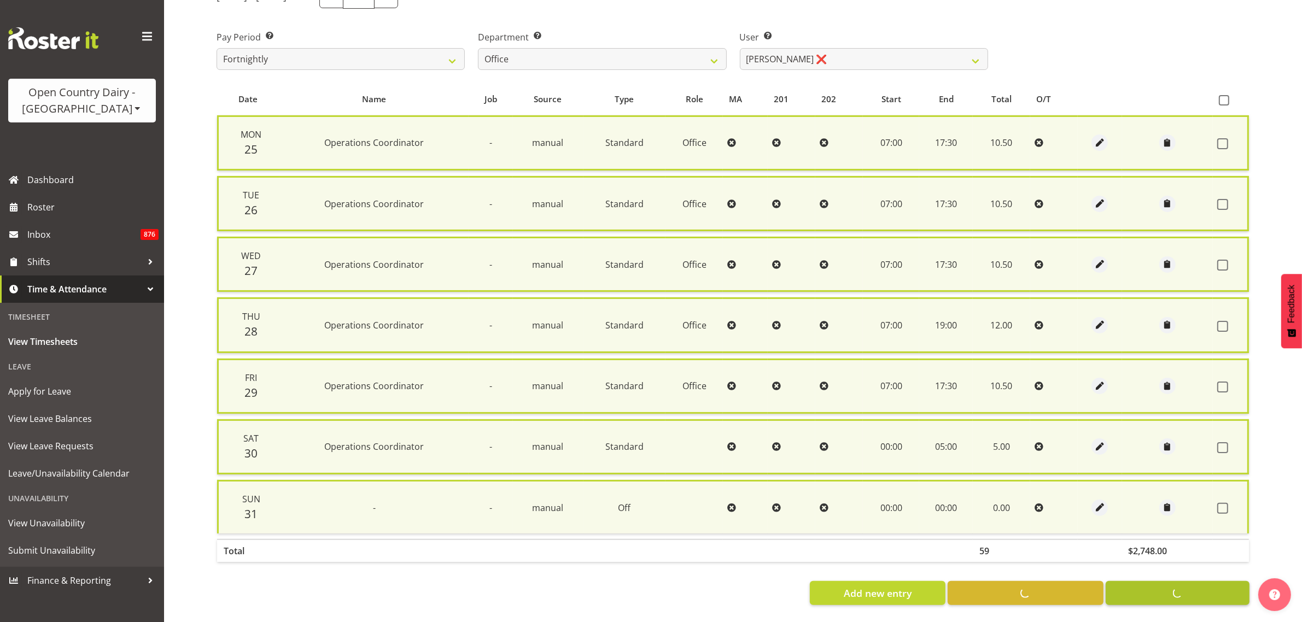
checkbox input "false"
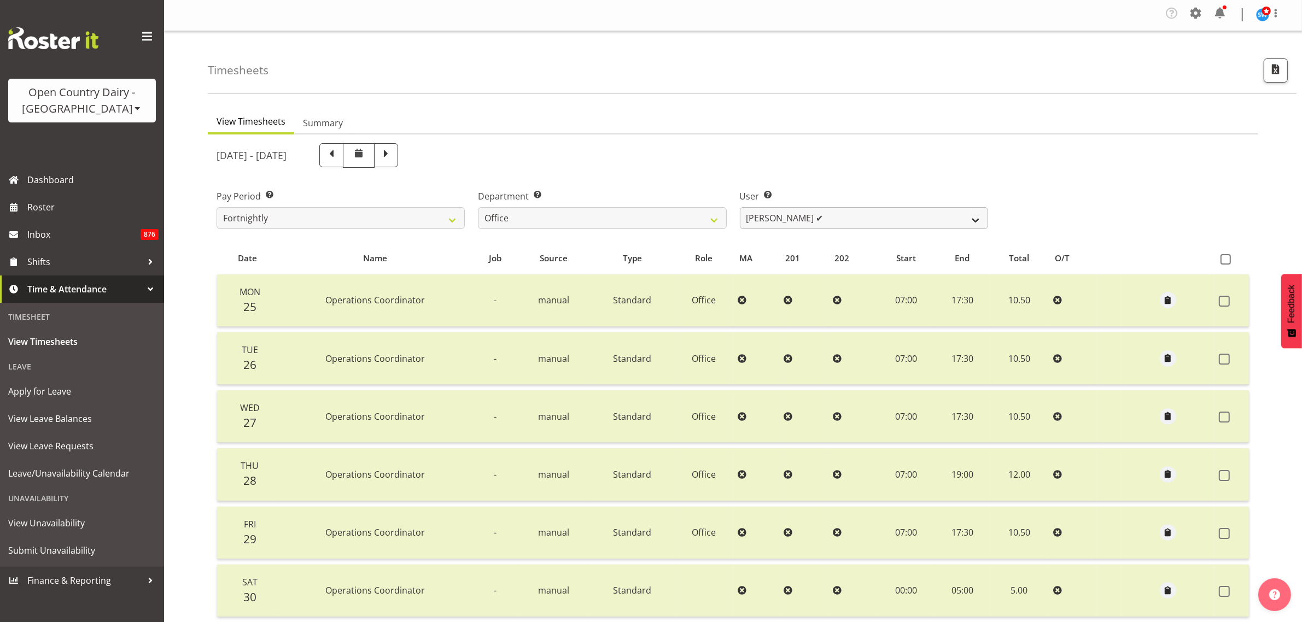
scroll to position [0, 0]
click at [966, 215] on select "Jason Porter ✔ Kelvin Forsman ✔ Leon Paki ✔ Mark Gudsell ✔ Milk Reception Wahar…" at bounding box center [864, 219] width 248 height 22
select select "8258"
click at [740, 208] on select "Jason Porter ✔ Kelvin Forsman ✔ Leon Paki ✔ Mark Gudsell ✔ Milk Reception Wahar…" at bounding box center [864, 219] width 248 height 22
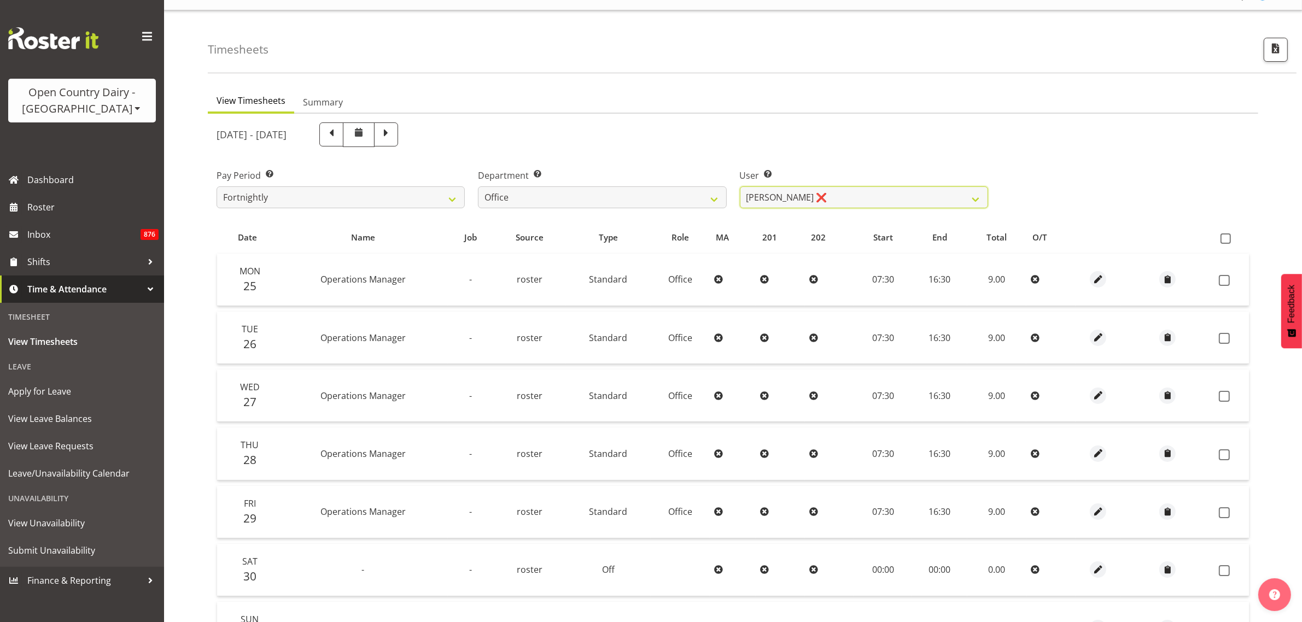
scroll to position [16, 0]
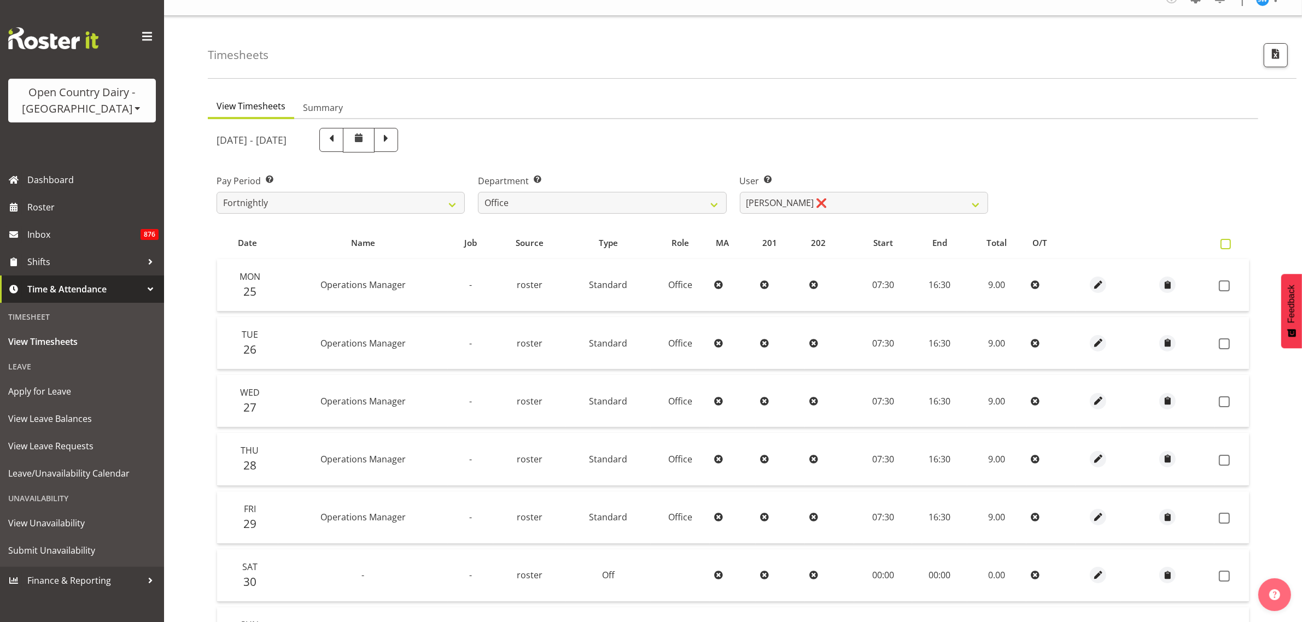
click at [1223, 244] on span at bounding box center [1225, 244] width 10 height 10
click at [1223, 244] on input "checkbox" at bounding box center [1223, 244] width 7 height 7
checkbox input "true"
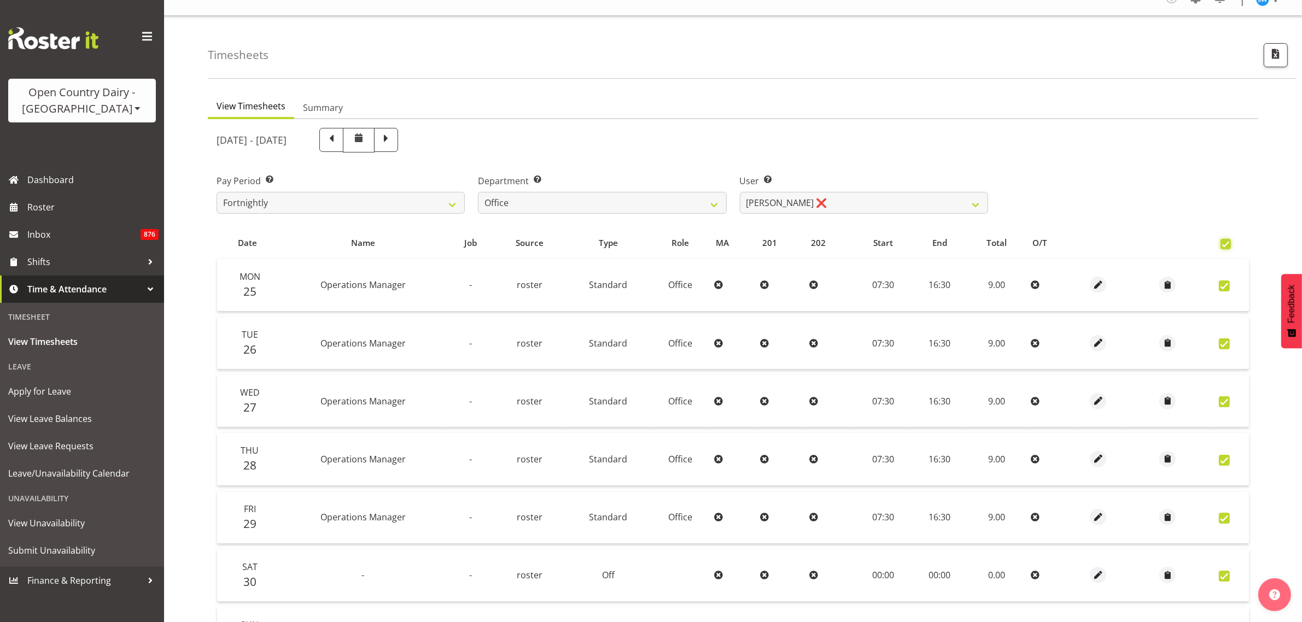
checkbox input "true"
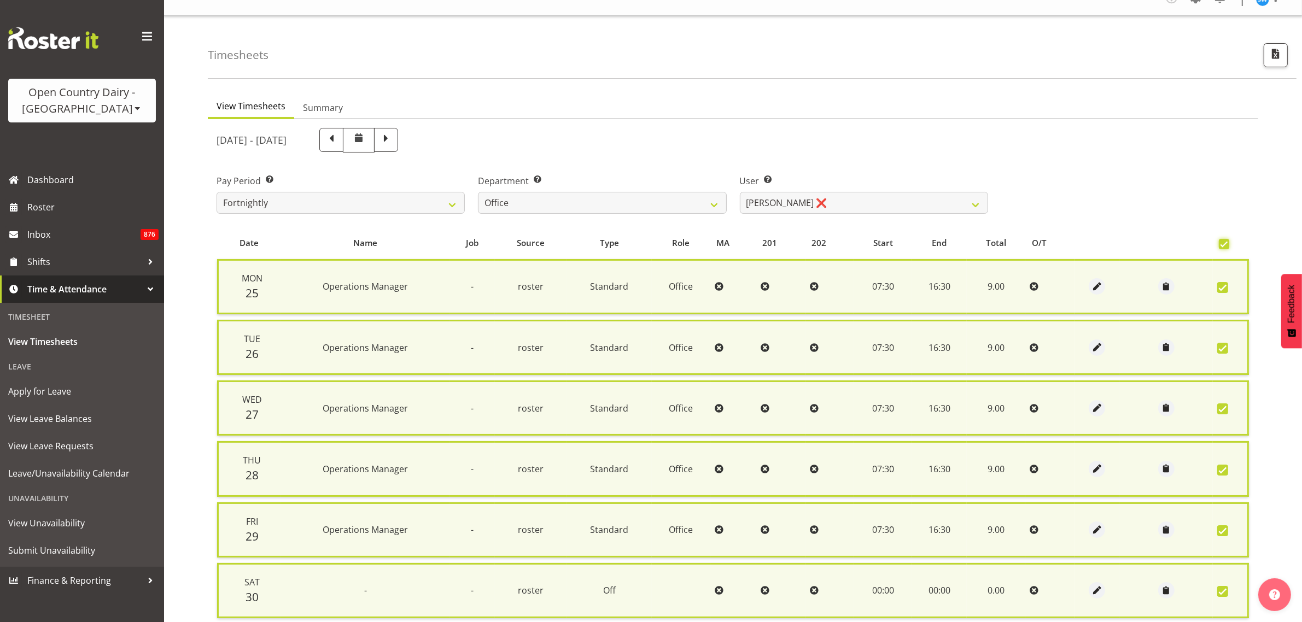
scroll to position [167, 0]
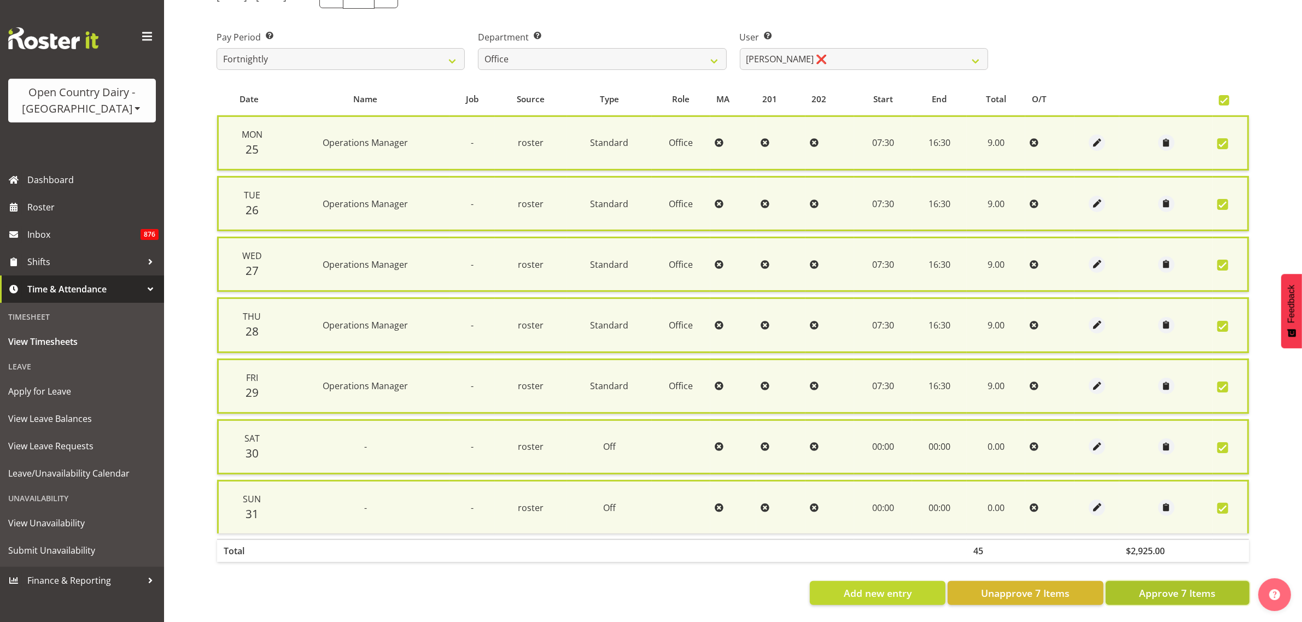
click at [1171, 586] on span "Approve 7 Items" at bounding box center [1177, 593] width 77 height 14
checkbox input "false"
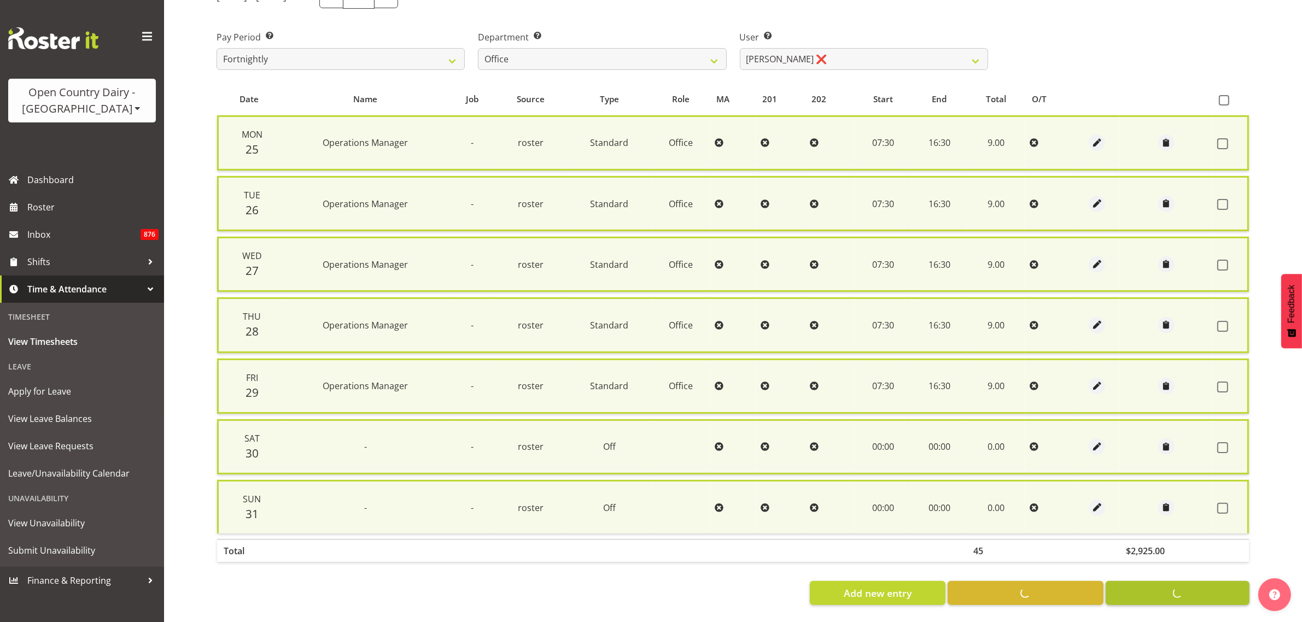
checkbox input "false"
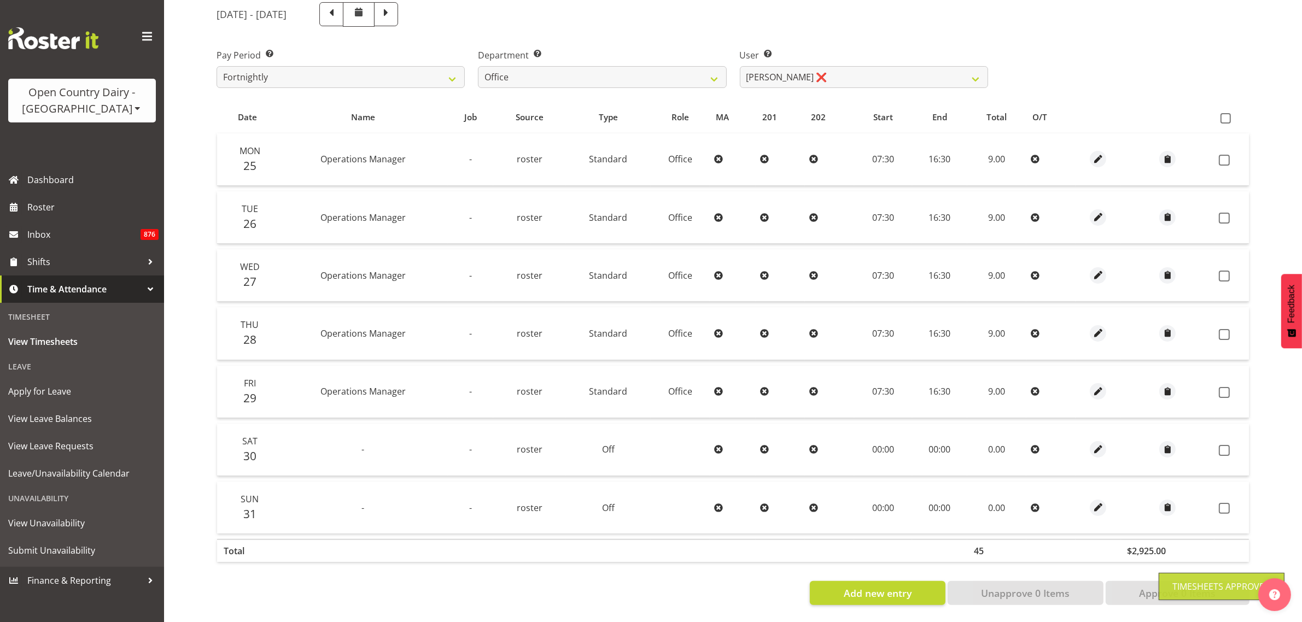
scroll to position [153, 0]
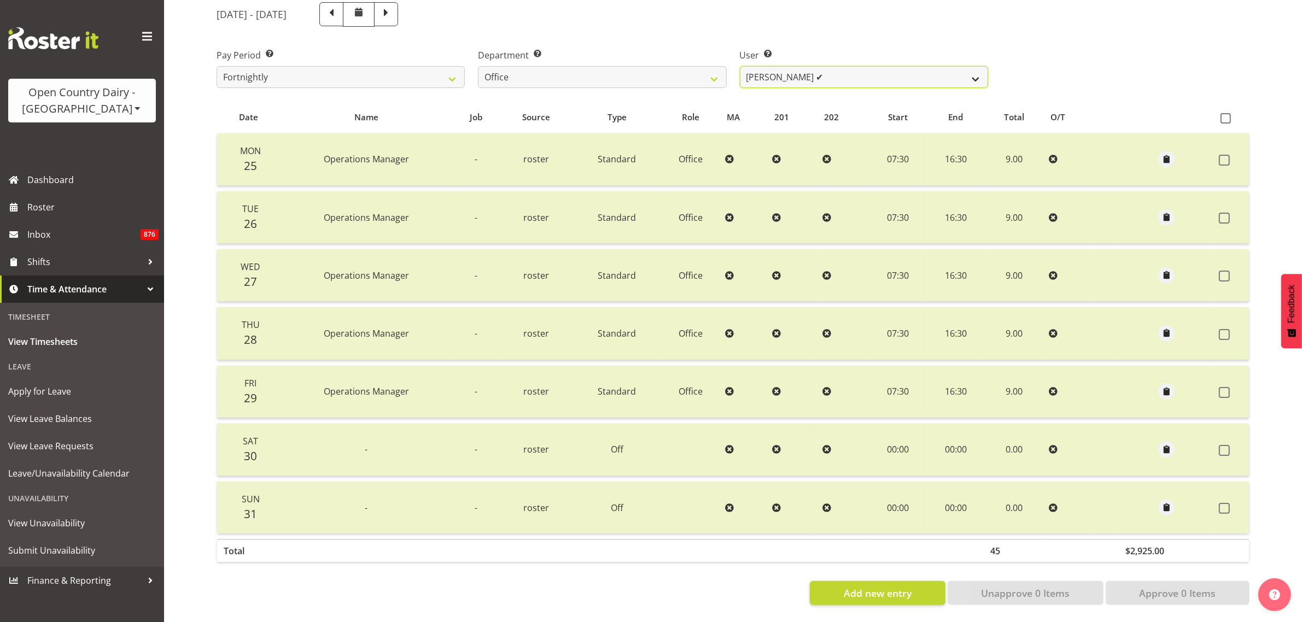
click at [974, 66] on select "Jason Porter ✔ Kelvin Forsman ✔ Leon Paki ✔ Mark Gudsell ✔ Milk Reception Wahar…" at bounding box center [864, 77] width 248 height 22
click at [1012, 42] on div "Pay Period Select which pay period you would like to view. Fortnightly Departme…" at bounding box center [733, 63] width 1046 height 61
click at [966, 66] on select "Jason Porter ✔ Kelvin Forsman ✔ Leon Paki ✔ Mark Gudsell ✔ Milk Reception Wahar…" at bounding box center [864, 77] width 248 height 22
click at [1063, 52] on div "Pay Period Select which pay period you would like to view. Fortnightly Departme…" at bounding box center [733, 63] width 1046 height 61
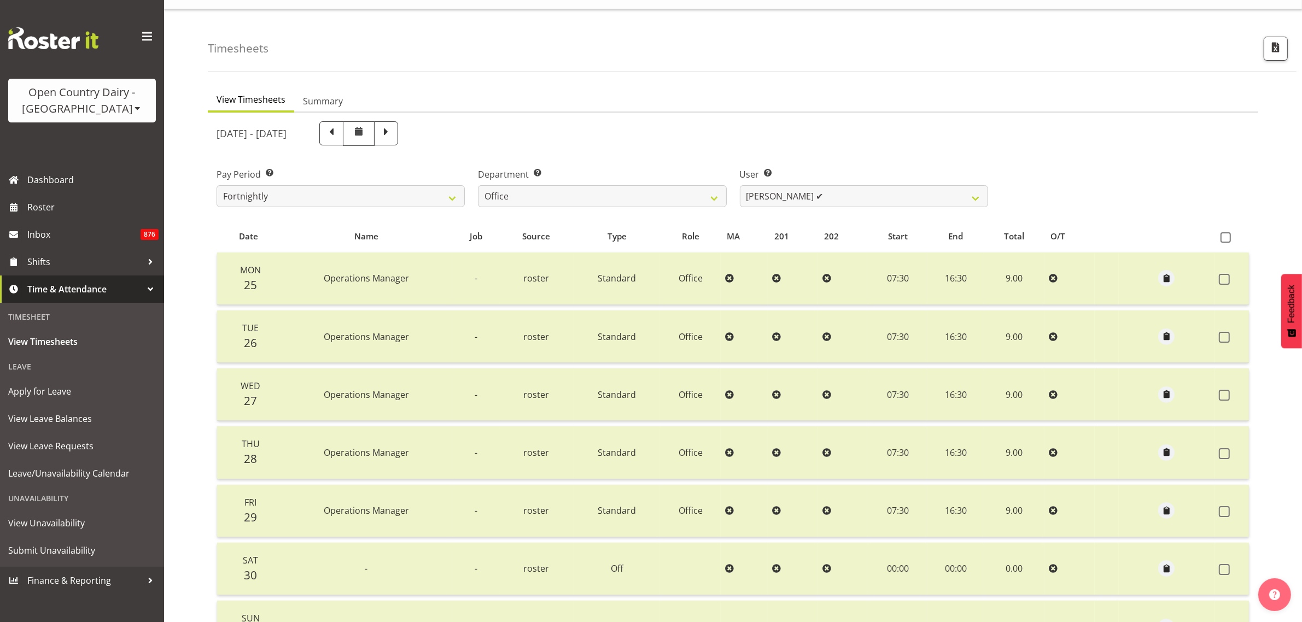
scroll to position [0, 0]
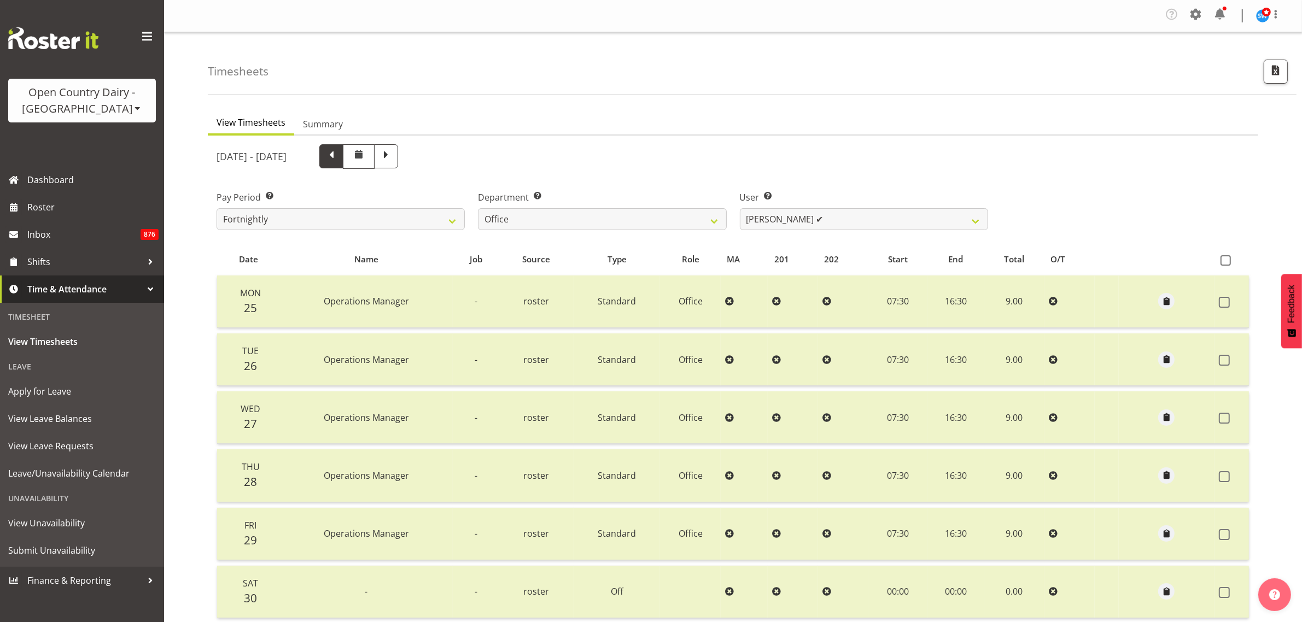
click at [338, 159] on span at bounding box center [331, 155] width 14 height 14
select select
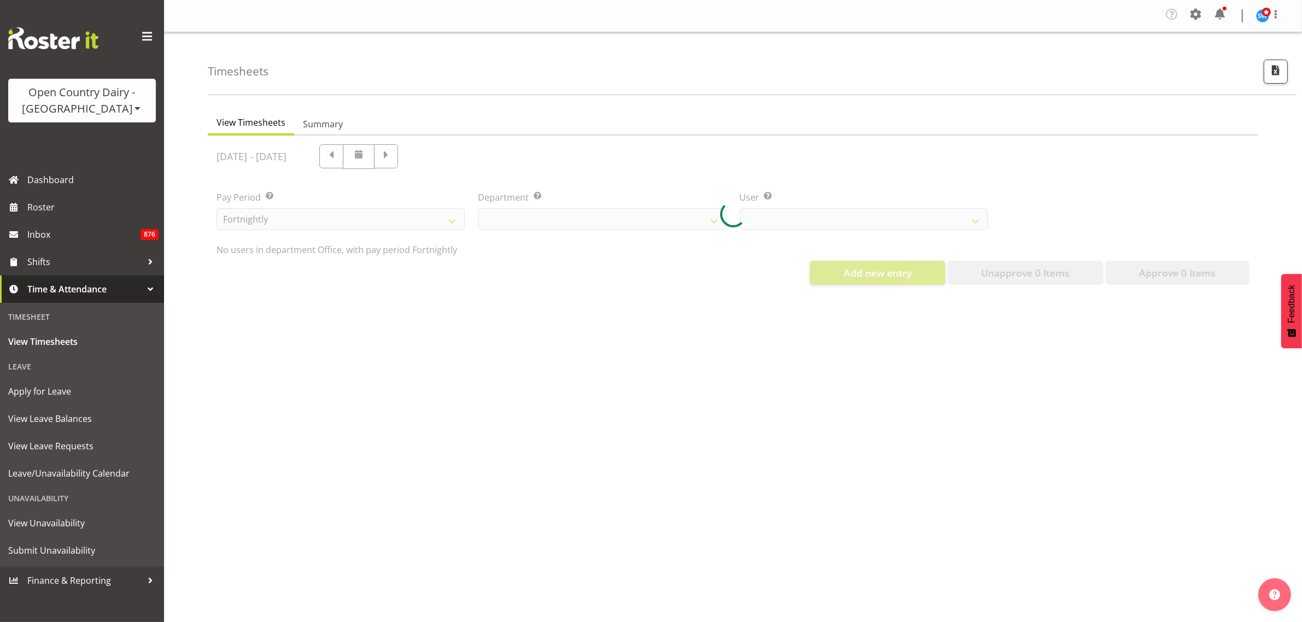
select select "734"
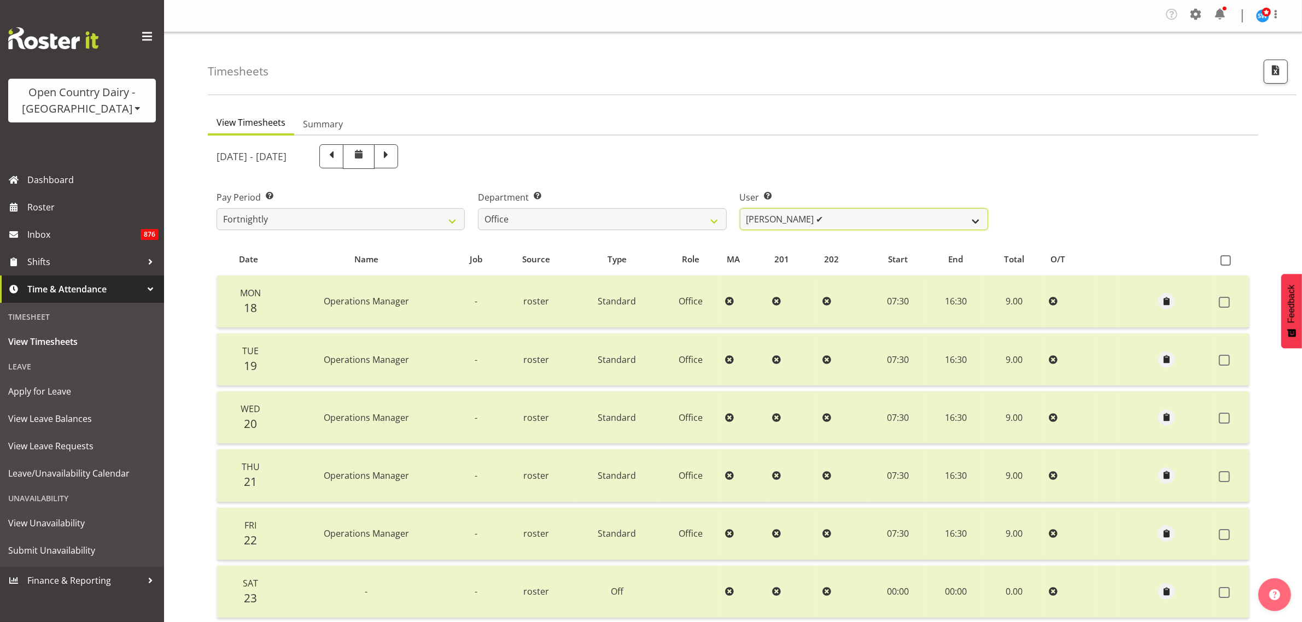
click at [958, 223] on select "Jason Porter ✔ Kelvin Forsman ✔ Leon Paki ✔ Mark Gudsell ✔ Milk Reception Wahar…" at bounding box center [864, 219] width 248 height 22
click at [983, 176] on div "User Select user. Note: This is filtered down by the previous two drop-down ite…" at bounding box center [863, 206] width 261 height 61
click at [916, 217] on select "Jason Porter ✔ Kelvin Forsman ✔ Leon Paki ✔ Mark Gudsell ✔ Milk Reception Wahar…" at bounding box center [864, 219] width 248 height 22
select select "11001"
click at [740, 208] on select "Jason Porter ✔ Kelvin Forsman ✔ Leon Paki ✔ Mark Gudsell ✔ Milk Reception Wahar…" at bounding box center [864, 219] width 248 height 22
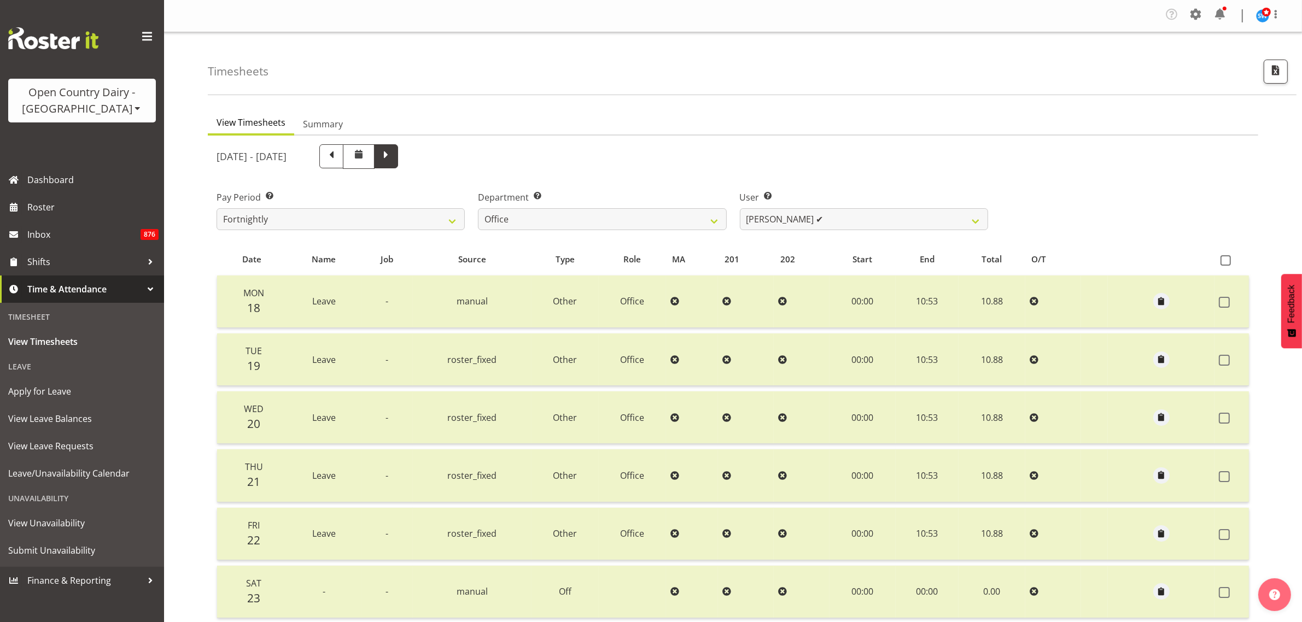
click at [393, 156] on span at bounding box center [386, 155] width 14 height 14
select select
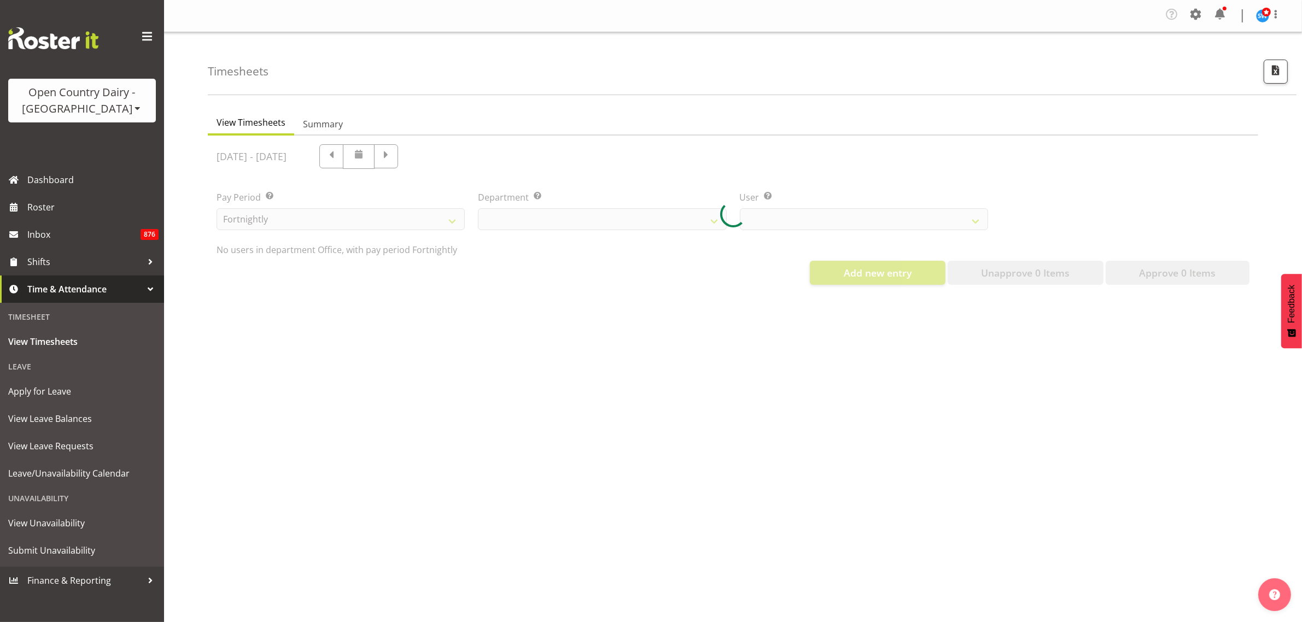
select select "734"
select select "11001"
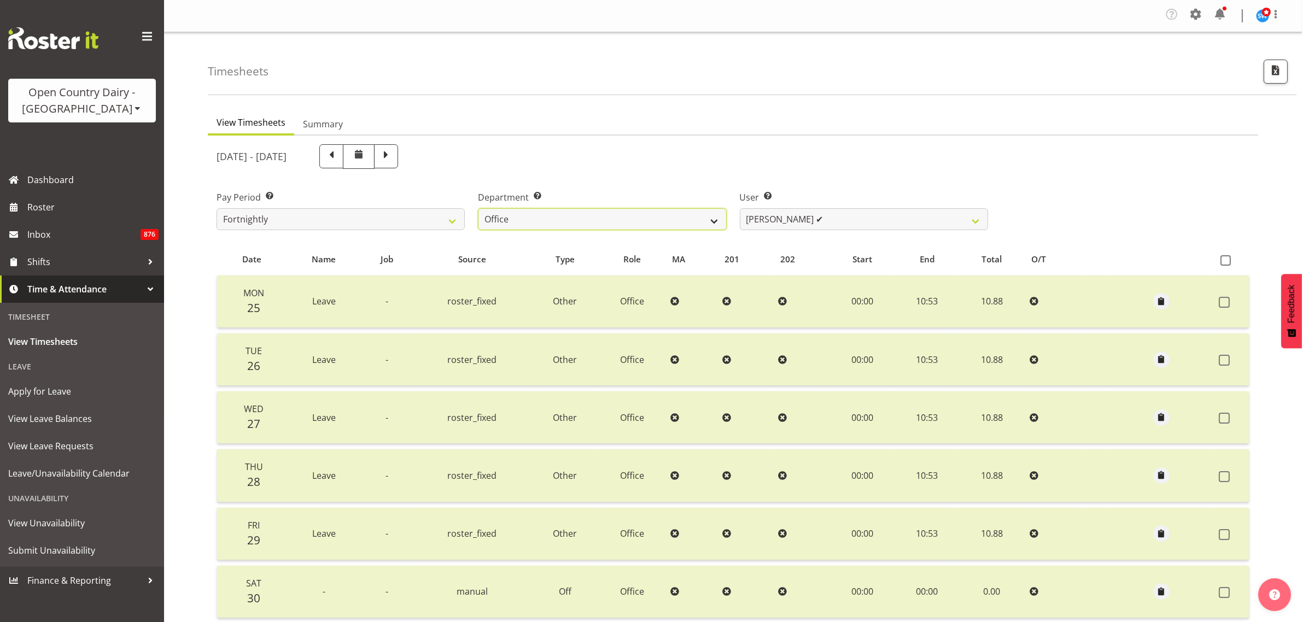
click at [687, 221] on select "701 702 703 704 705 706 707 708 709 710 711 712 713 714 715 716 717 718 719 720" at bounding box center [602, 219] width 248 height 22
select select "874"
click at [478, 208] on select "701 702 703 704 705 706 707 708 709 710 711 712 713 714 715 716 717 718 719 720" at bounding box center [602, 219] width 248 height 22
select select "8178"
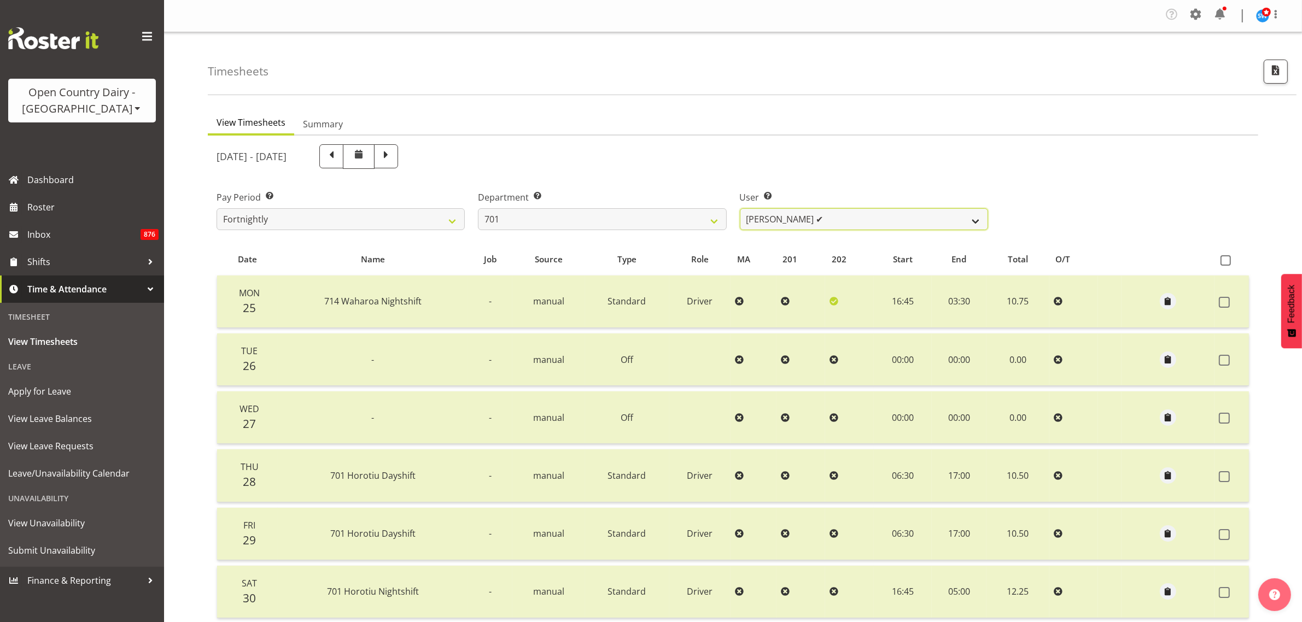
click at [974, 220] on select "Duncan Shirley ✔ Gagandeep Singh ✔ Johann Van Zyl ✔ John Cottingham ✔" at bounding box center [864, 219] width 248 height 22
click at [717, 221] on select "701 702 703 704 705 706 707 708 709 710 711 712 713 714 715 716 717 718 719 720" at bounding box center [602, 219] width 248 height 22
click at [478, 208] on select "701 702 703 704 705 706 707 708 709 710 711 712 713 714 715 716 717 718 719 720" at bounding box center [602, 219] width 248 height 22
click at [978, 218] on select "Brian Riddle ✔ Denica Tapiki ✔ Nick Adlington ✔ Simon Phillpott ✔" at bounding box center [864, 219] width 248 height 22
click at [707, 221] on select "701 702 703 704 705 706 707 708 709 710 711 712 713 714 715 716 717 718 719 720" at bounding box center [602, 219] width 248 height 22
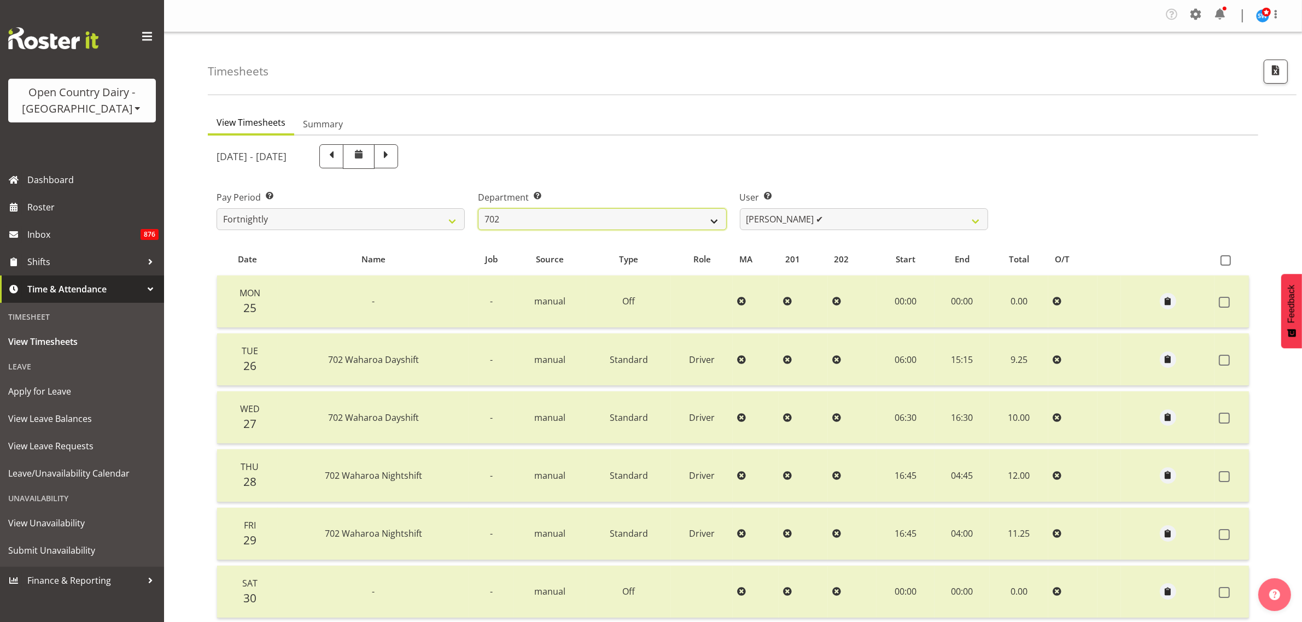
click at [710, 218] on select "701 702 703 704 705 706 707 708 709 710 711 712 713 714 715 716 717 718 719 720" at bounding box center [602, 219] width 248 height 22
select select "763"
click at [478, 208] on select "701 702 703 704 705 706 707 708 709 710 711 712 713 714 715 716 717 718 719 720" at bounding box center [602, 219] width 248 height 22
click at [966, 223] on select "Antony Lockyer ✔ David Foote (Junior) ✔ Haley Galecki ❌ Jesse Simpson ✔ Kimberl…" at bounding box center [864, 219] width 248 height 22
select select "11242"
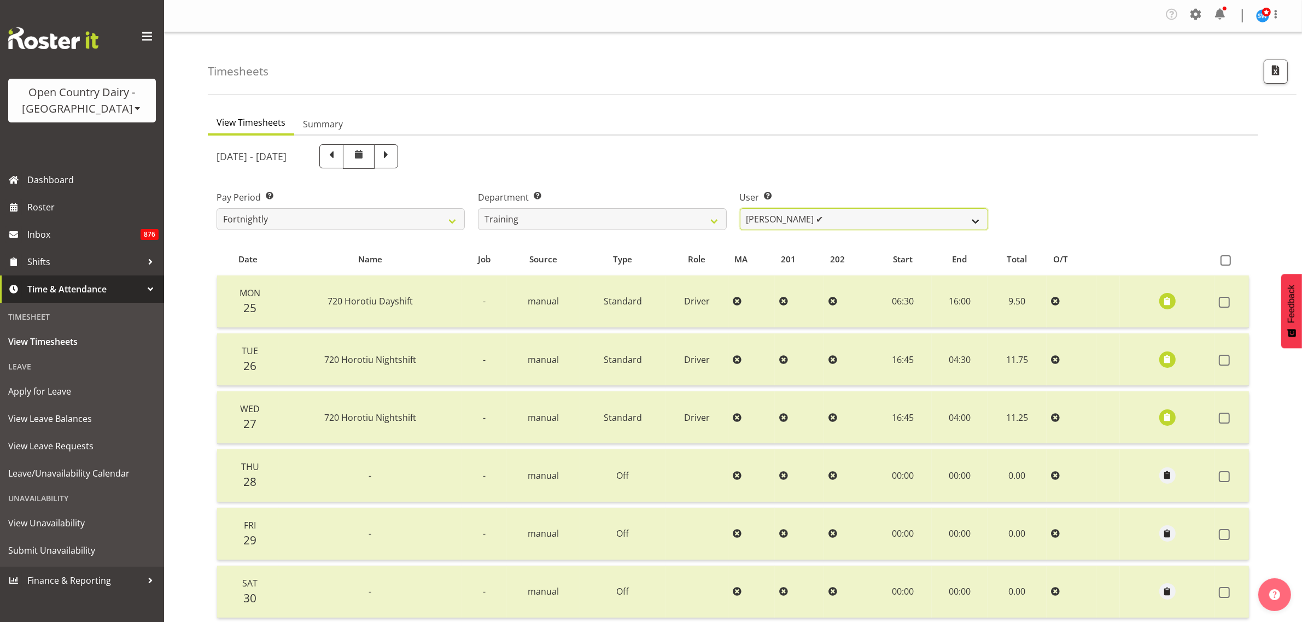
click at [740, 208] on select "Antony Lockyer ✔ David Foote (Junior) ✔ Haley Galecki ❌ Jesse Simpson ✔ Kimberl…" at bounding box center [864, 219] width 248 height 22
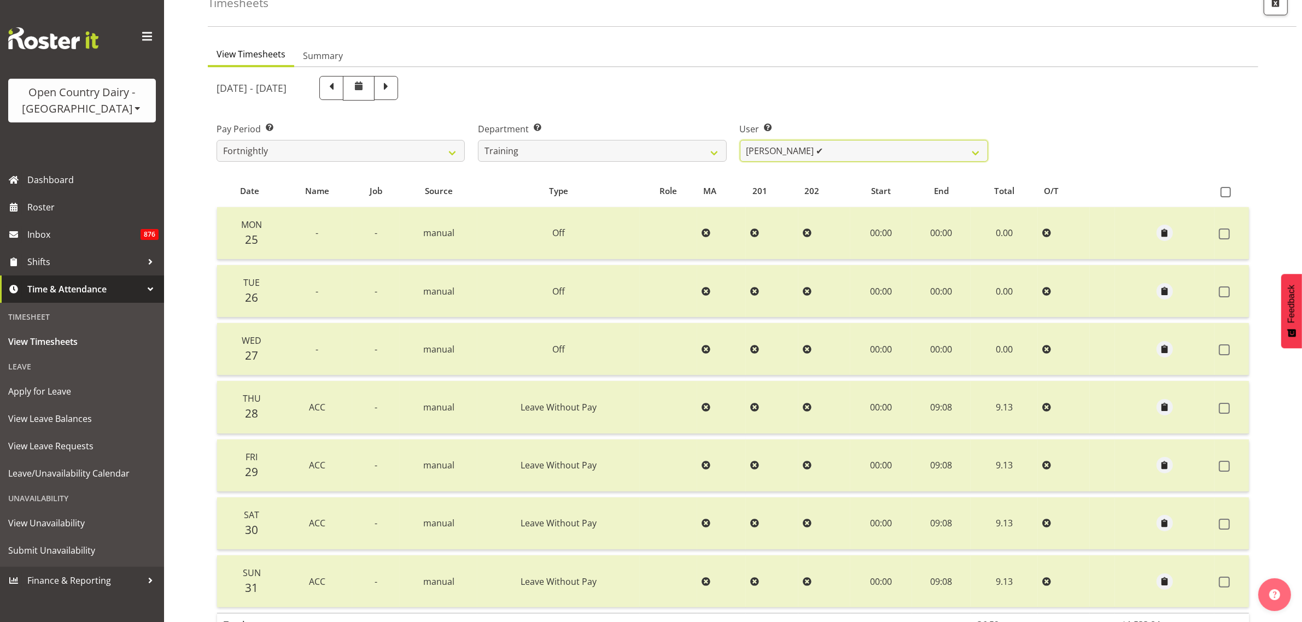
scroll to position [137, 0]
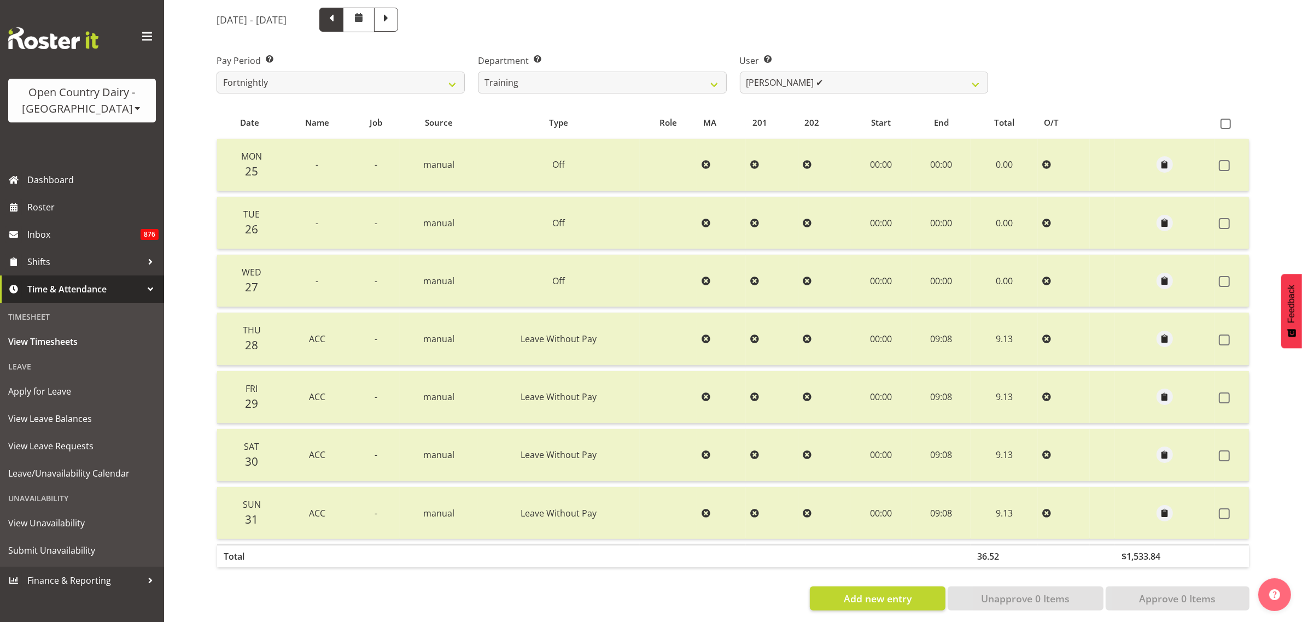
click at [343, 27] on span at bounding box center [331, 20] width 24 height 24
select select
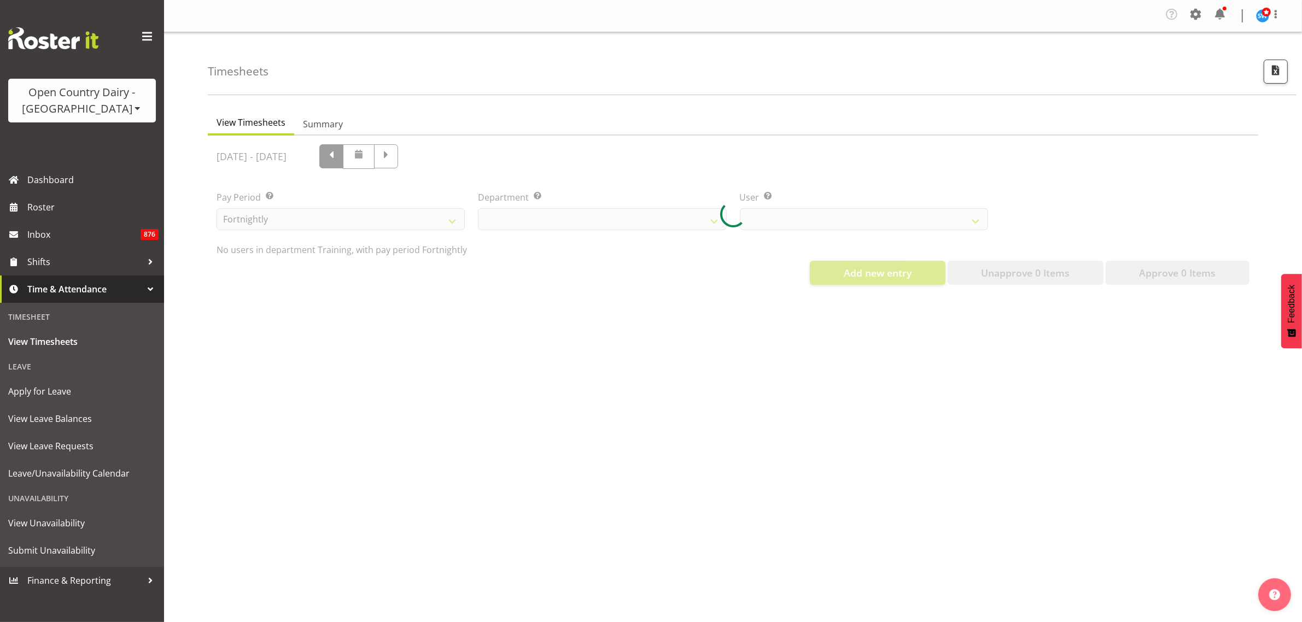
scroll to position [0, 0]
select select "763"
select select "11242"
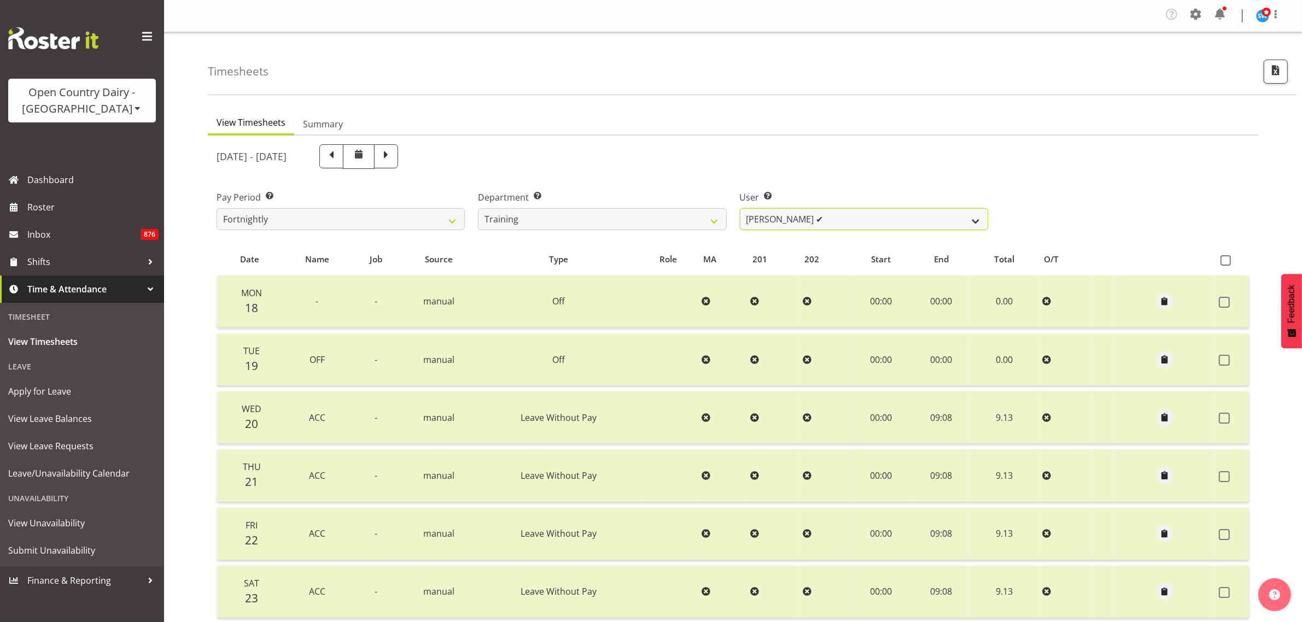
click at [972, 218] on select "Antony Lockyer ✔ David Foote (Junior) ✔ Haley Galecki ❌ Jesse Simpson ✔ Kimberl…" at bounding box center [864, 219] width 248 height 22
click at [679, 215] on select "701 702 703 704 705 706 707 708 709 710 711 712 713 714 715 716 717 718 719 720" at bounding box center [602, 219] width 248 height 22
select select "735"
click at [478, 208] on select "701 702 703 704 705 706 707 708 709 710 711 712 713 714 715 716 717 718 719 720" at bounding box center [602, 219] width 248 height 22
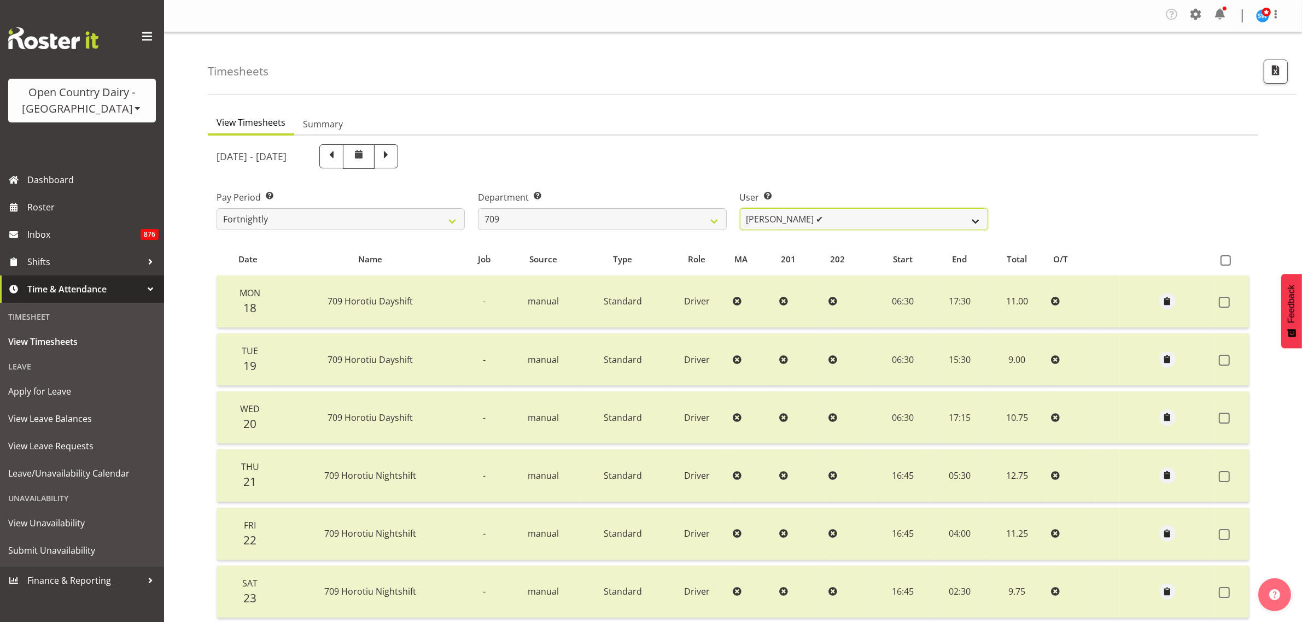
click at [946, 223] on select "Alex Barclay ✔ Craig Knudsen ✔ Jaswant Singh ✔ Ross Cook ✔" at bounding box center [864, 219] width 248 height 22
select select "9890"
click at [740, 208] on select "Alex Barclay ✔ Craig Knudsen ✔ Jaswant Singh ✔ Ross Cook ✔" at bounding box center [864, 219] width 248 height 22
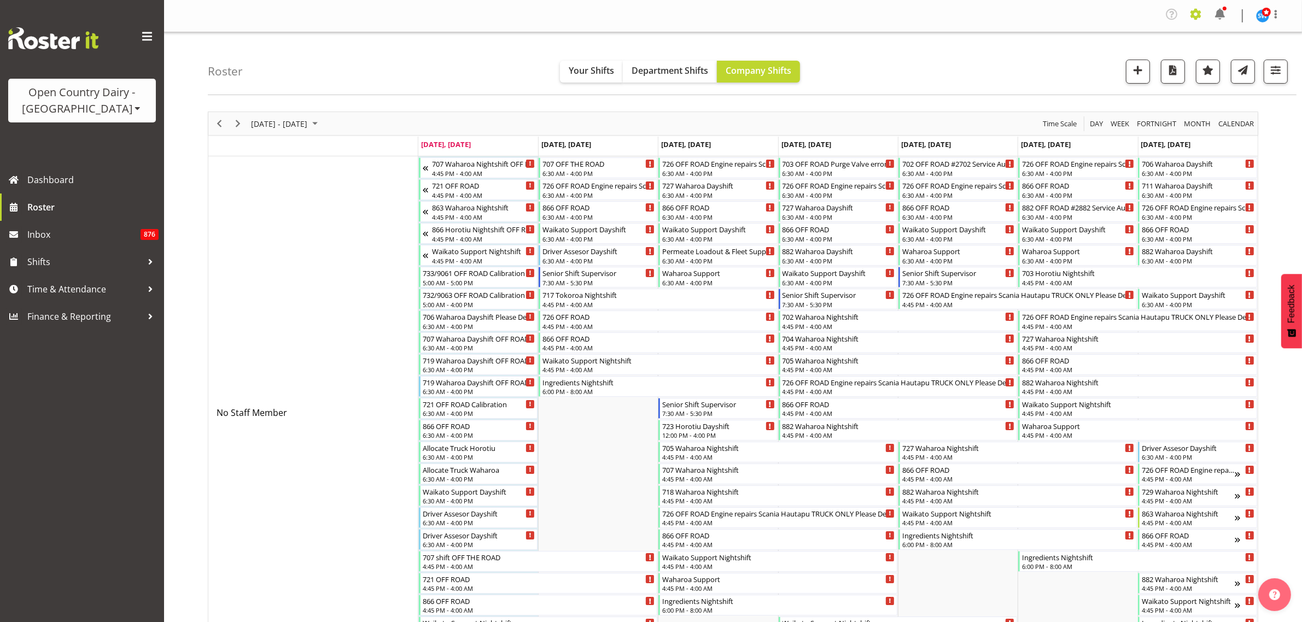
click at [1198, 11] on span at bounding box center [1195, 13] width 17 height 17
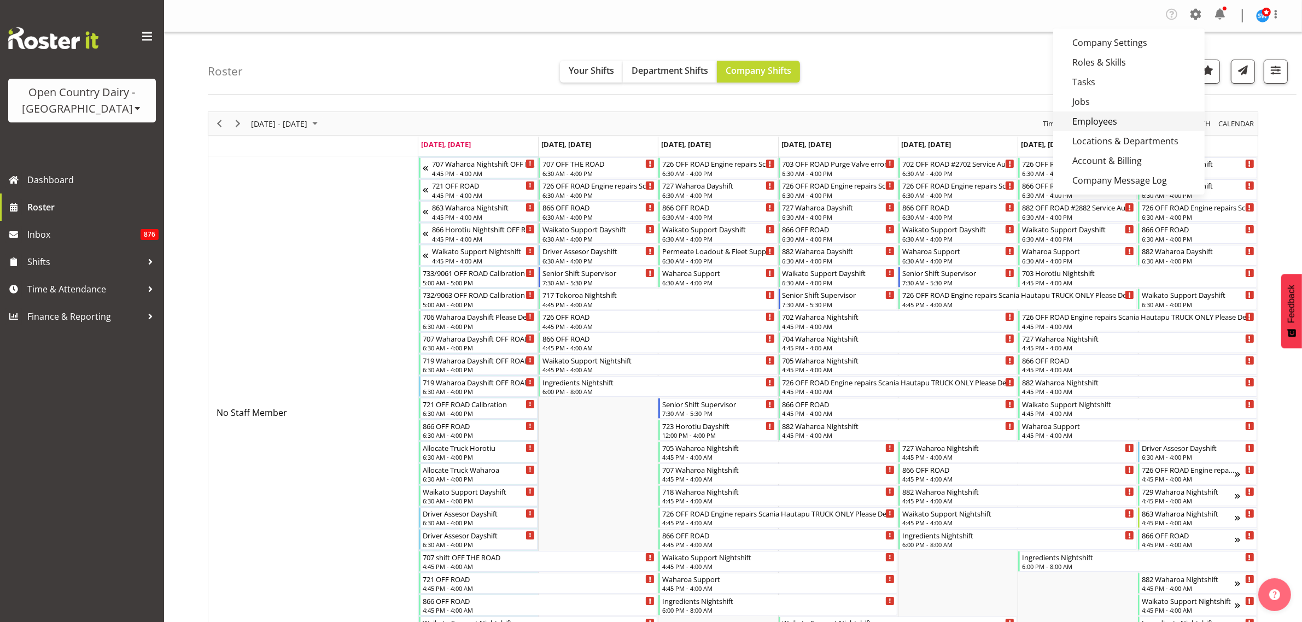
click at [1106, 119] on link "Employees" at bounding box center [1128, 122] width 151 height 20
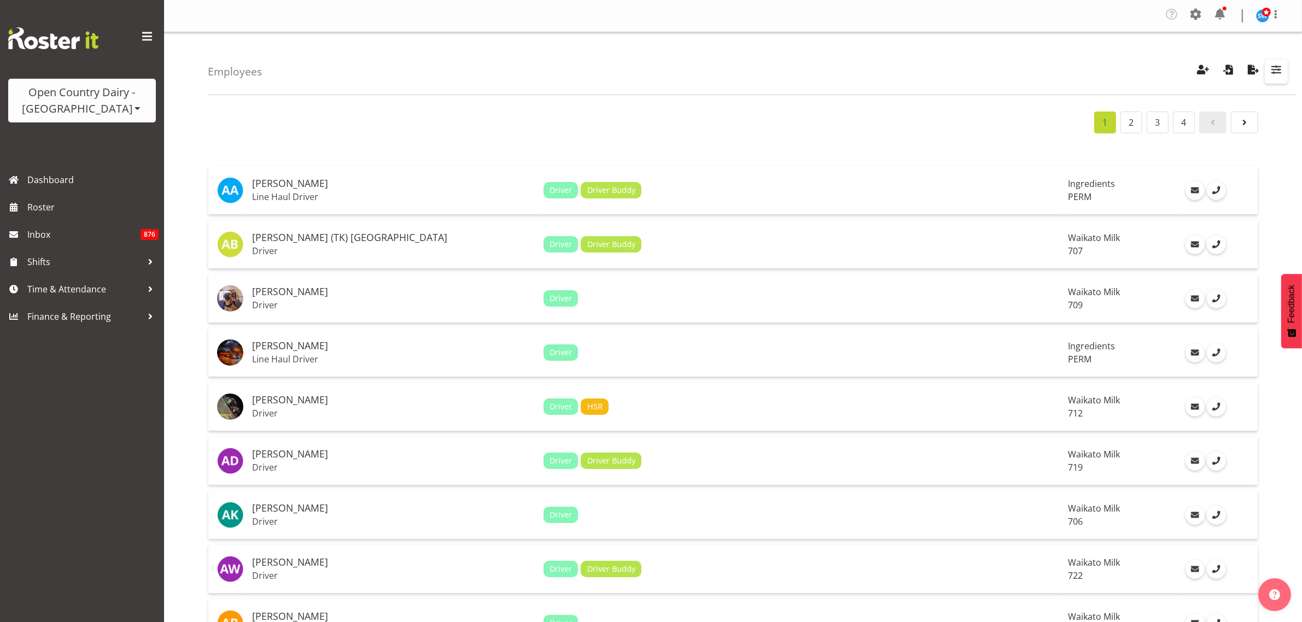
click at [1276, 70] on span "button" at bounding box center [1276, 69] width 14 height 14
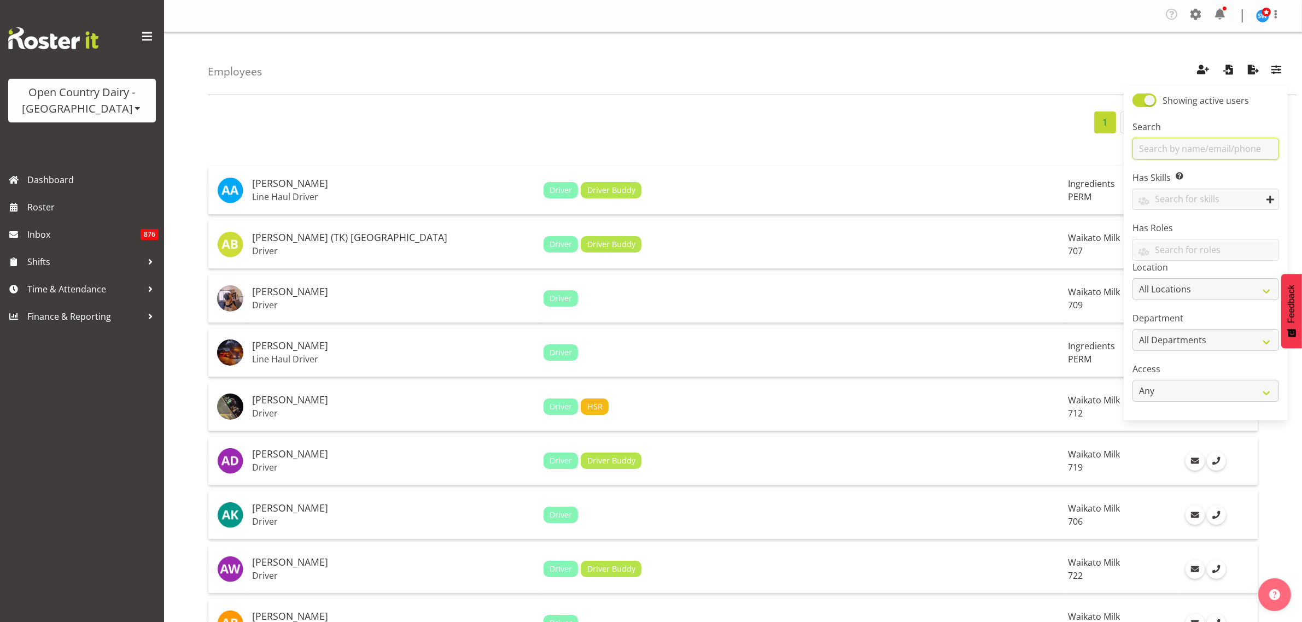
click at [1176, 149] on input "text" at bounding box center [1205, 149] width 147 height 22
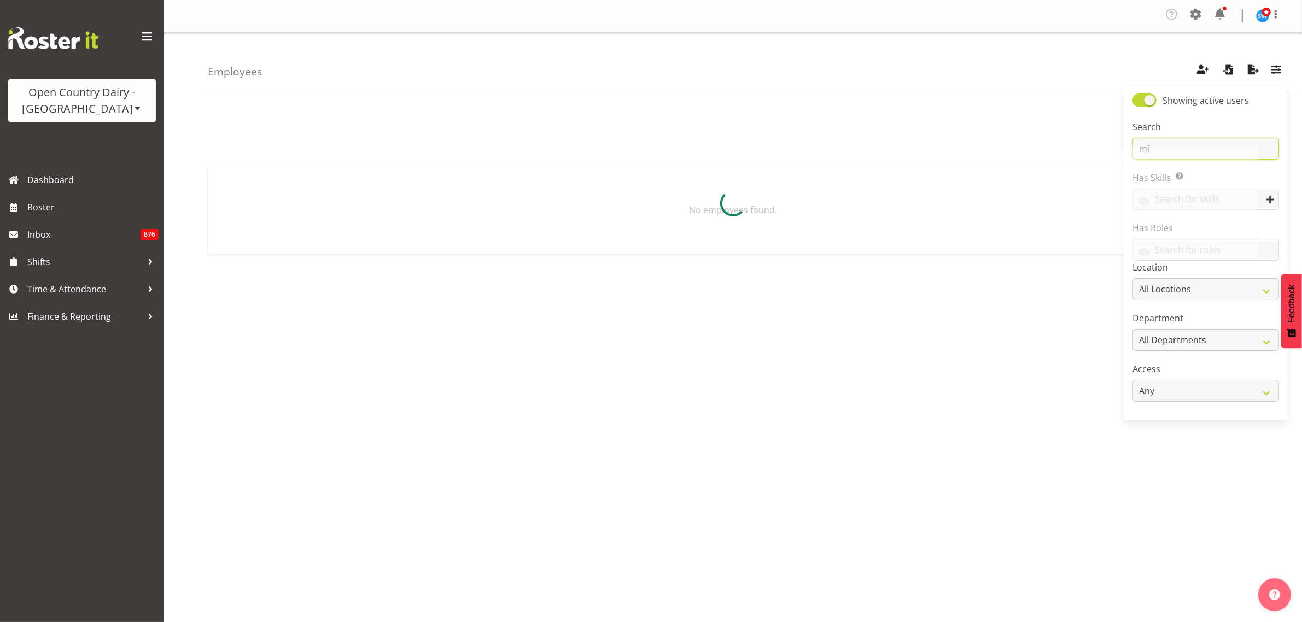
type input "m"
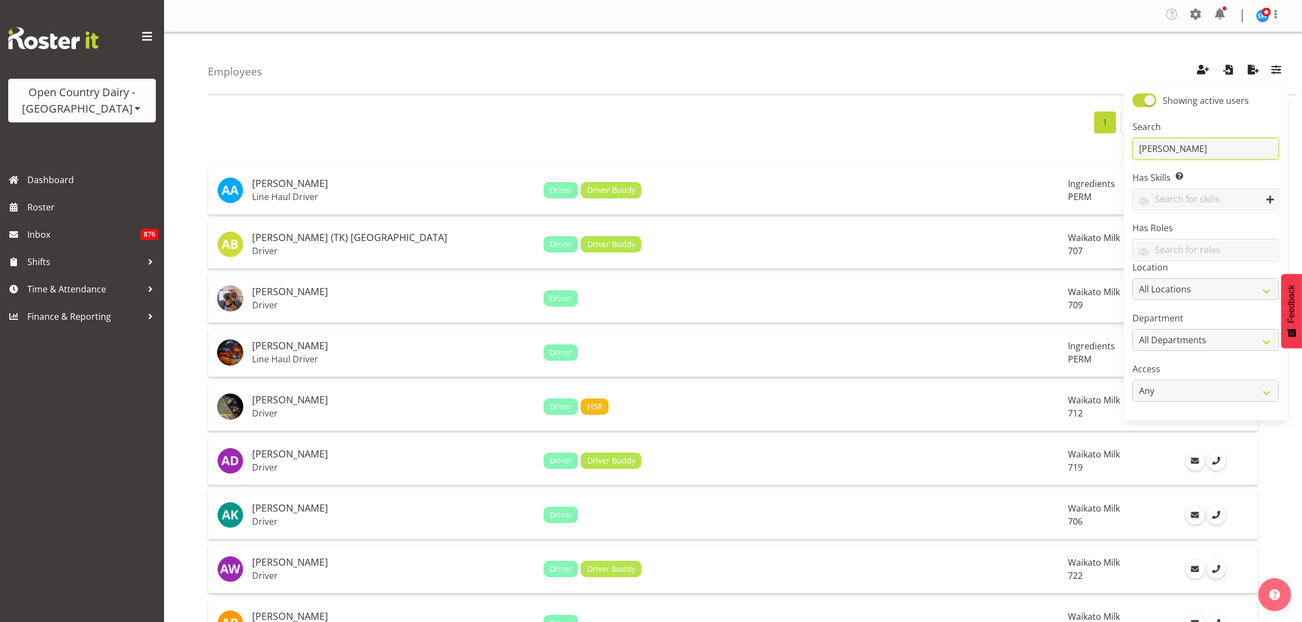
click at [1181, 148] on input "smith" at bounding box center [1205, 149] width 147 height 22
type input "s"
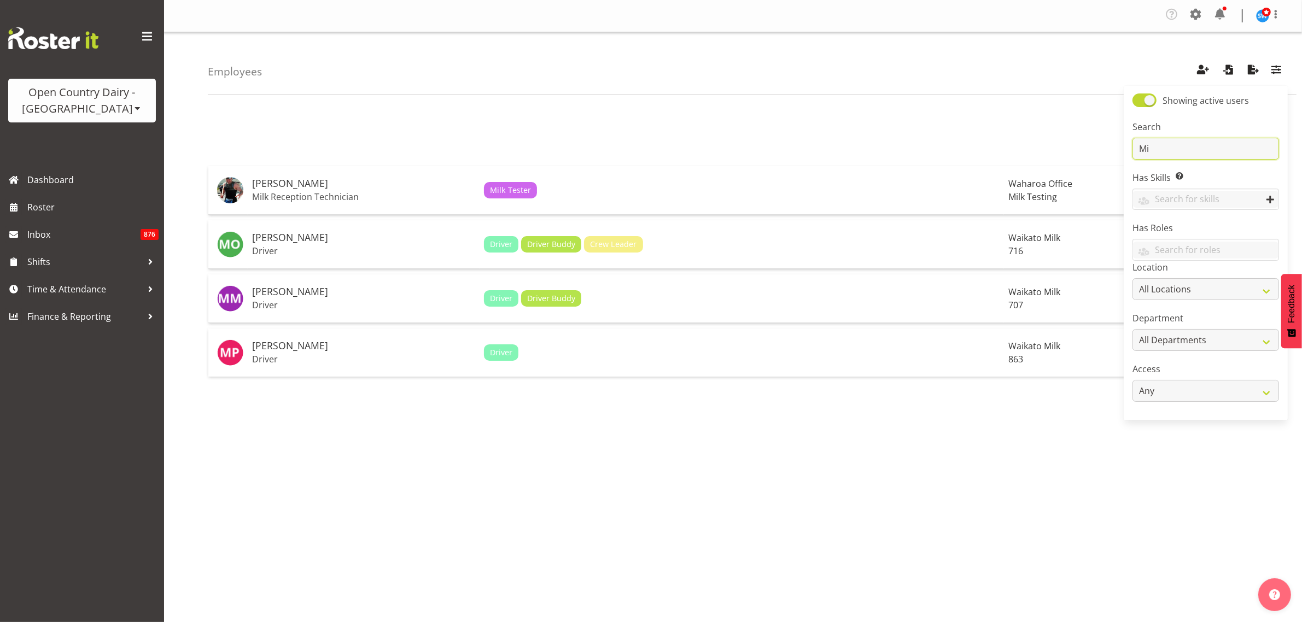
type input "M"
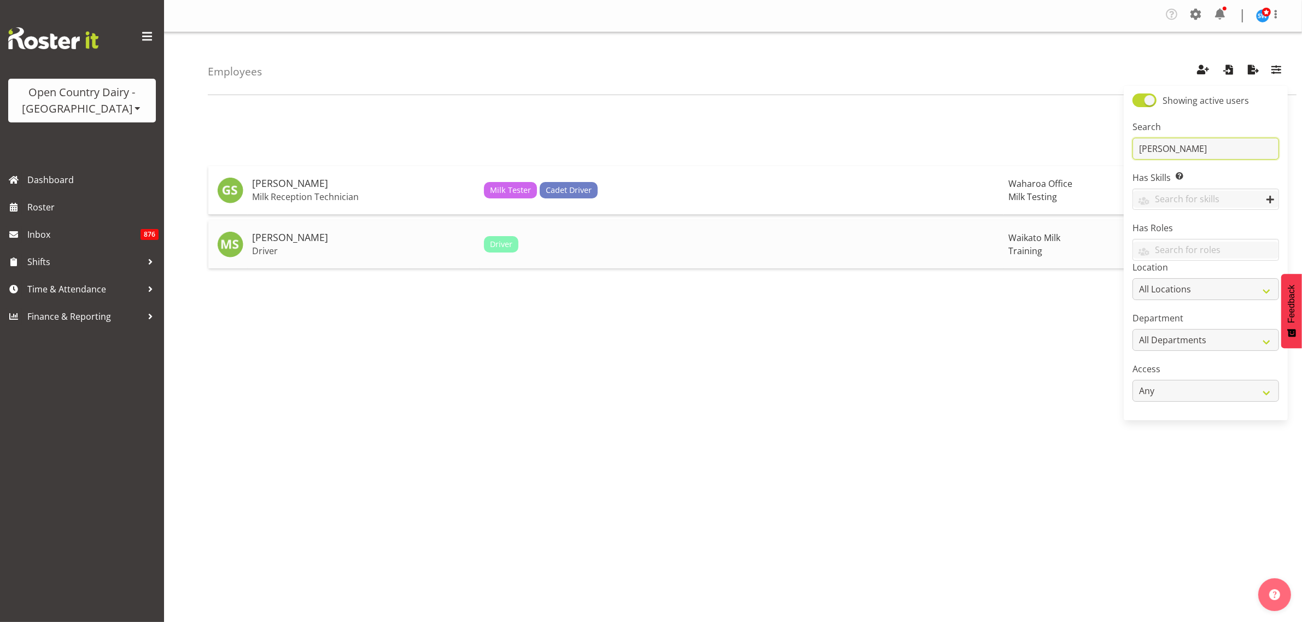
type input "smith"
click at [304, 236] on h5 "[PERSON_NAME]" at bounding box center [363, 237] width 223 height 11
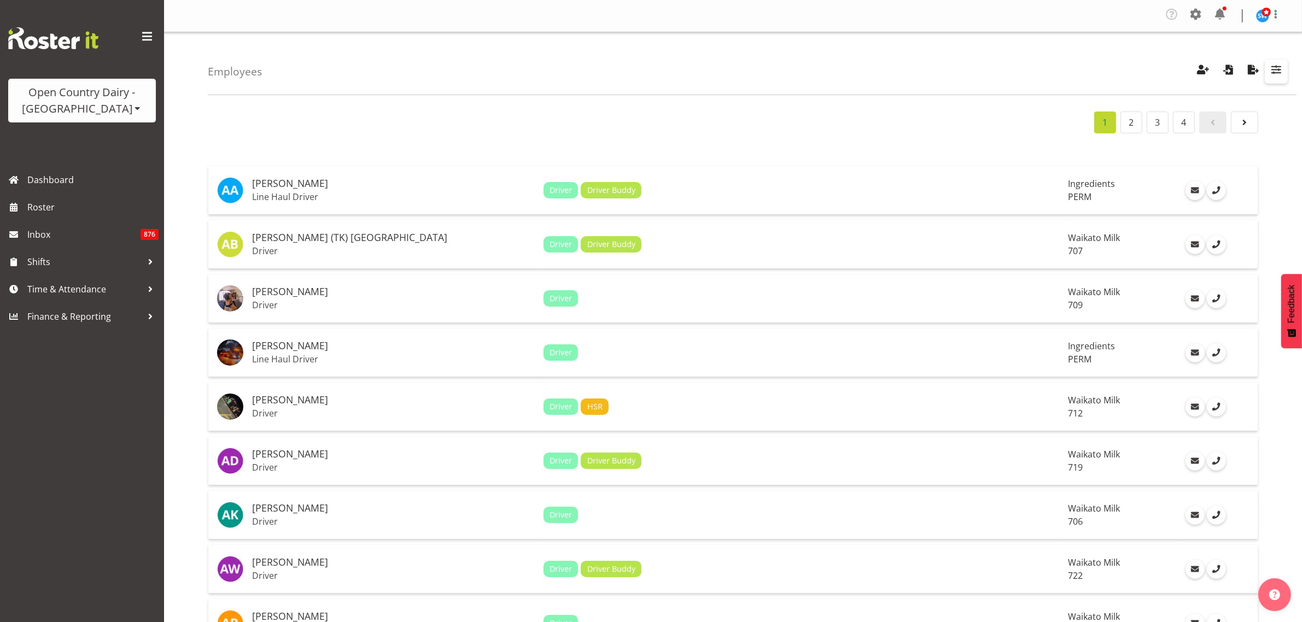
click at [1284, 66] on button "button" at bounding box center [1276, 72] width 23 height 24
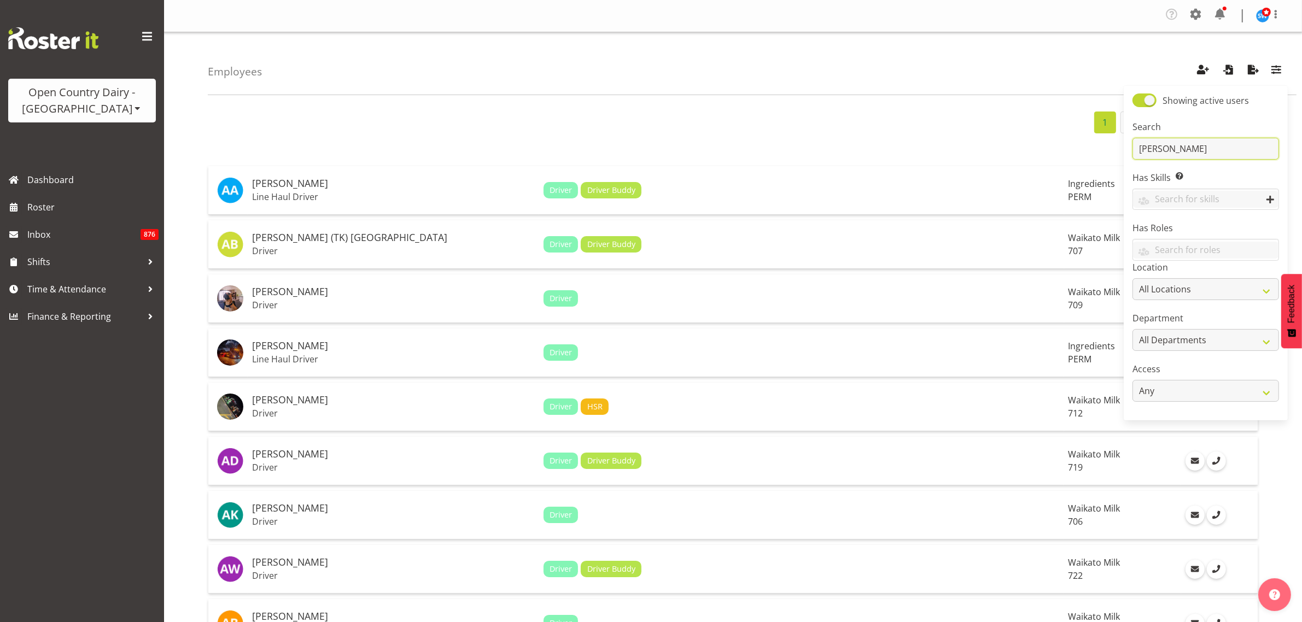
click at [1215, 145] on input "smith" at bounding box center [1205, 149] width 147 height 22
click at [1064, 153] on th at bounding box center [1122, 157] width 117 height 8
click at [1188, 156] on input "smith" at bounding box center [1205, 149] width 147 height 22
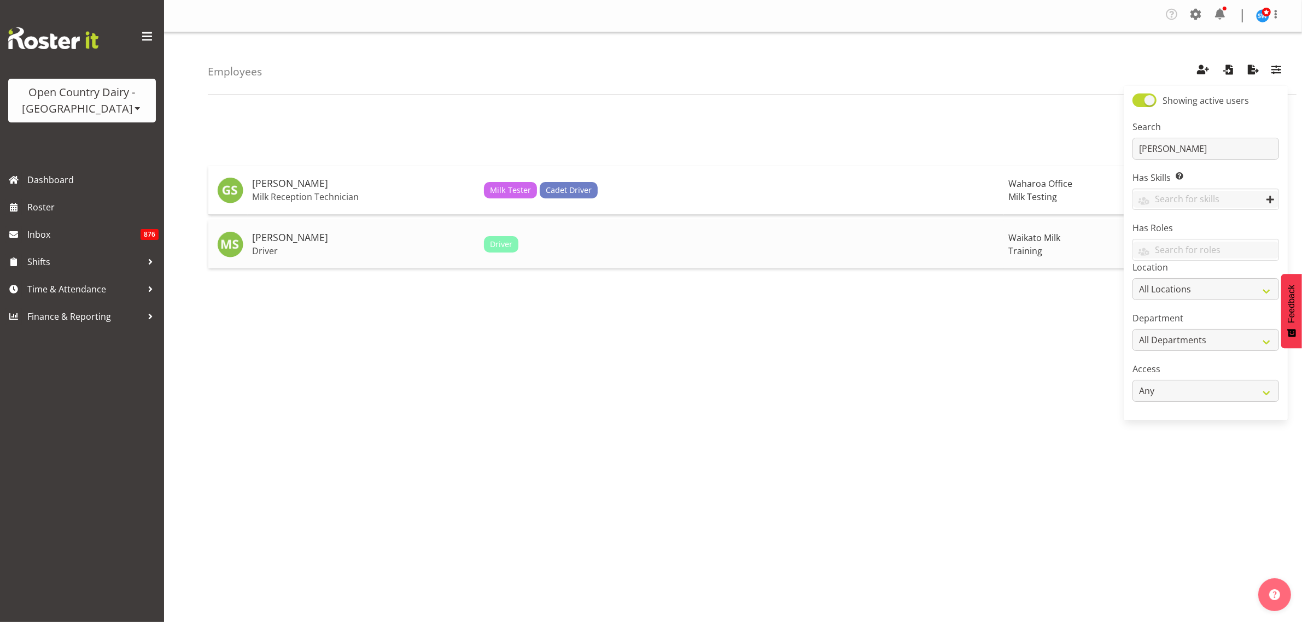
click at [308, 241] on h5 "[PERSON_NAME]" at bounding box center [363, 237] width 223 height 11
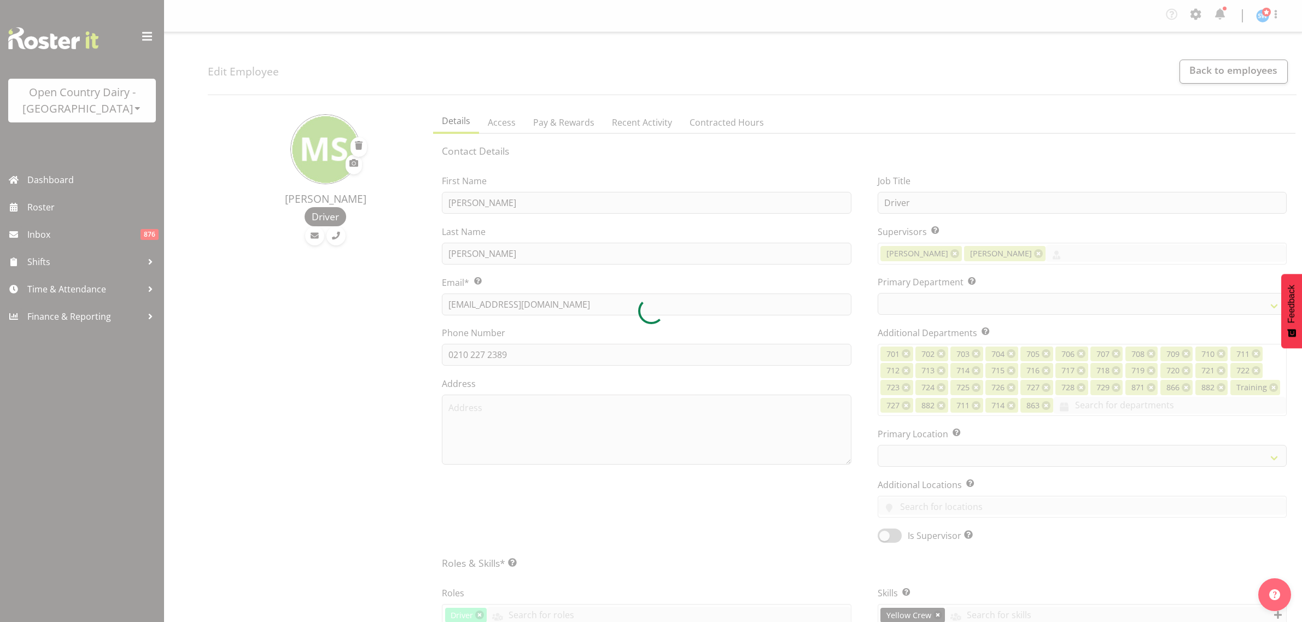
select select "TimelineWeek"
select select
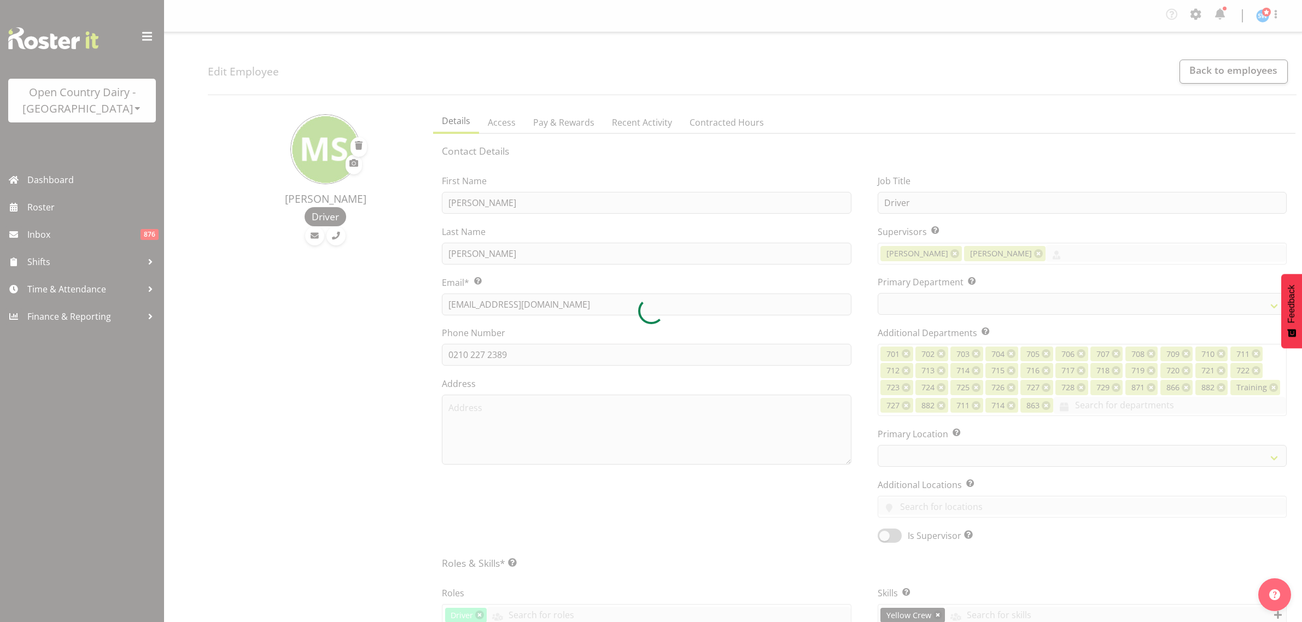
select select "TimelineWeek"
select select
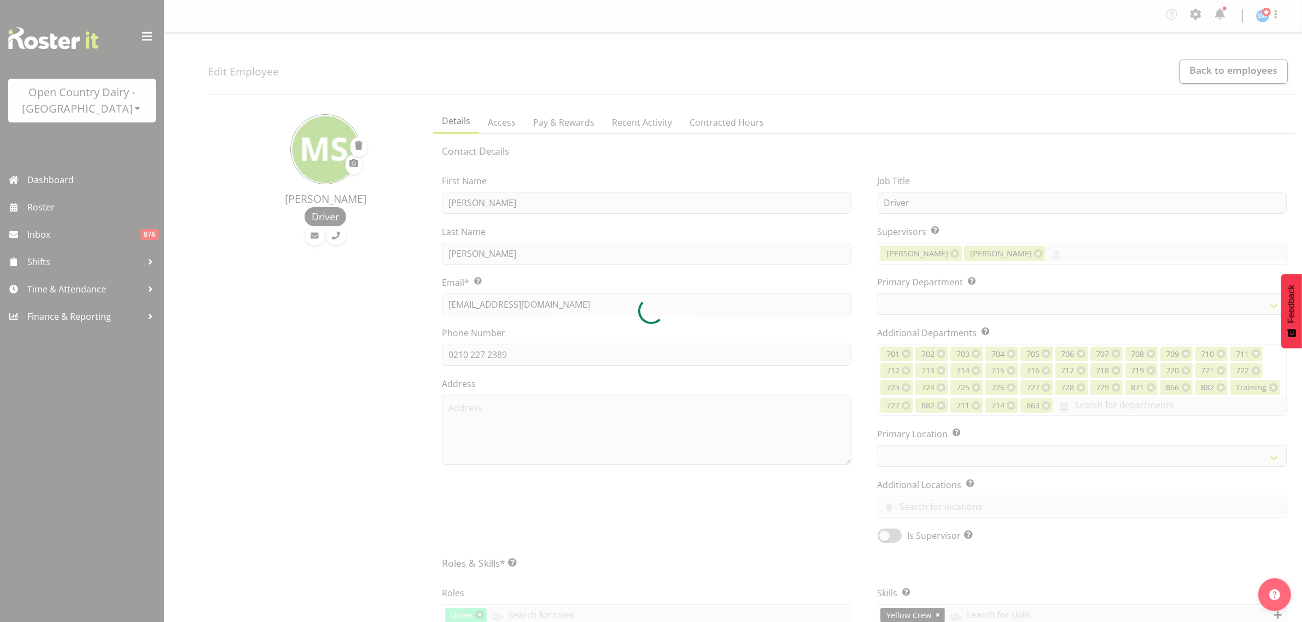
select select
select select "1054"
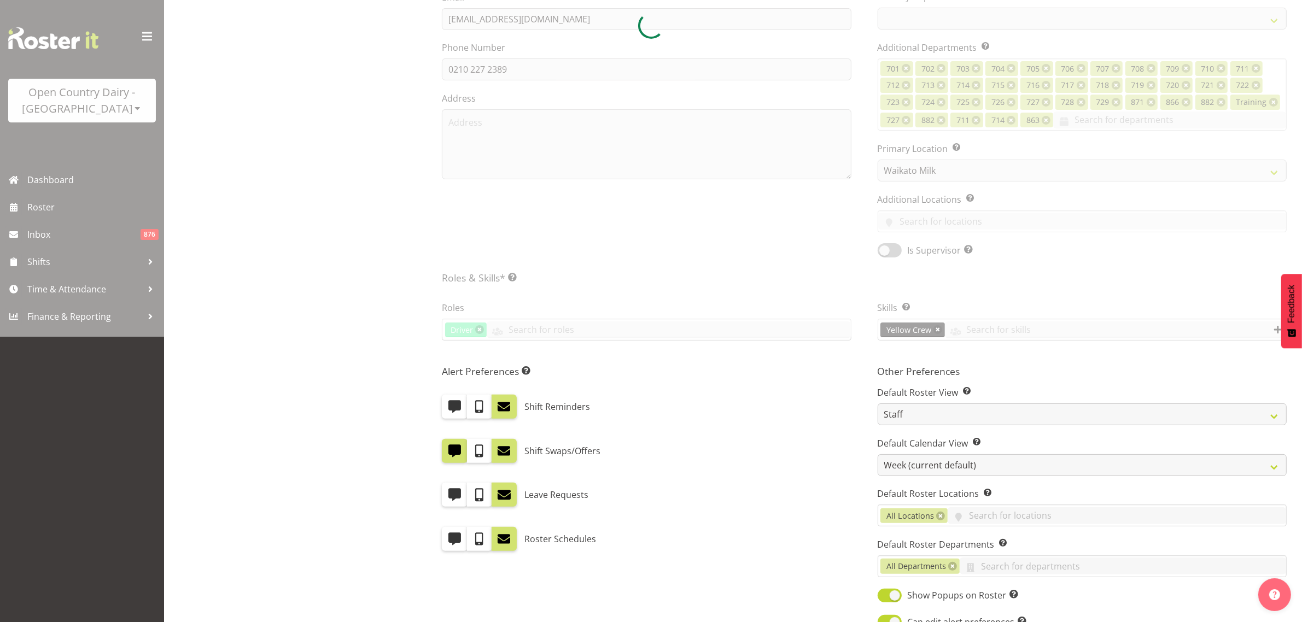
scroll to position [284, 0]
select select "763"
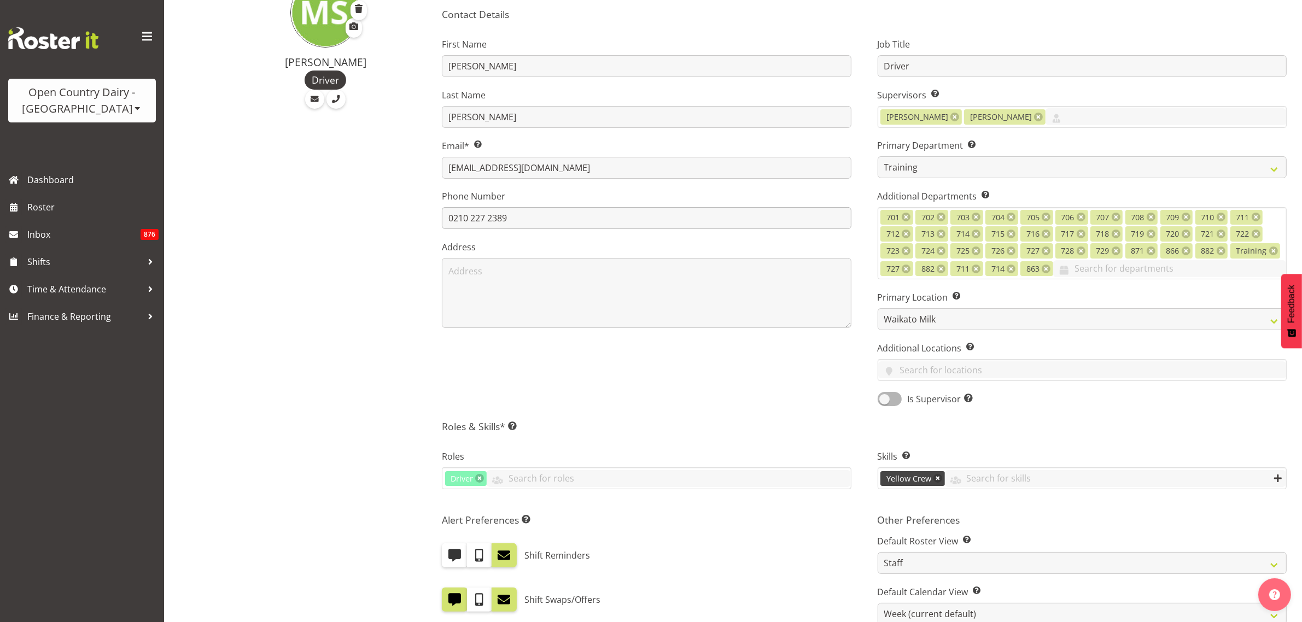
scroll to position [0, 0]
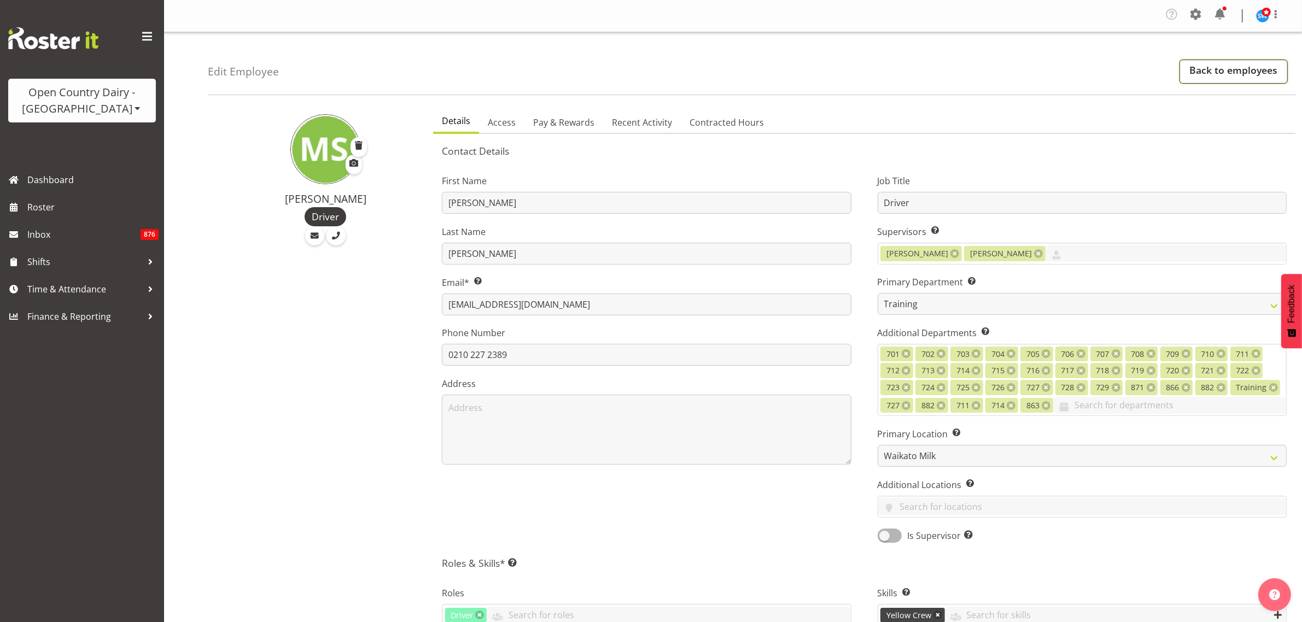
click at [1196, 67] on link "Back to employees" at bounding box center [1233, 72] width 108 height 24
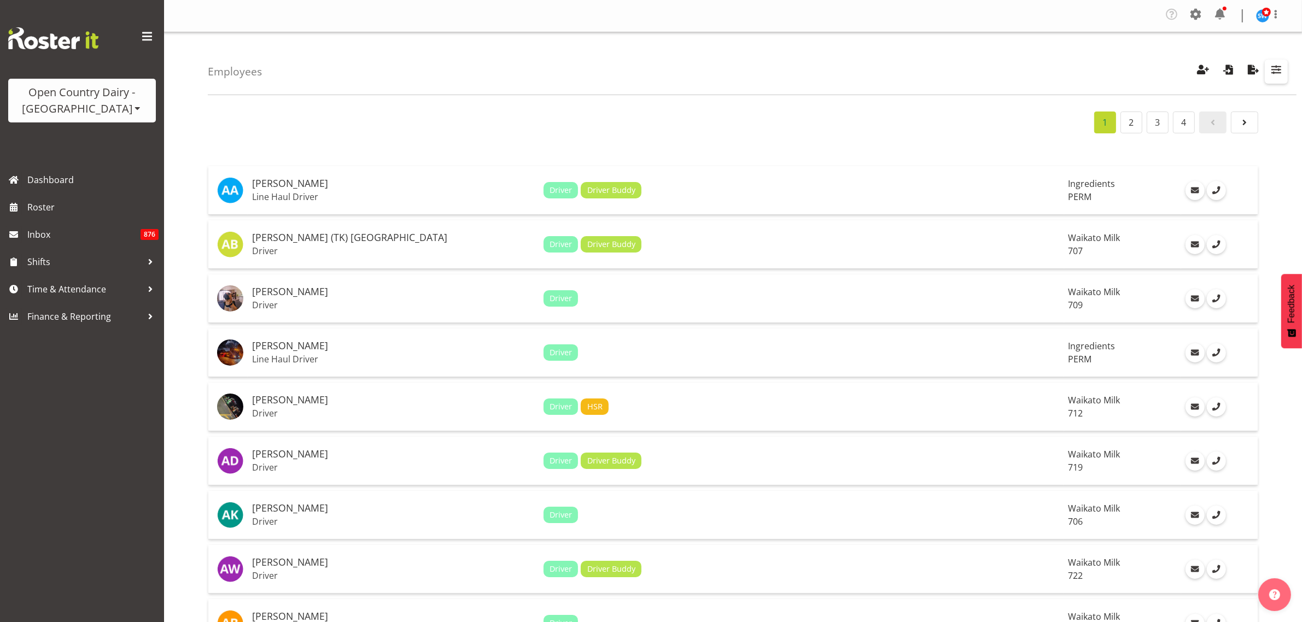
click at [1277, 75] on span "button" at bounding box center [1276, 69] width 14 height 14
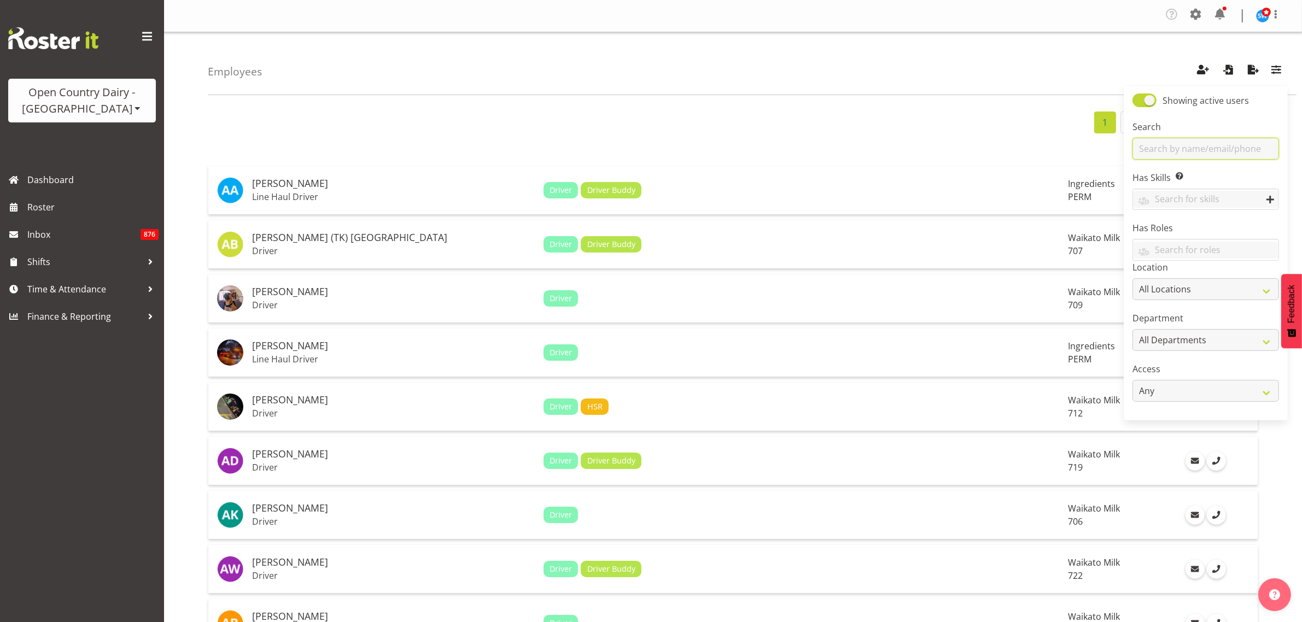
click at [1198, 149] on input "text" at bounding box center [1205, 149] width 147 height 22
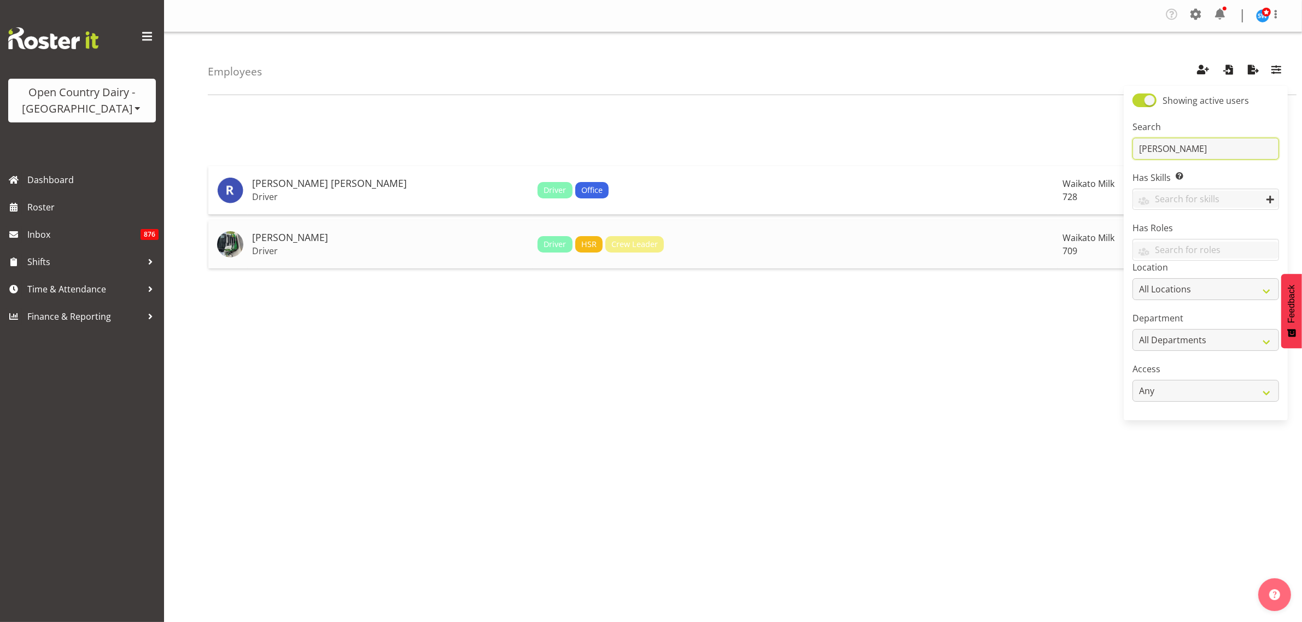
type input "[PERSON_NAME]"
click at [272, 243] on h5 "[PERSON_NAME]" at bounding box center [390, 237] width 277 height 11
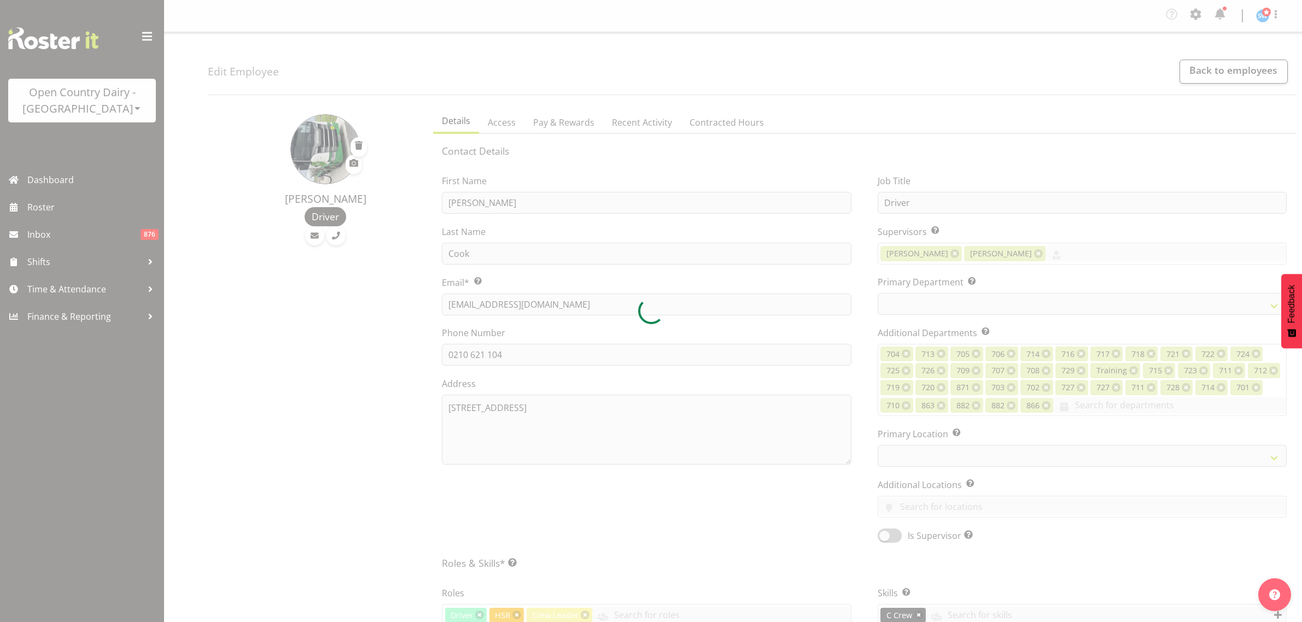
select select "TimelineWeek"
select select
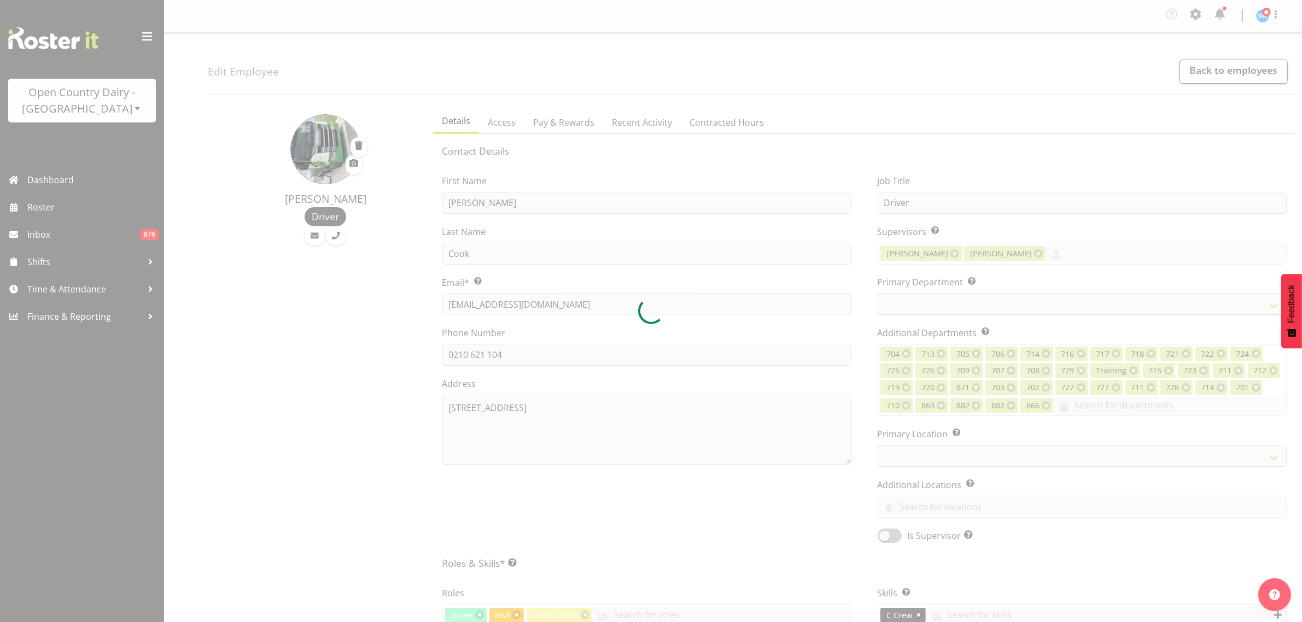
select select
select select "1054"
select select "735"
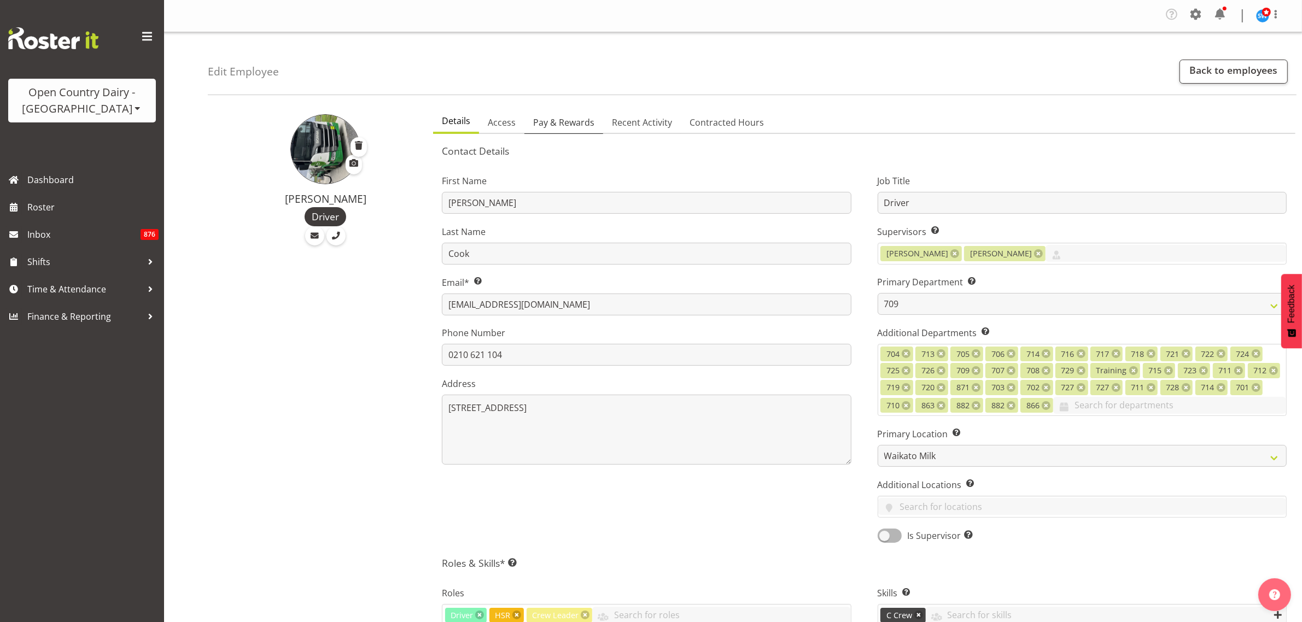
click at [563, 127] on span "Pay & Rewards" at bounding box center [563, 122] width 61 height 13
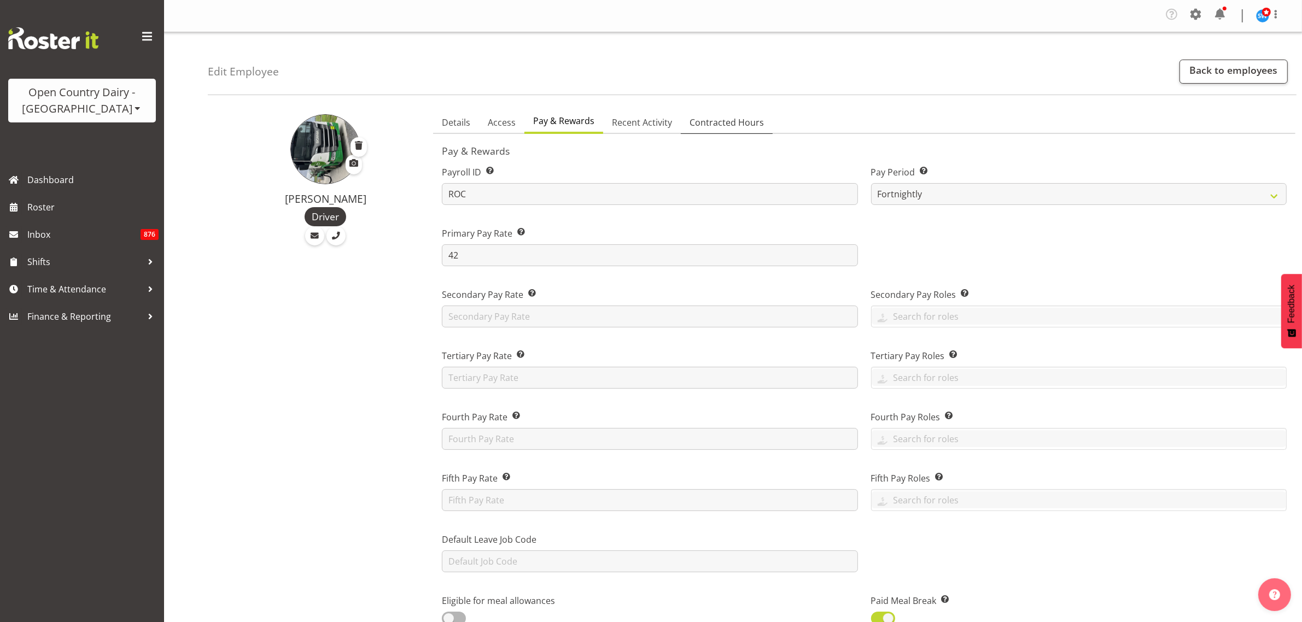
click at [735, 119] on span "Contracted Hours" at bounding box center [726, 122] width 74 height 13
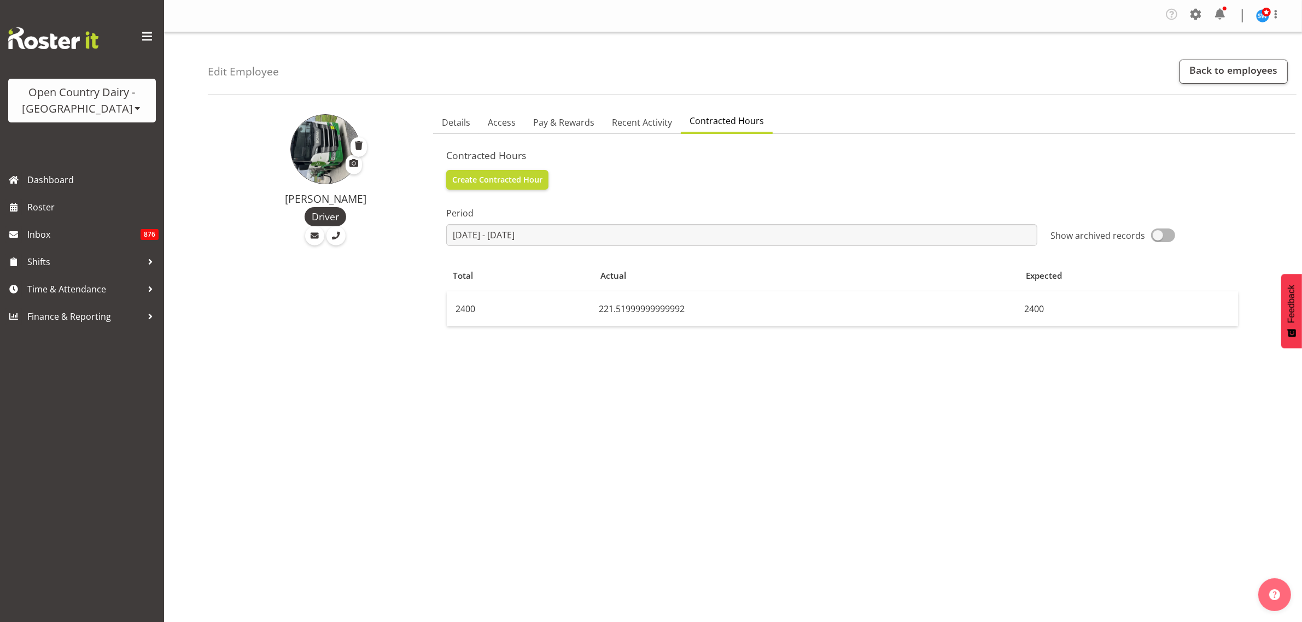
click at [782, 425] on div "Period 2025-07-21 - 2025-09-01 January February March April May June July Augus…" at bounding box center [864, 408] width 836 height 437
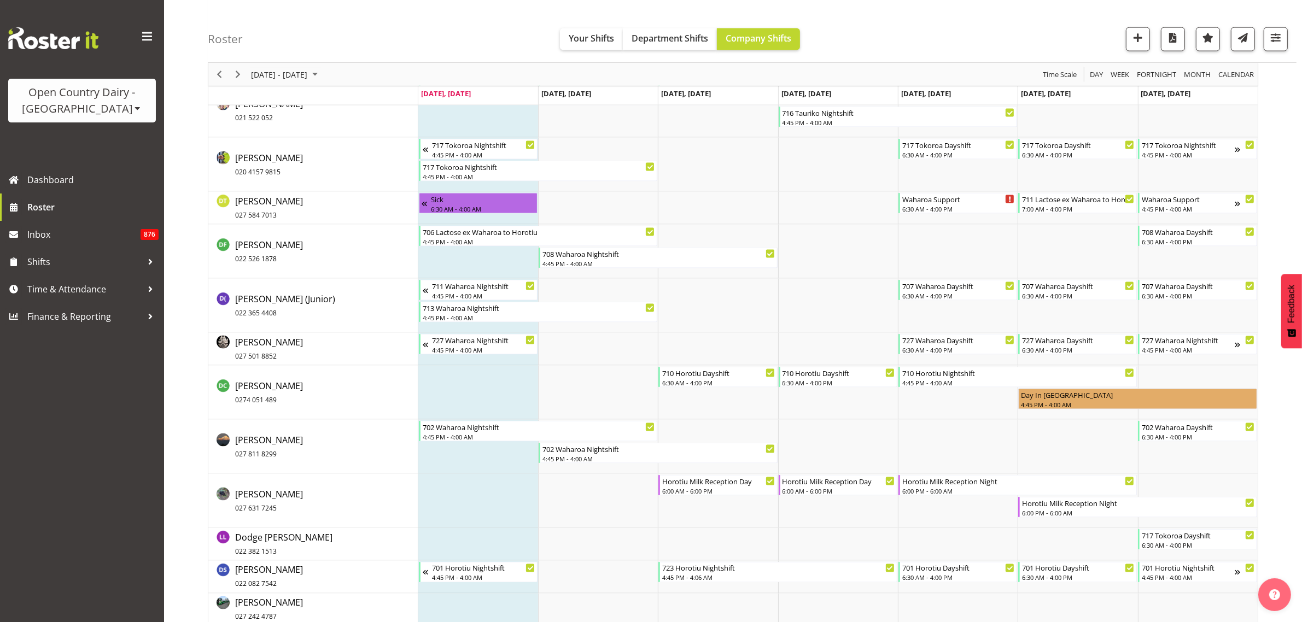
scroll to position [1982, 0]
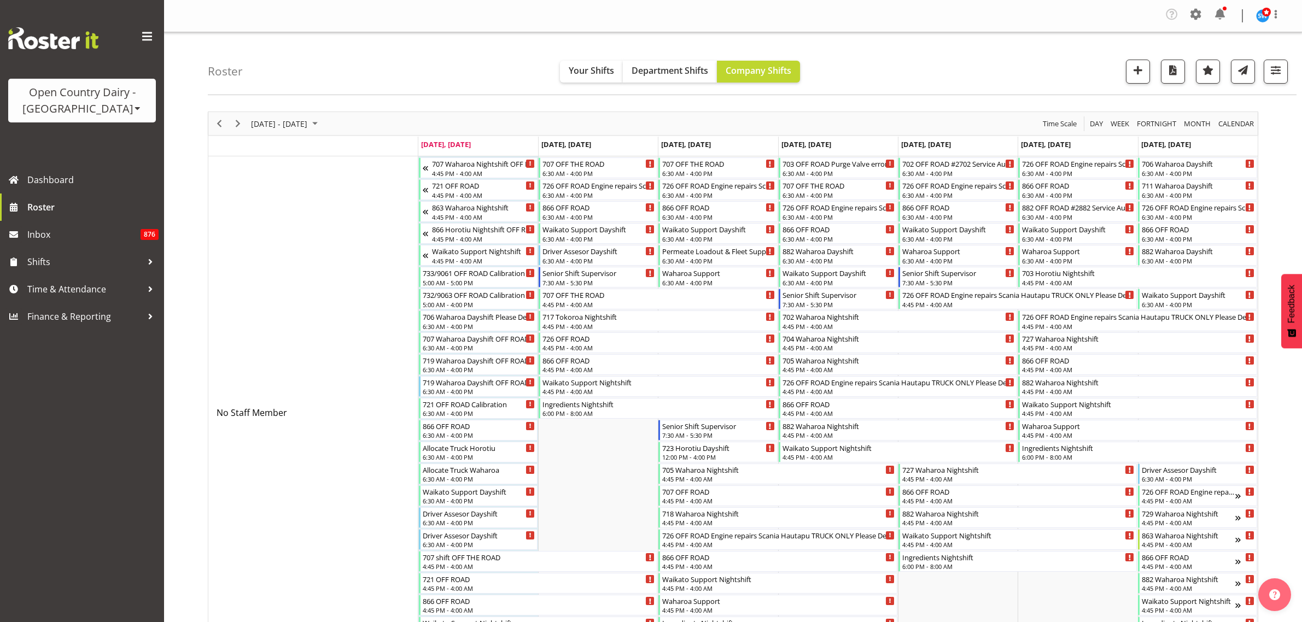
scroll to position [1982, 0]
